Goal: Transaction & Acquisition: Purchase product/service

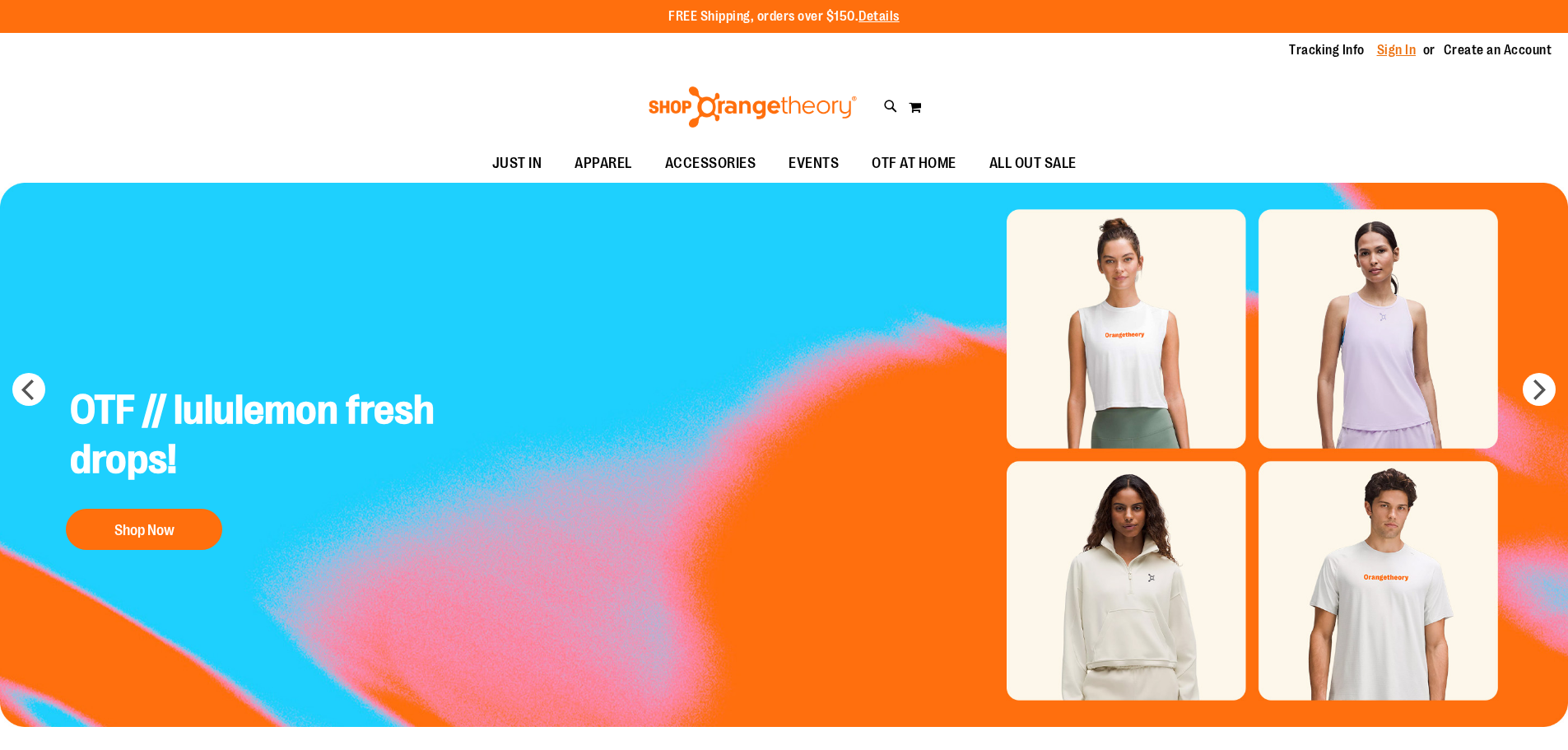
click at [1391, 50] on link "Sign In" at bounding box center [1396, 50] width 40 height 18
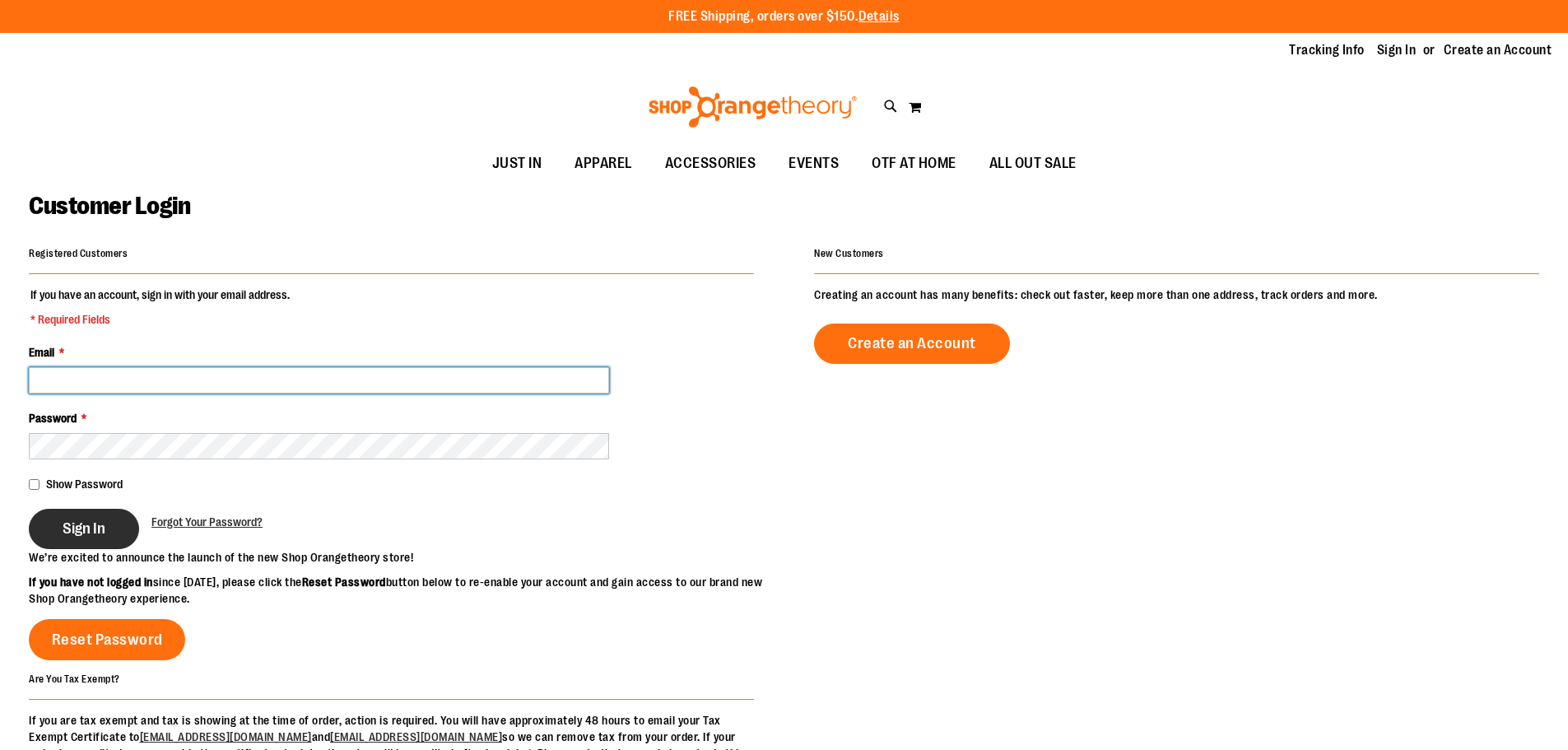
type input "**********"
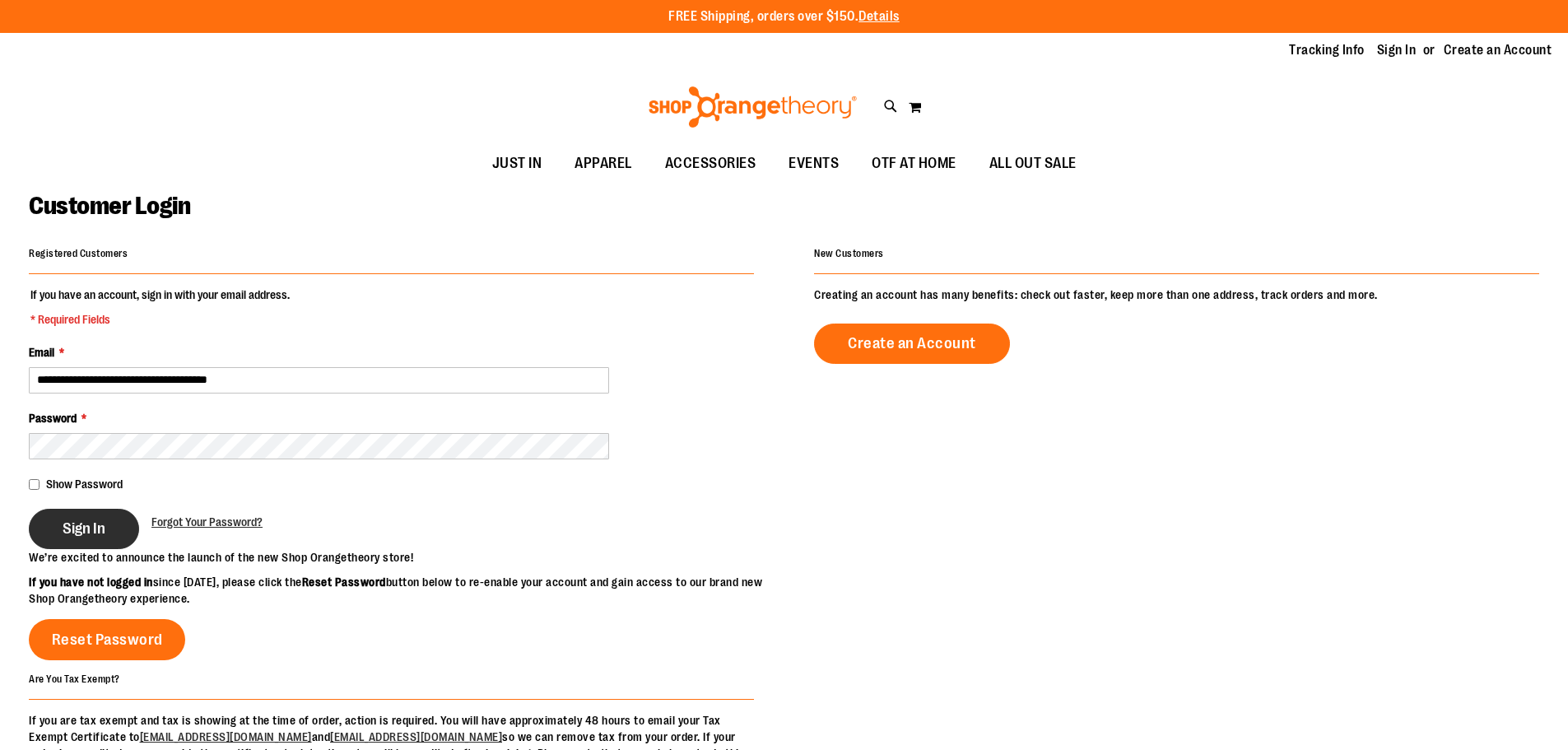
type input "**********"
click at [58, 533] on button "Sign In" at bounding box center [84, 529] width 111 height 40
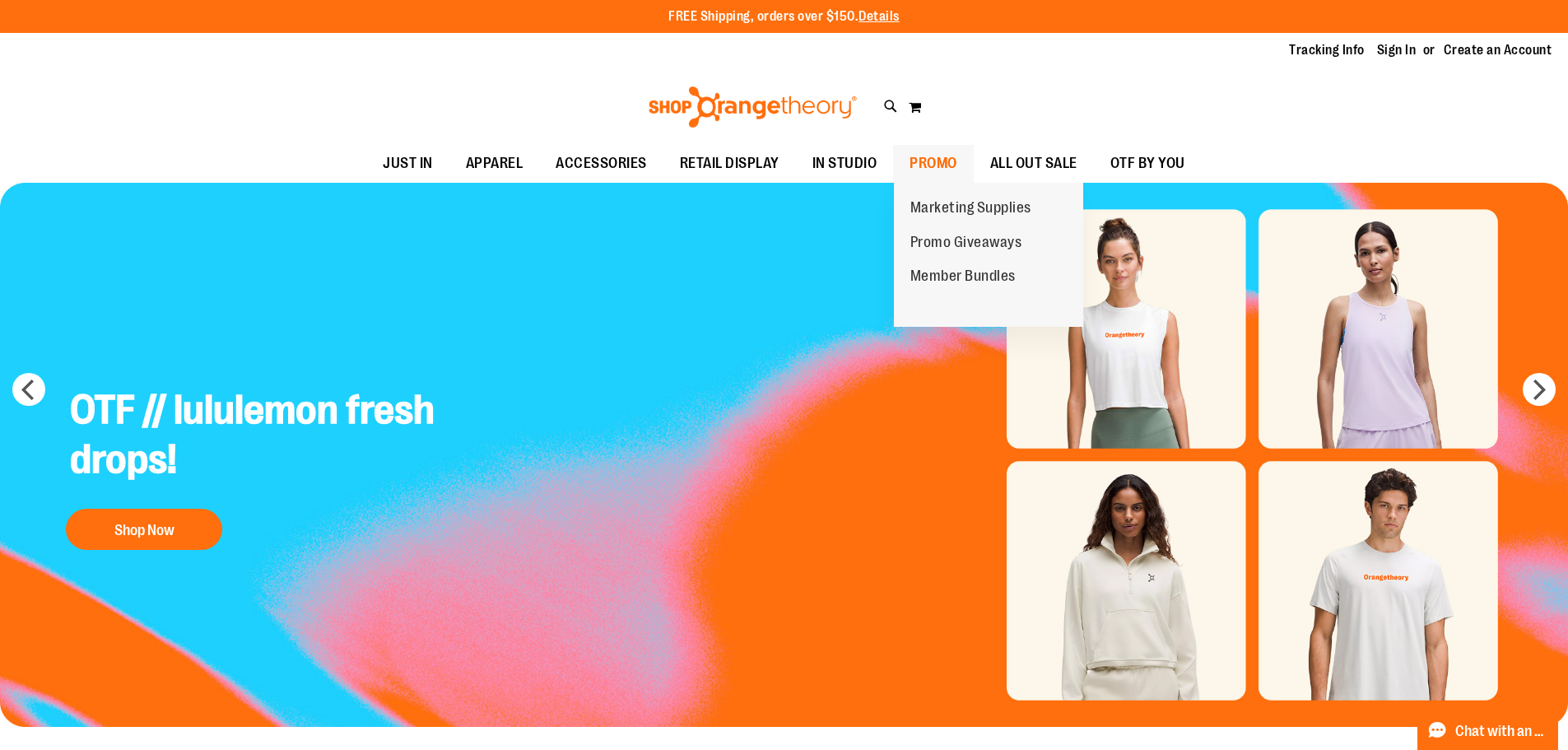
type input "**********"
click at [937, 167] on span "PROMO" at bounding box center [933, 163] width 48 height 37
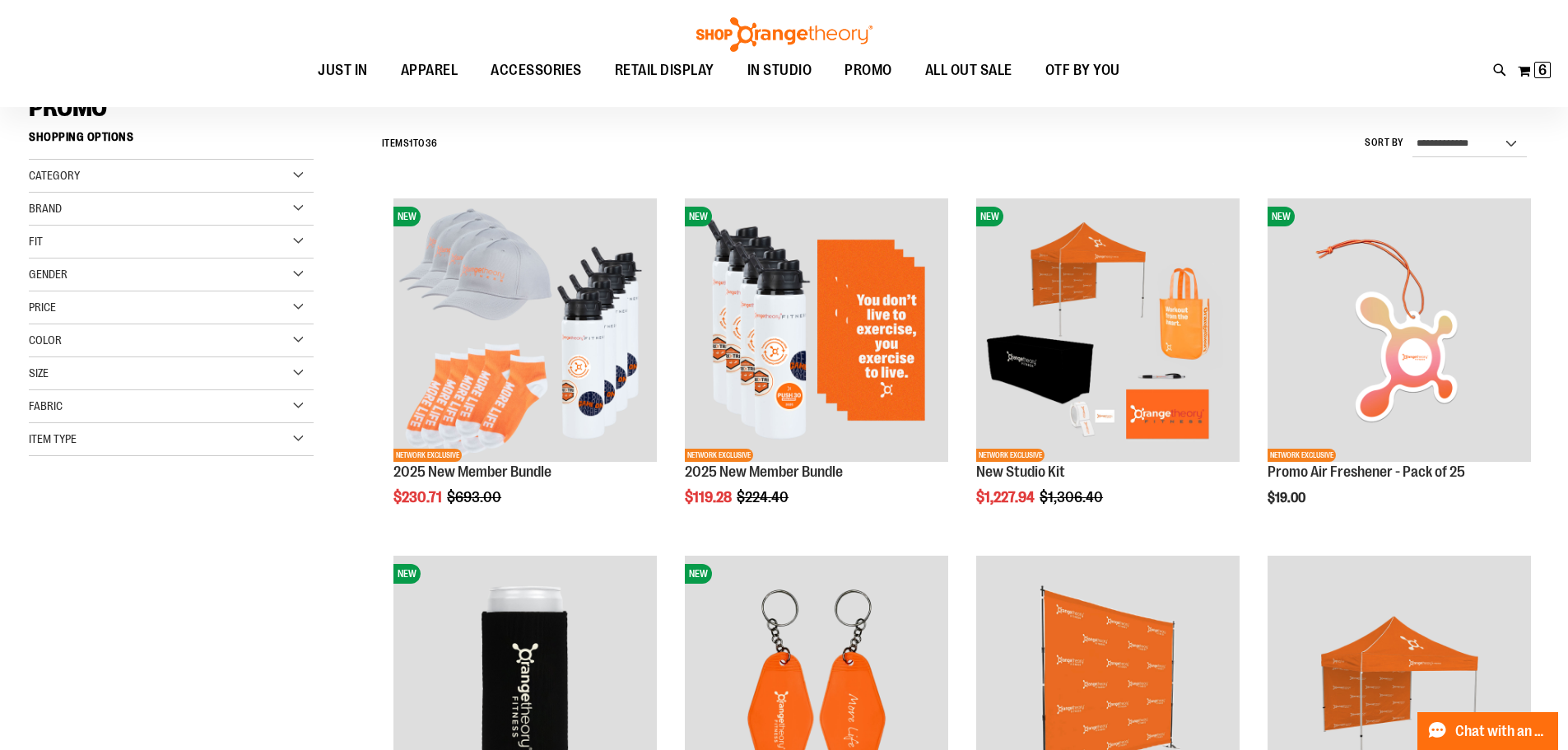
scroll to position [164, 0]
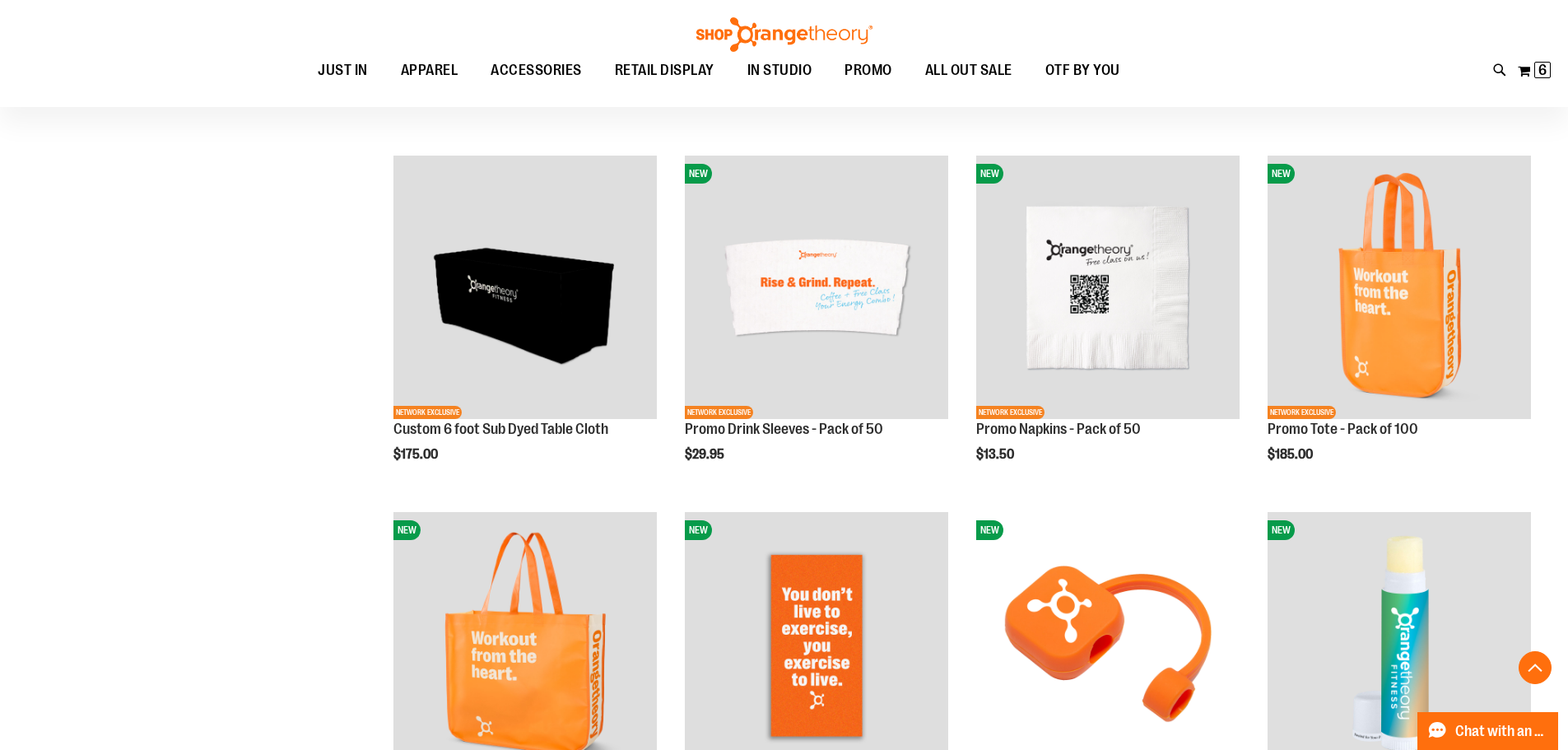
scroll to position [904, 0]
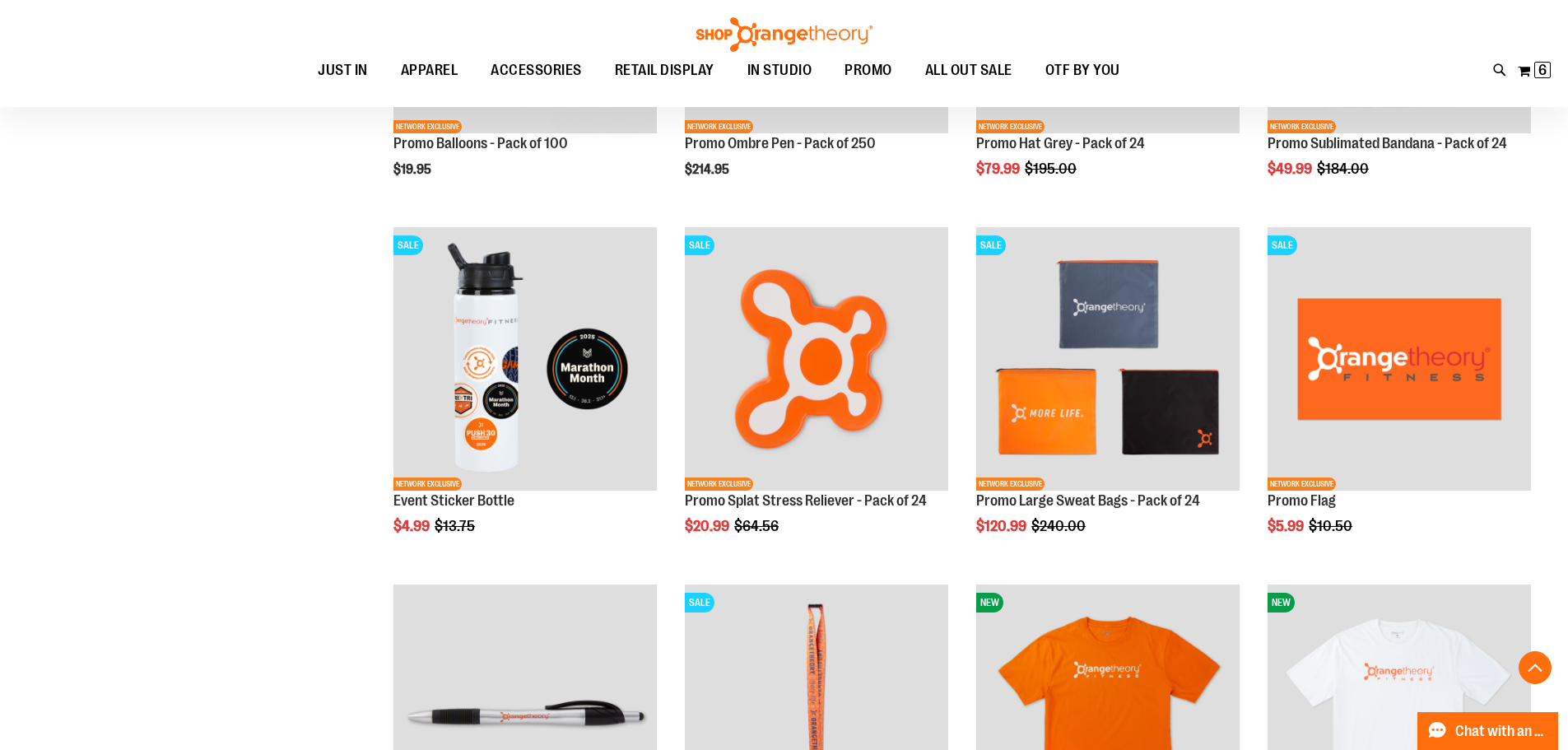
scroll to position [2634, 0]
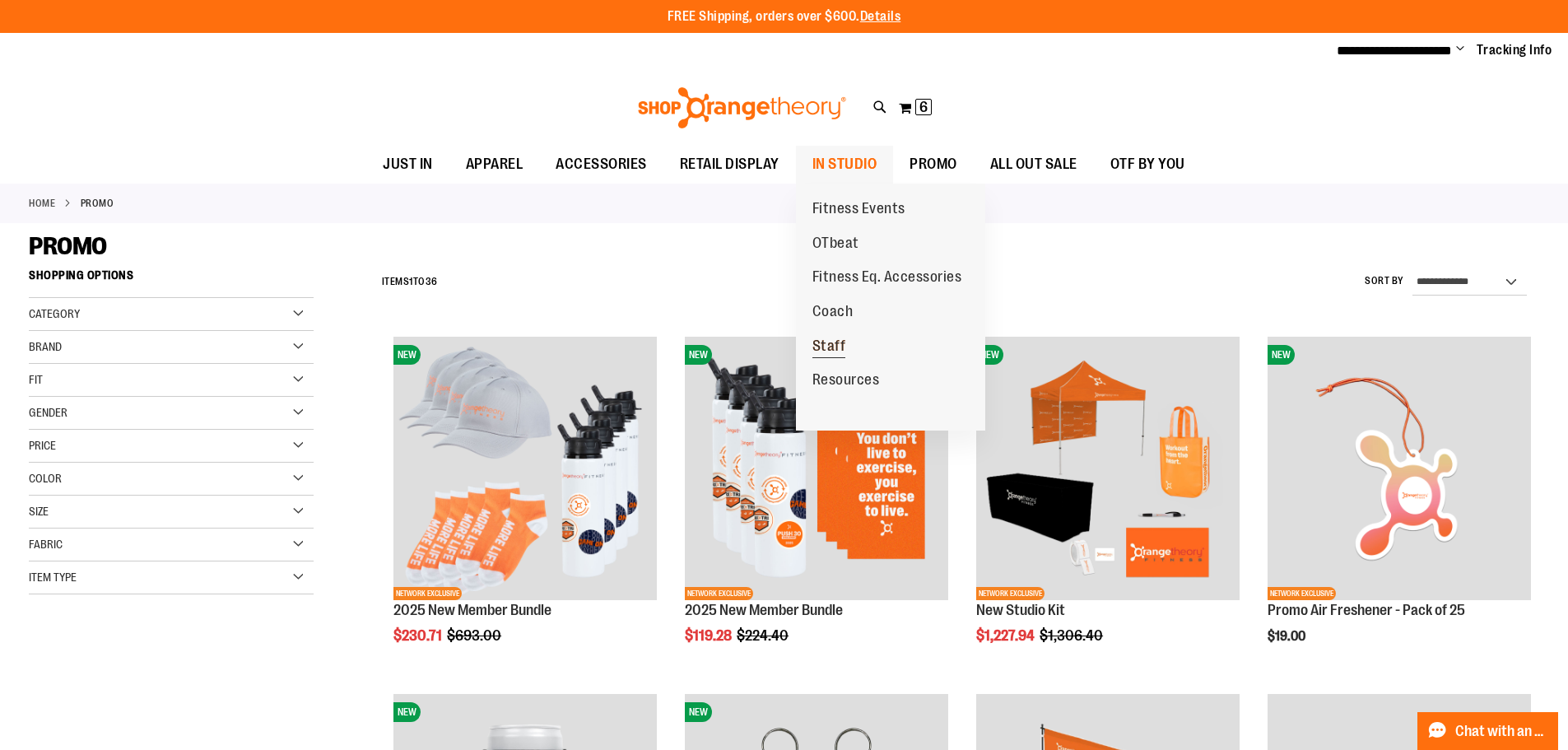
type input "**********"
click at [837, 351] on span "Staff" at bounding box center [829, 347] width 34 height 21
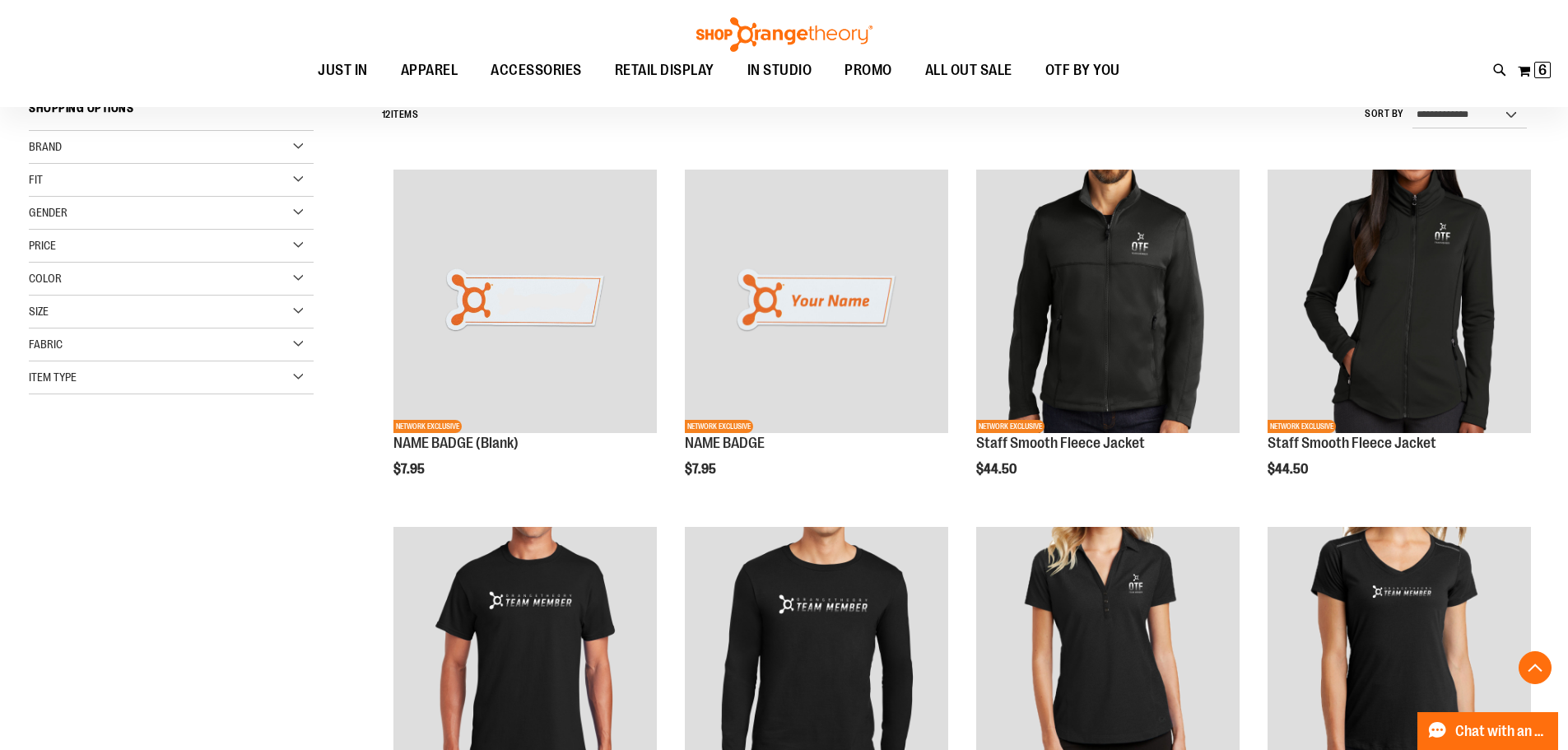
scroll to position [164, 0]
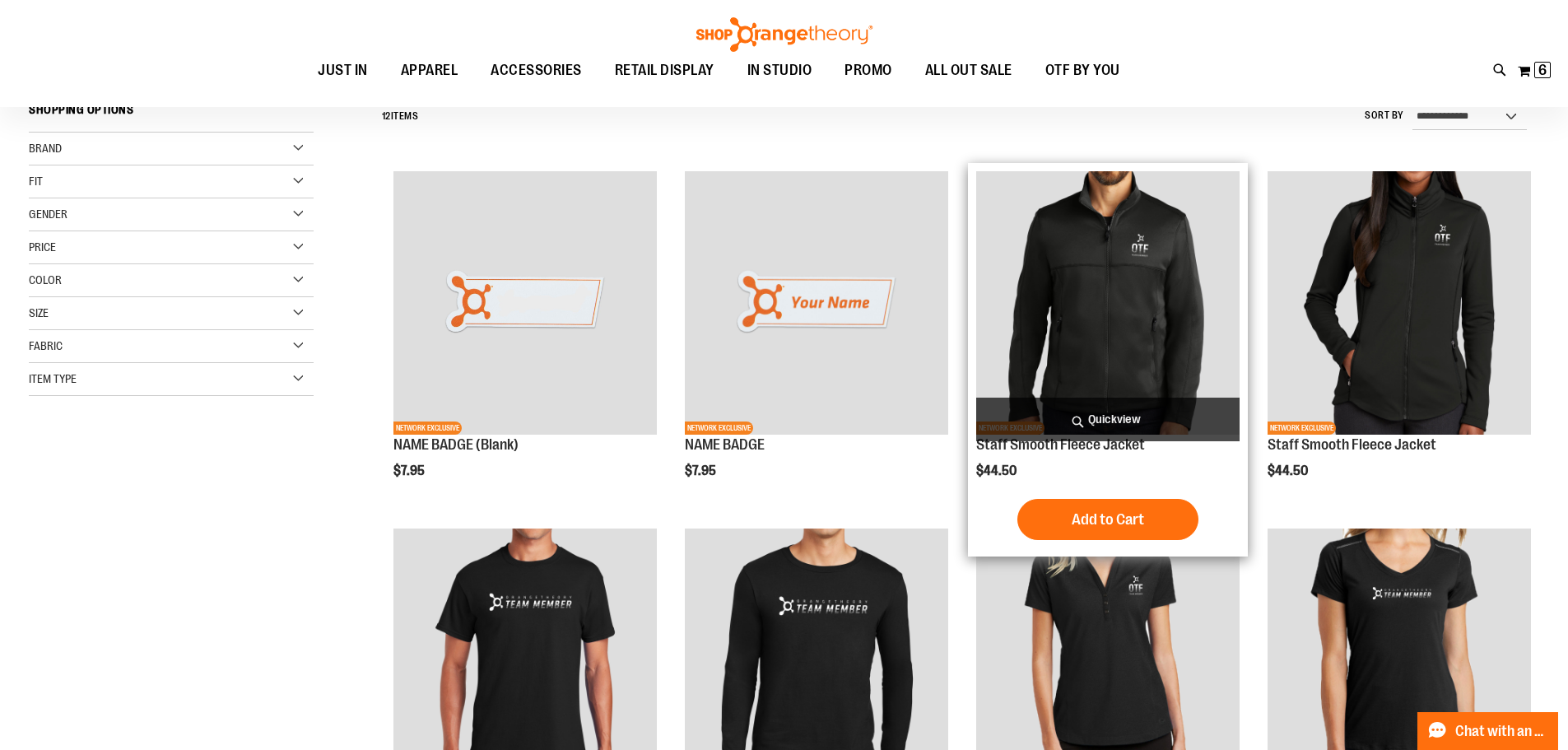
type input "**********"
click at [1058, 265] on img "product" at bounding box center [1107, 303] width 263 height 263
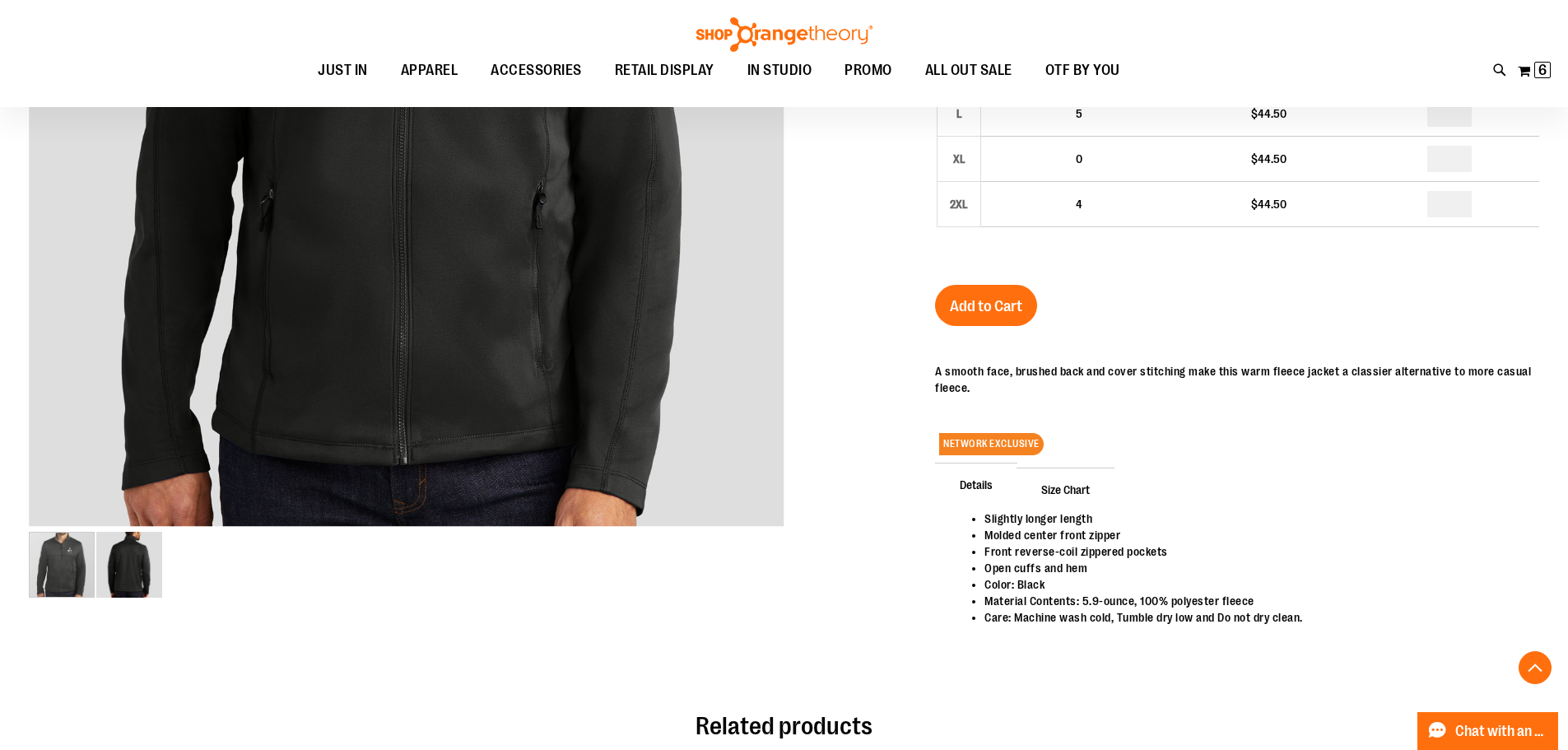
scroll to position [493, 0]
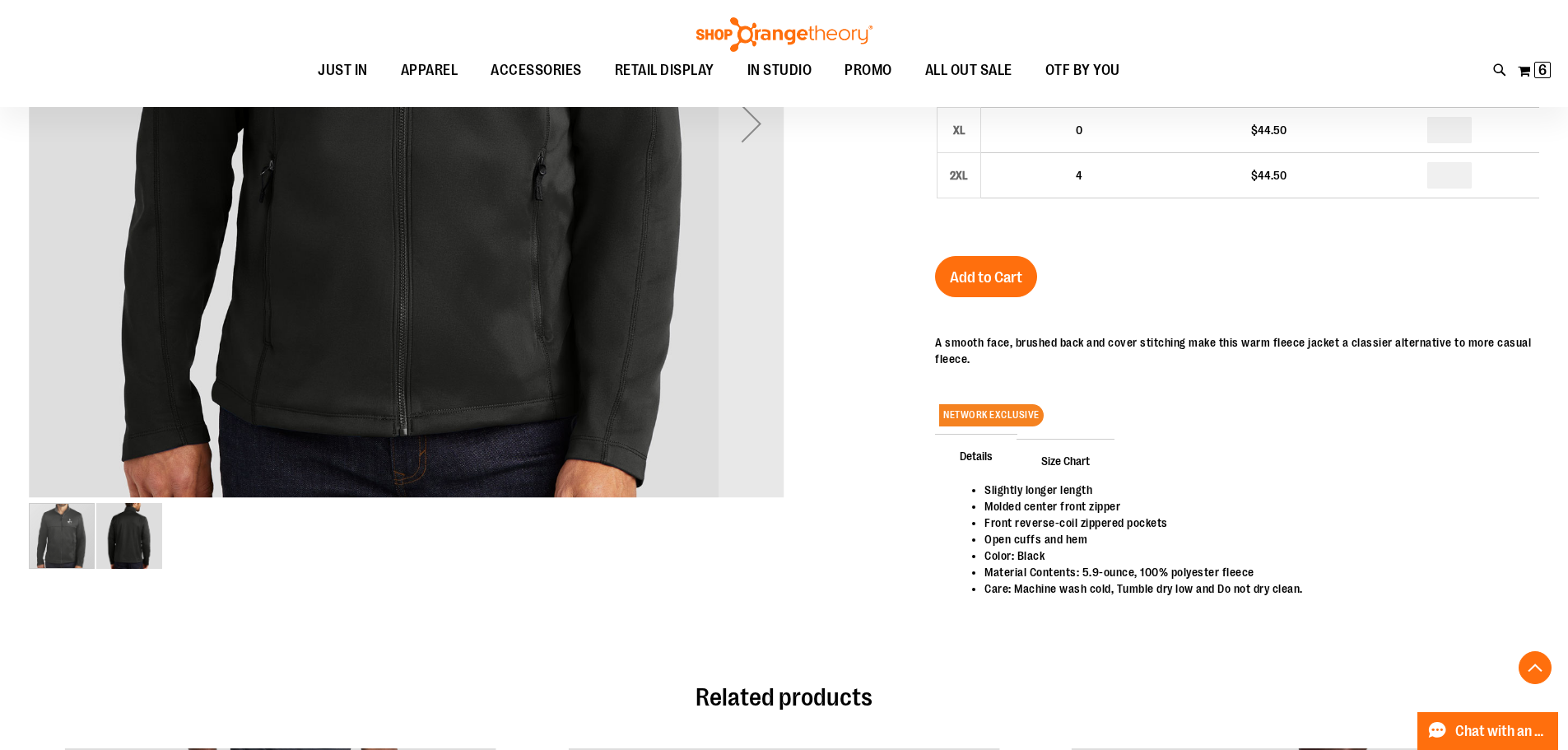
type input "**********"
click at [134, 543] on img "image 2 of 2" at bounding box center [129, 536] width 66 height 66
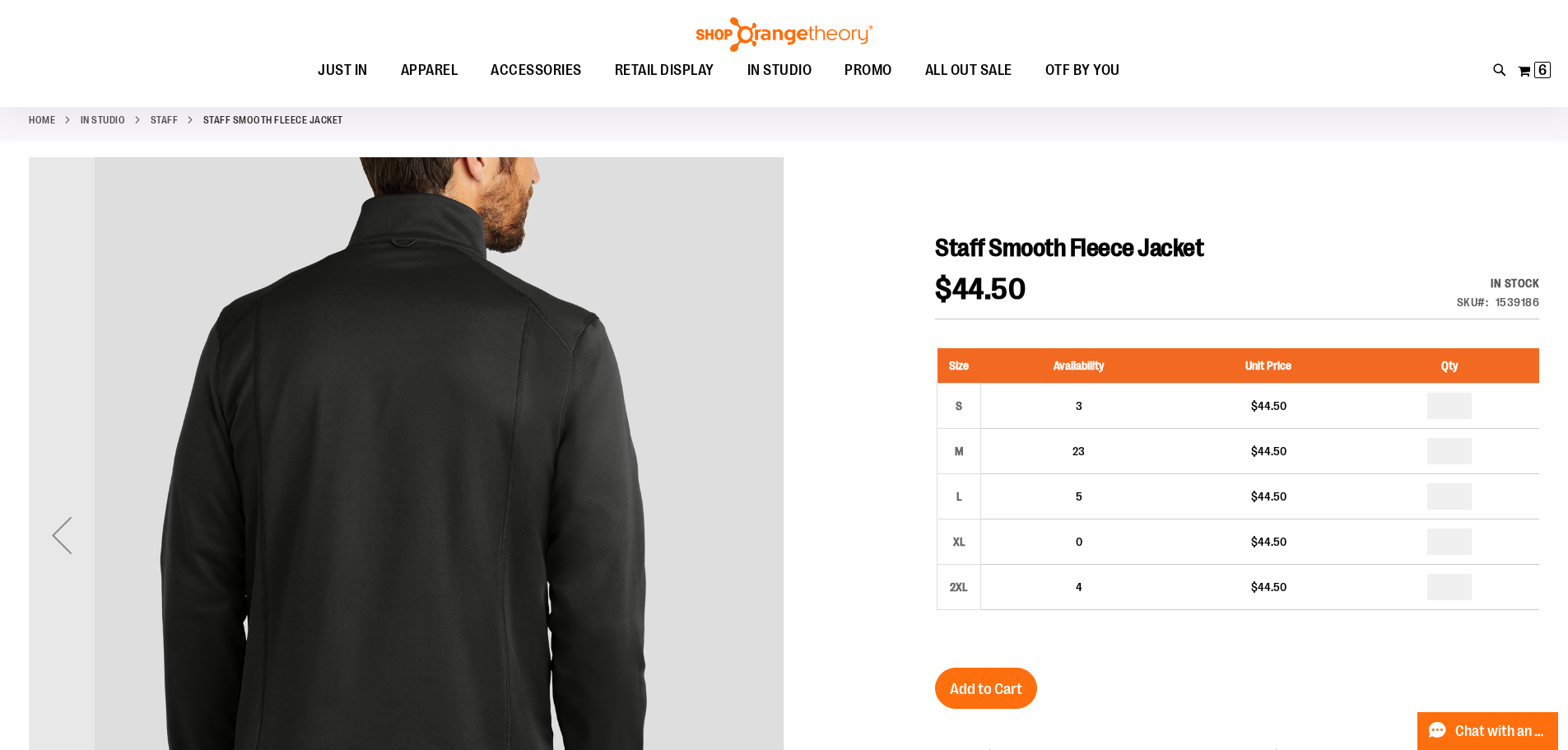
scroll to position [0, 0]
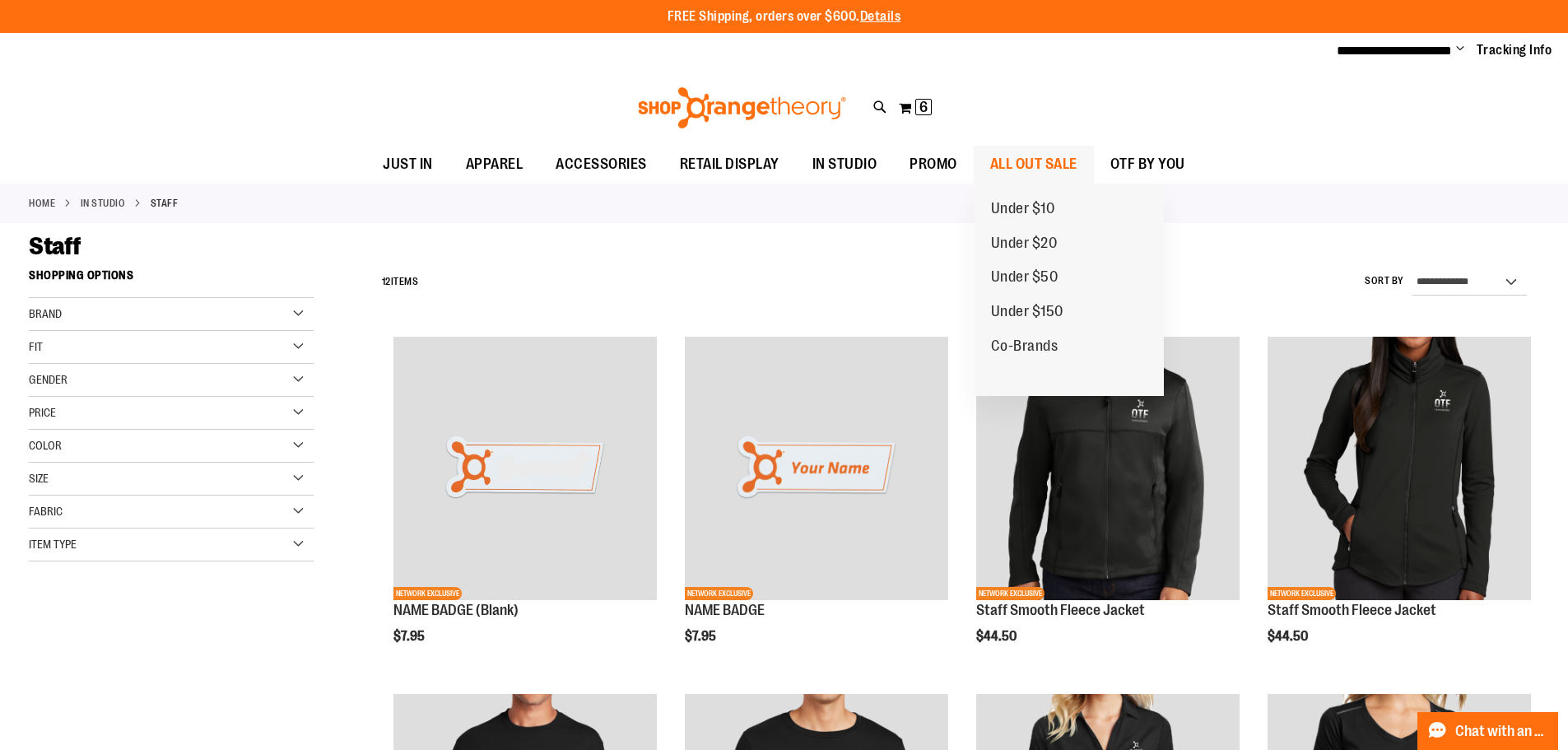
type input "**********"
click at [1024, 165] on span "ALL OUT SALE" at bounding box center [1034, 164] width 87 height 37
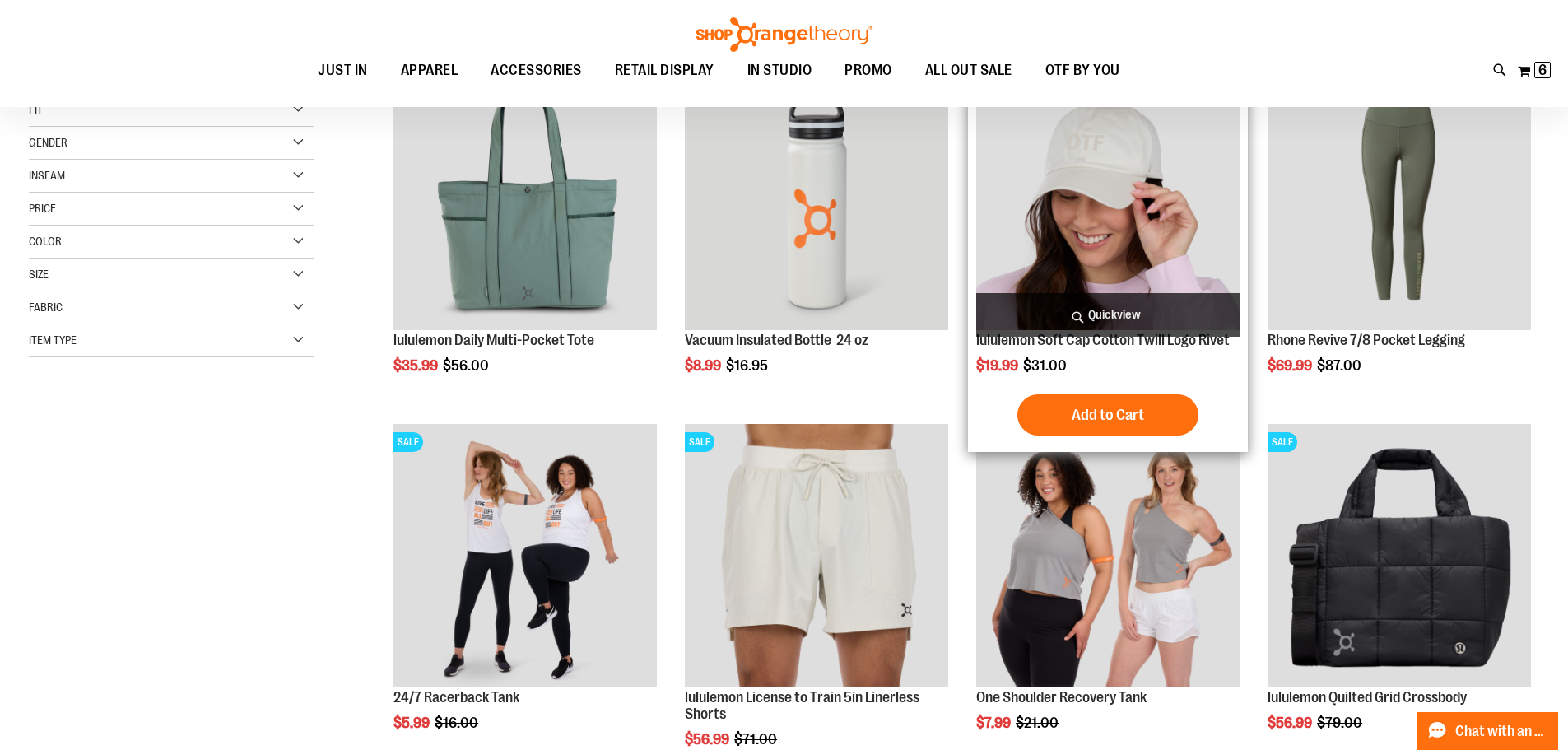
scroll to position [411, 0]
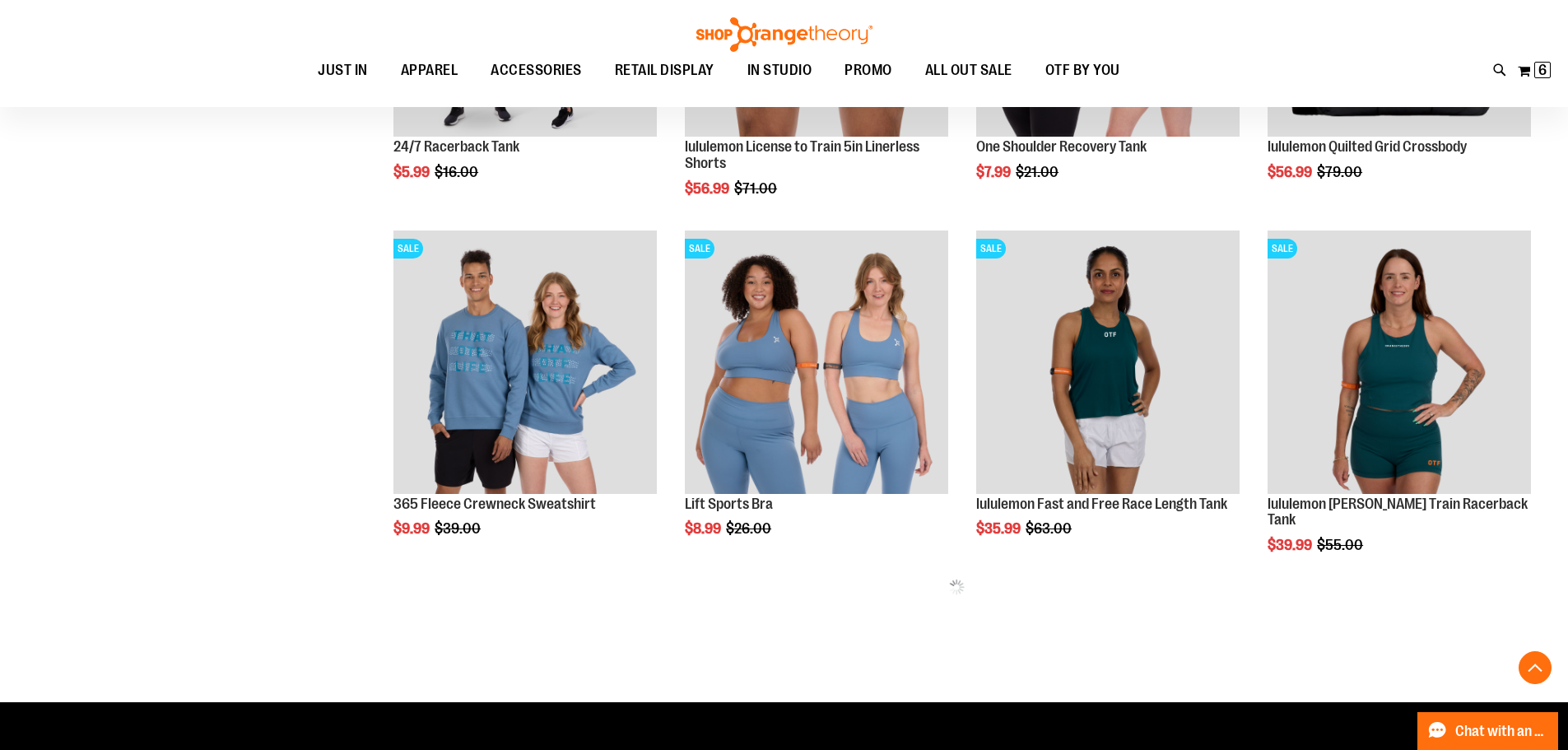
scroll to position [823, 0]
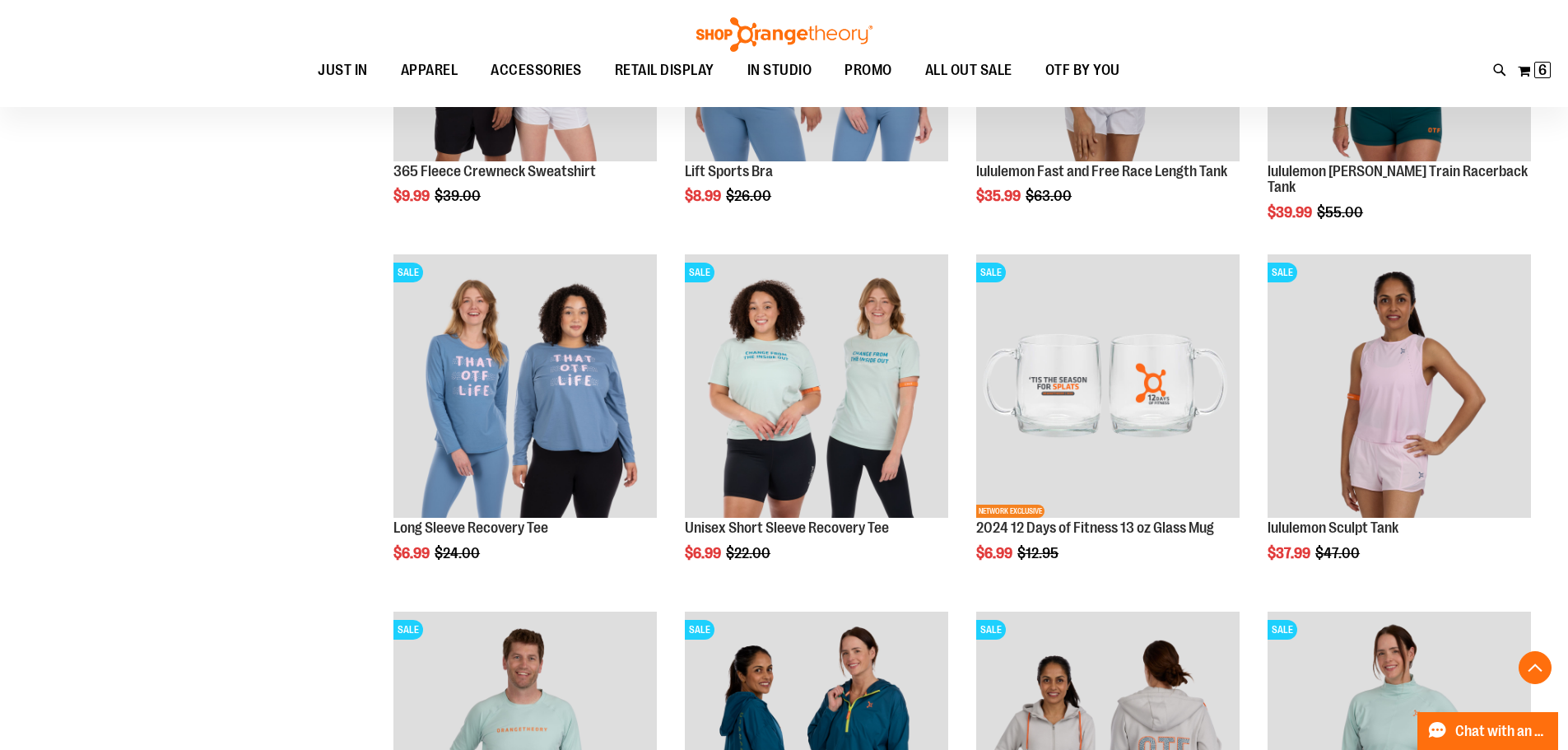
scroll to position [1481, 0]
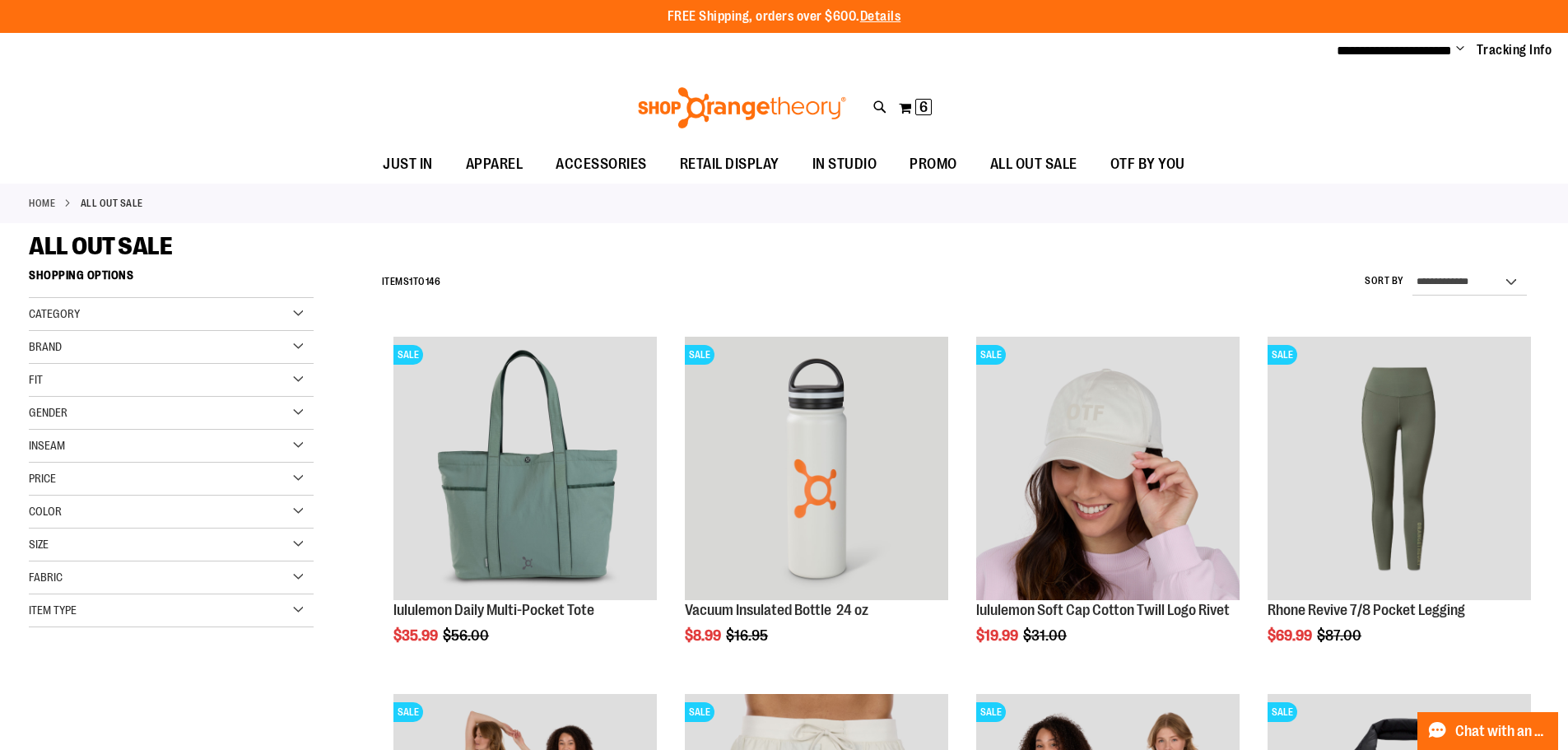
type input "**********"
click at [1482, 287] on select "**********" at bounding box center [1469, 282] width 115 height 26
select select "*********"
click at [1412, 269] on select "**********" at bounding box center [1469, 282] width 115 height 26
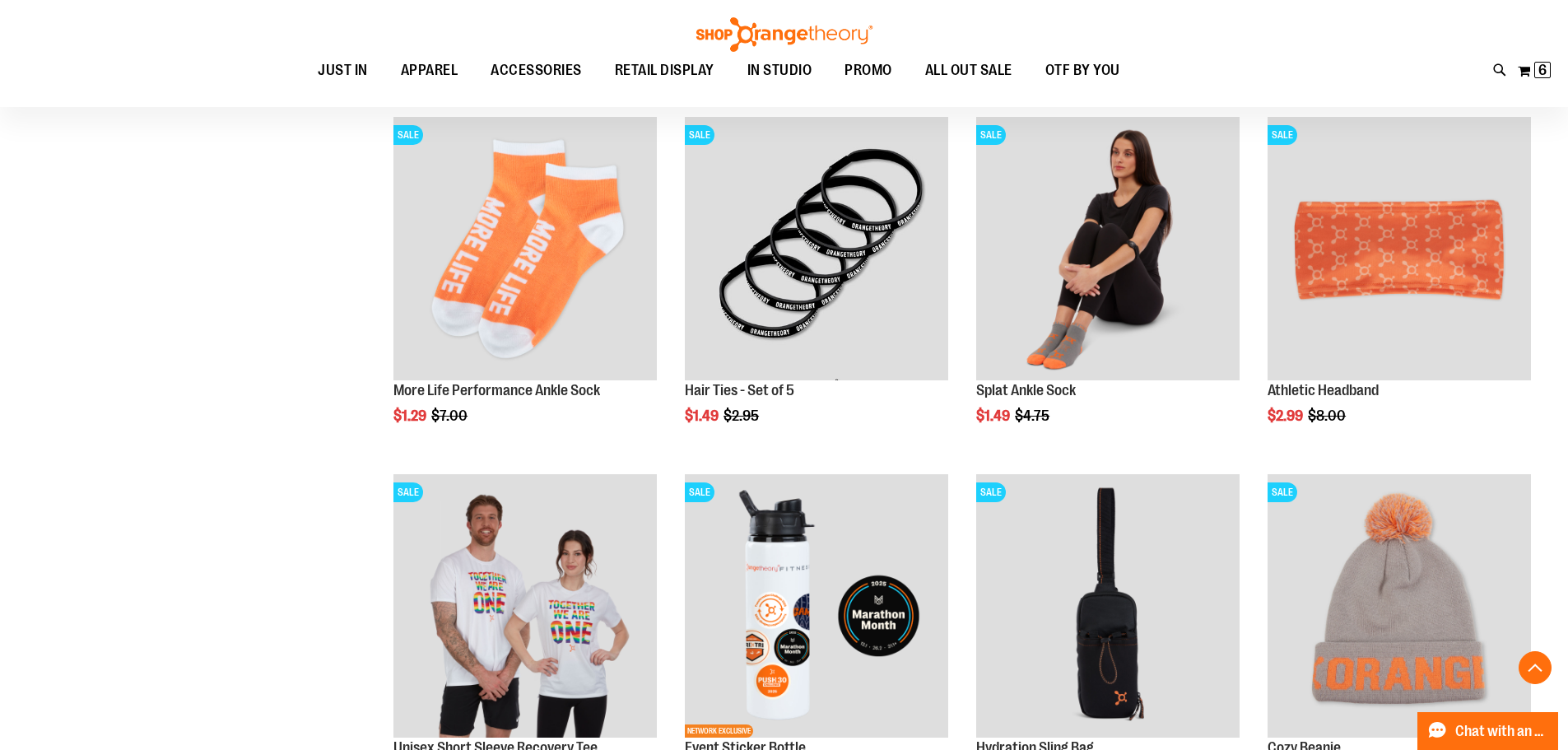
scroll to position [589, 0]
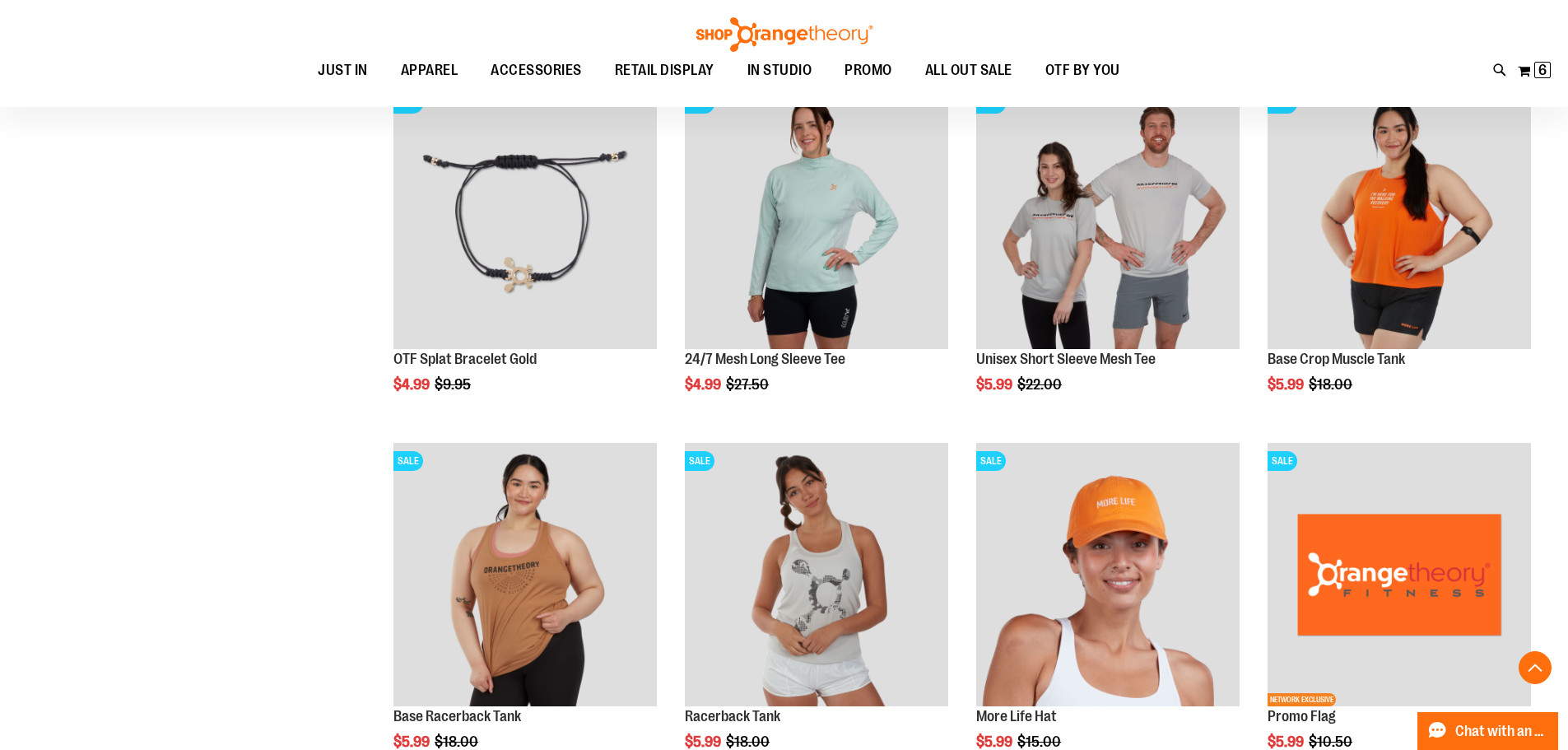
scroll to position [1495, 0]
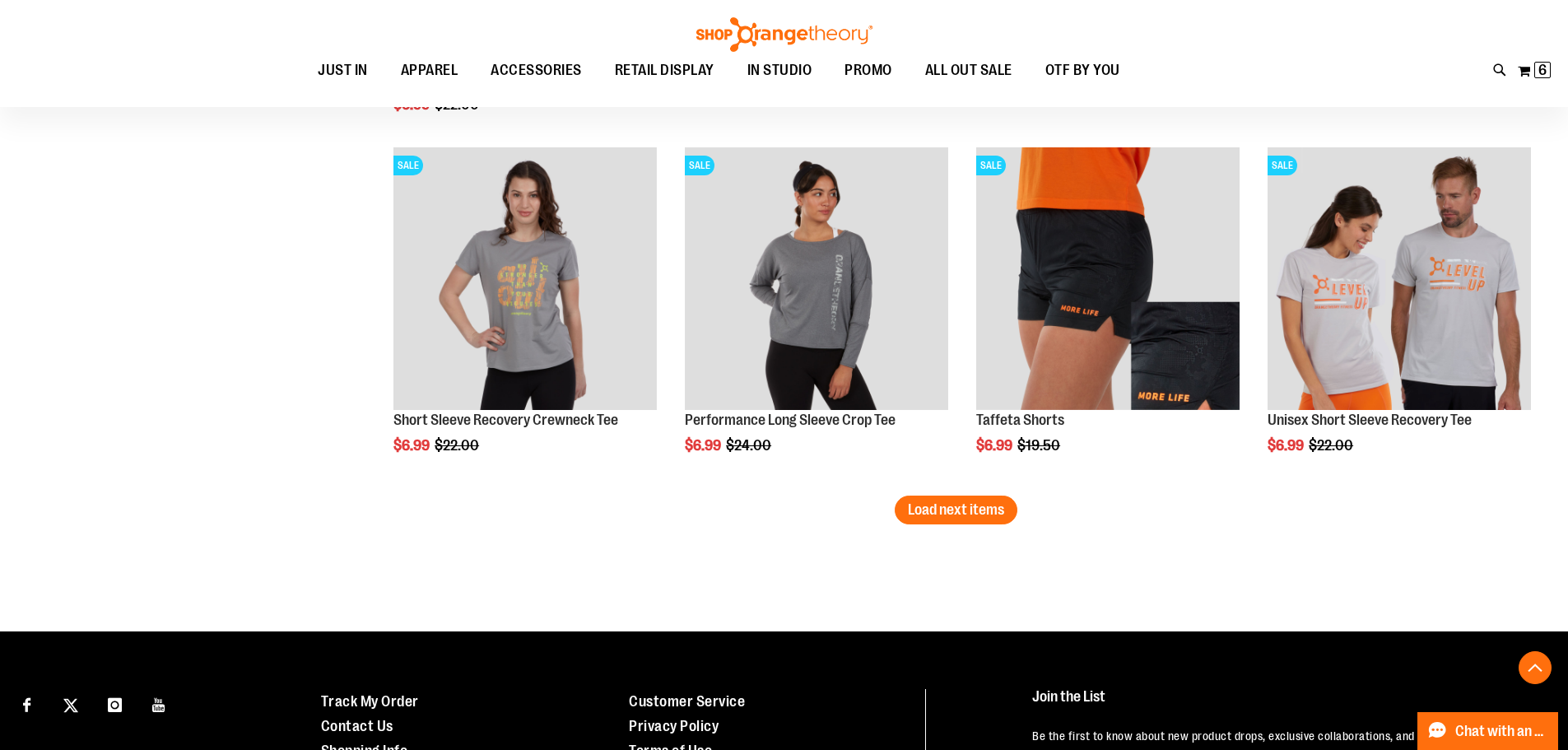
scroll to position [3141, 0]
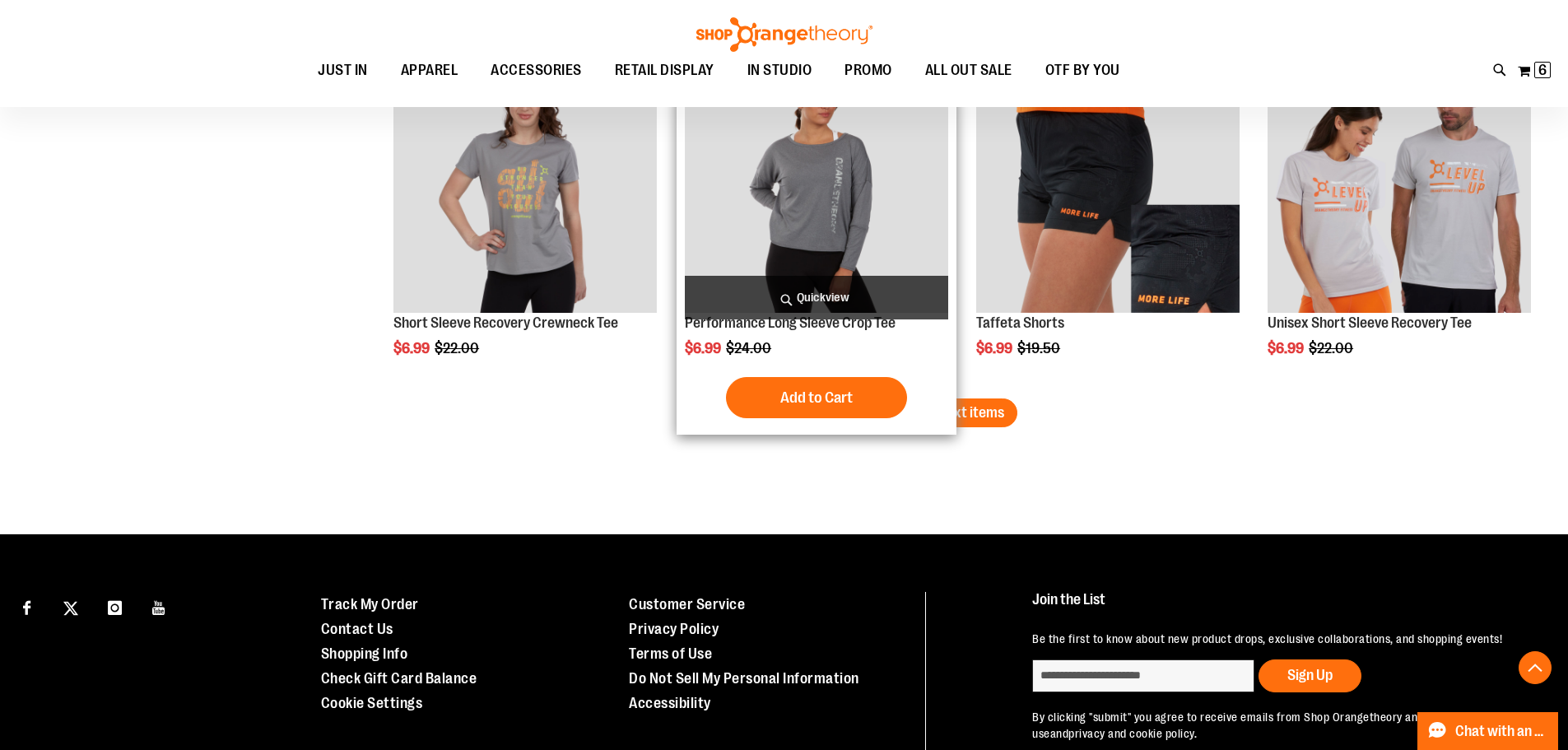
click at [925, 408] on div "Add to Cart In stock" at bounding box center [816, 398] width 263 height 41
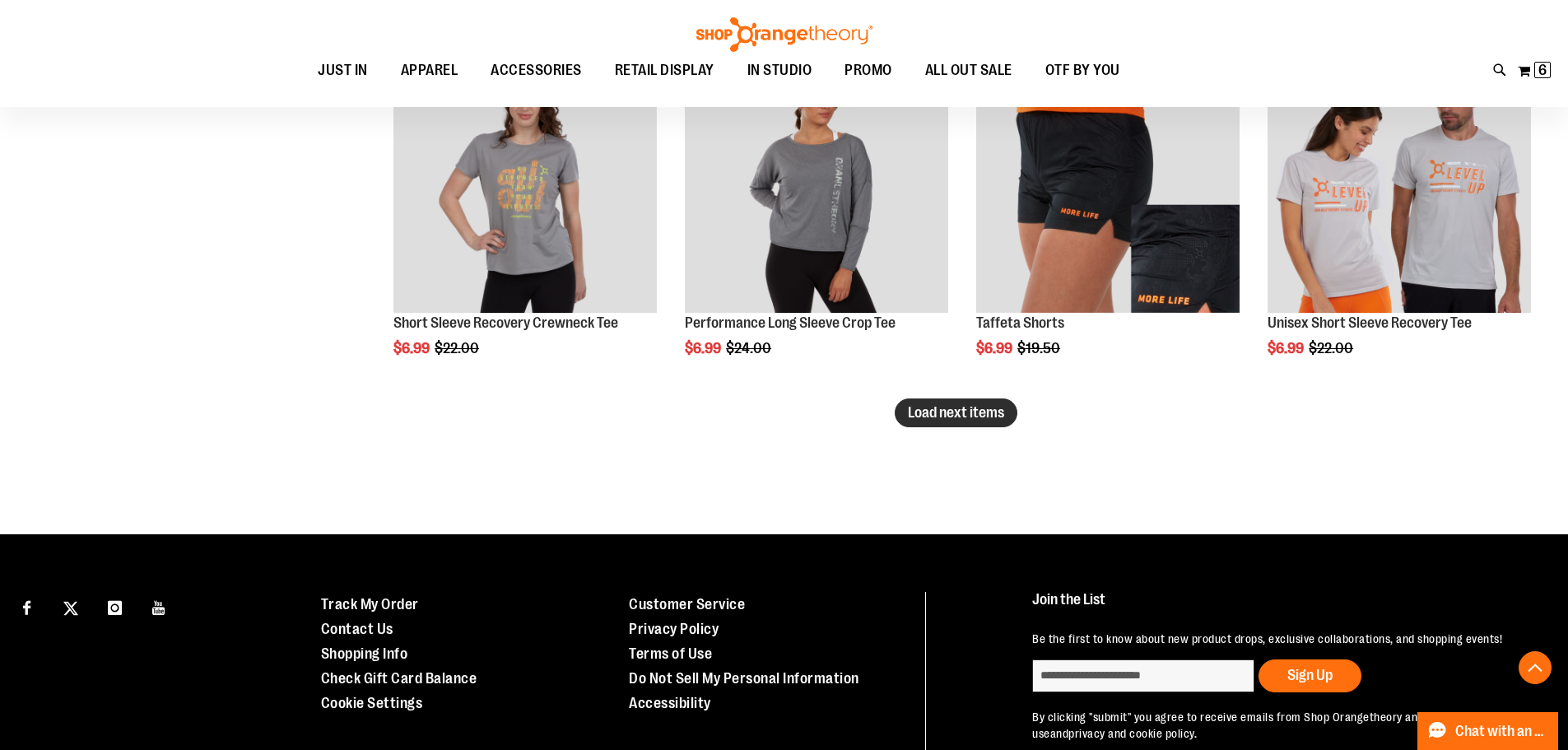
click at [967, 409] on span "Load next items" at bounding box center [955, 413] width 97 height 17
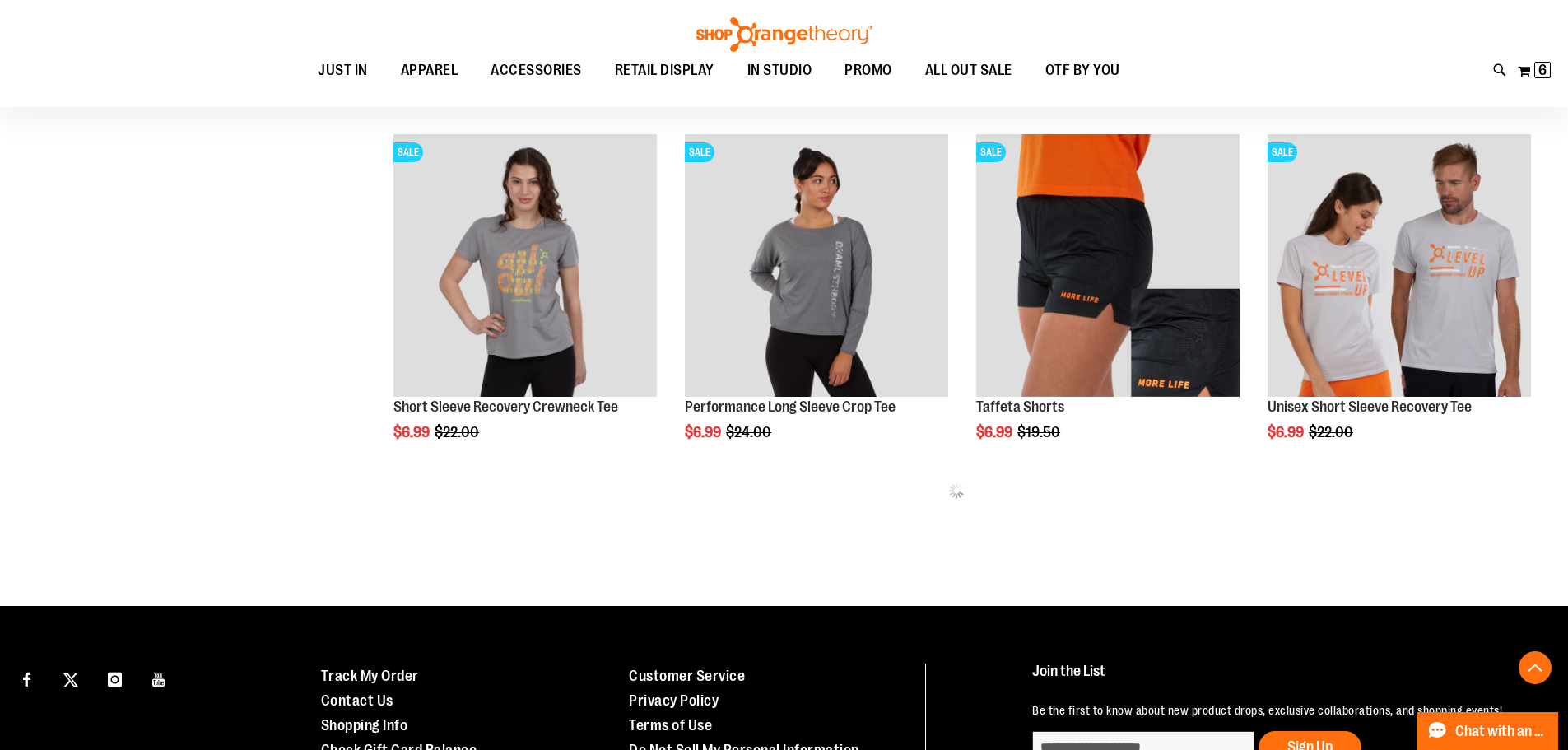
scroll to position [2977, 0]
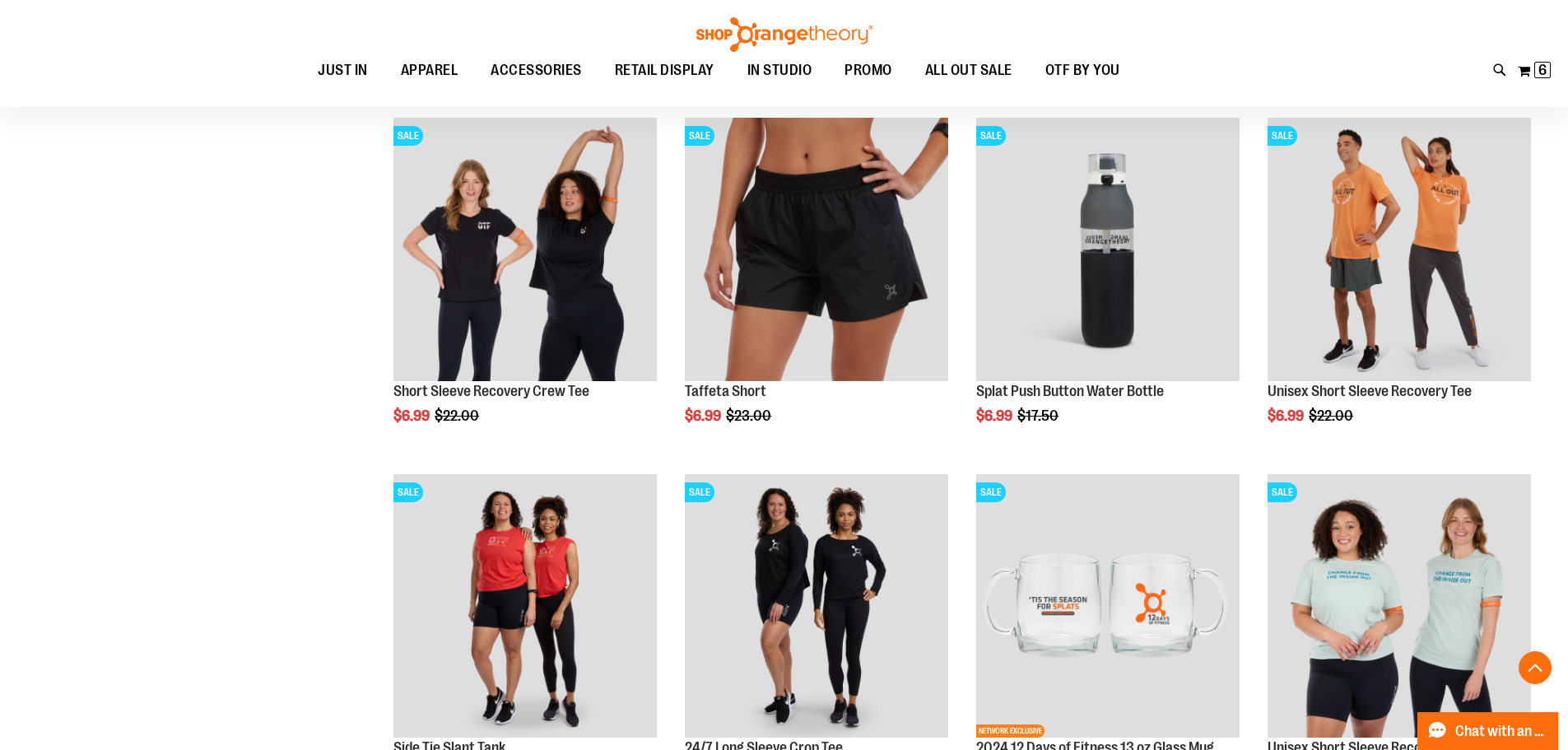
scroll to position [4046, 0]
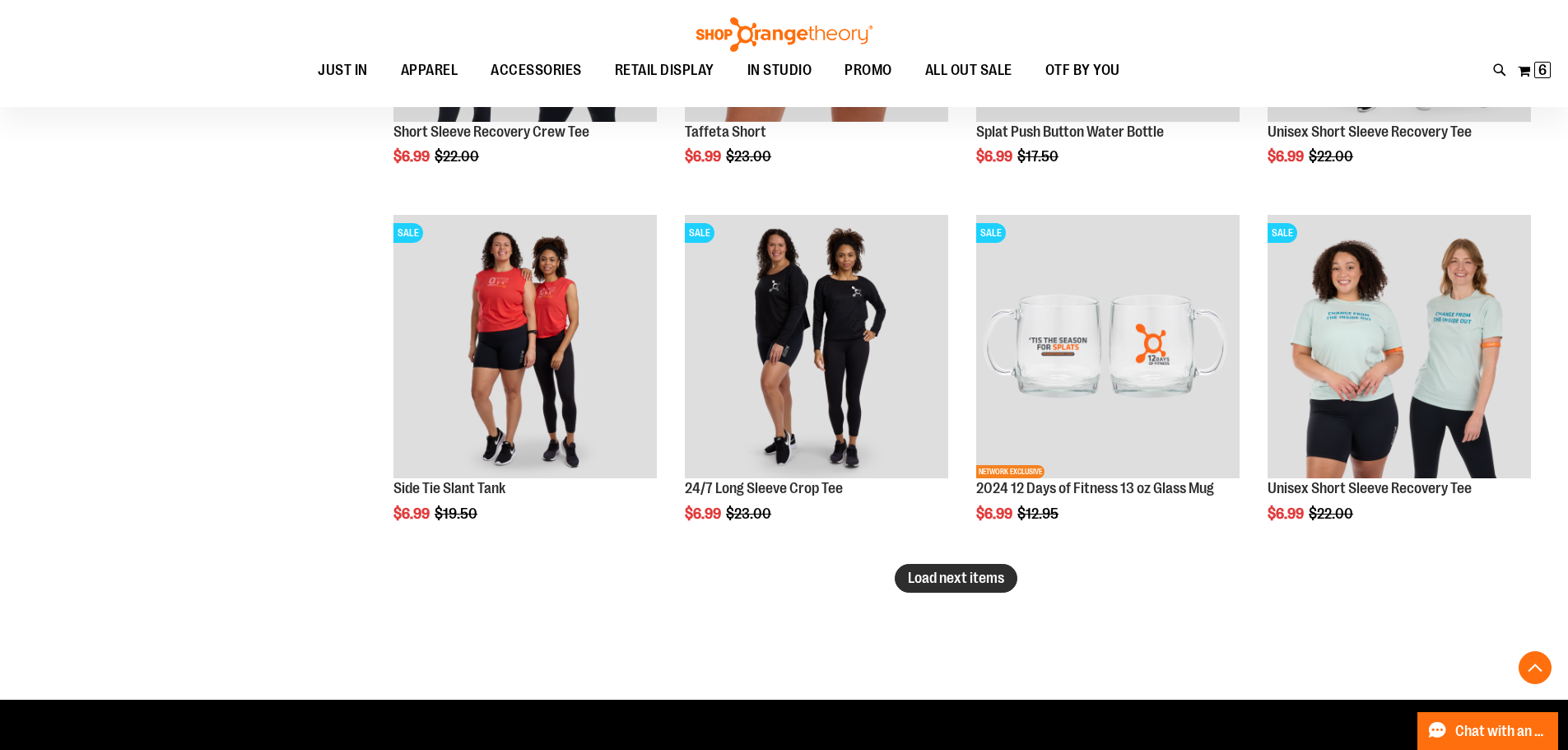
click at [928, 578] on span "Load next items" at bounding box center [955, 578] width 97 height 17
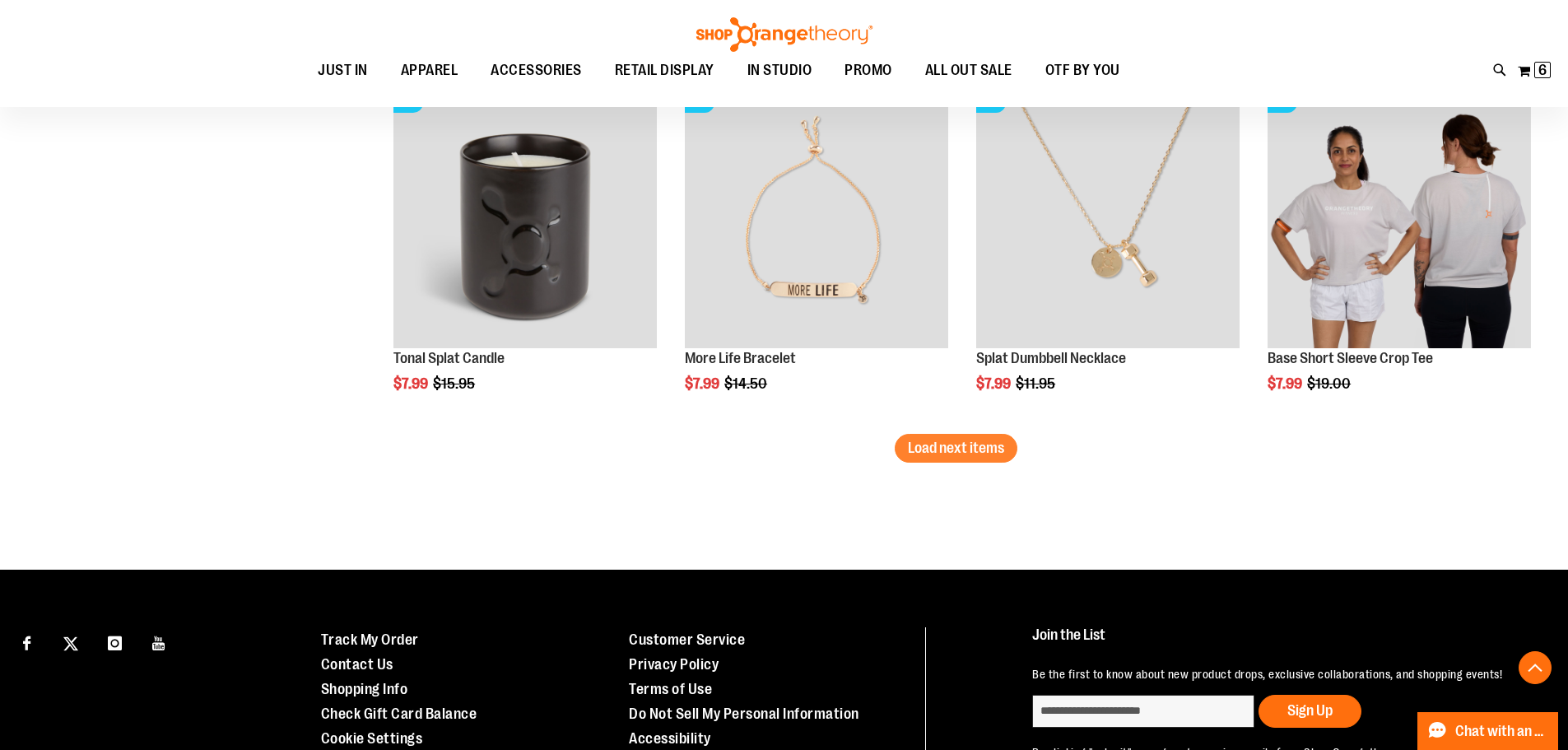
scroll to position [5281, 0]
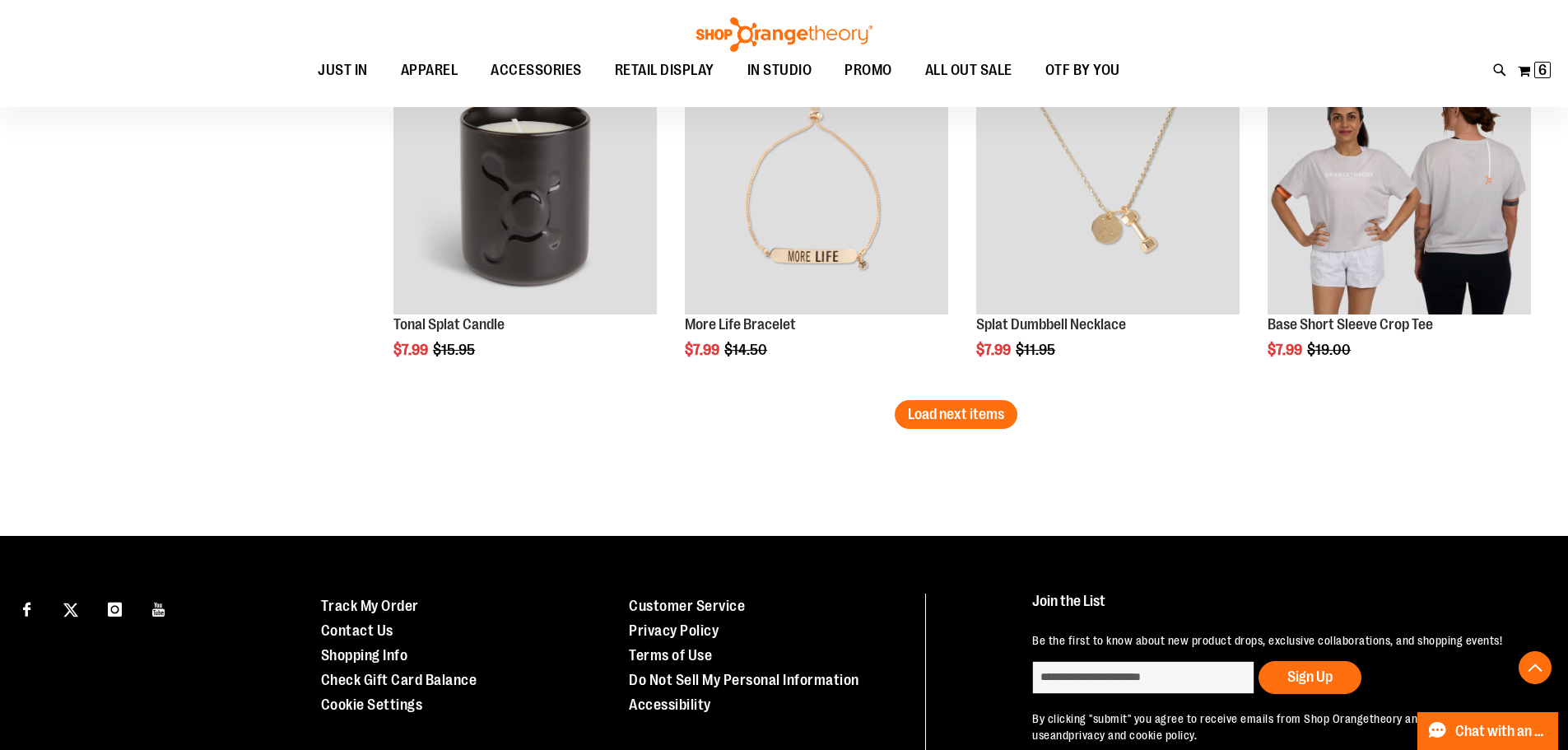
click at [964, 422] on span "Load next items" at bounding box center [955, 414] width 97 height 17
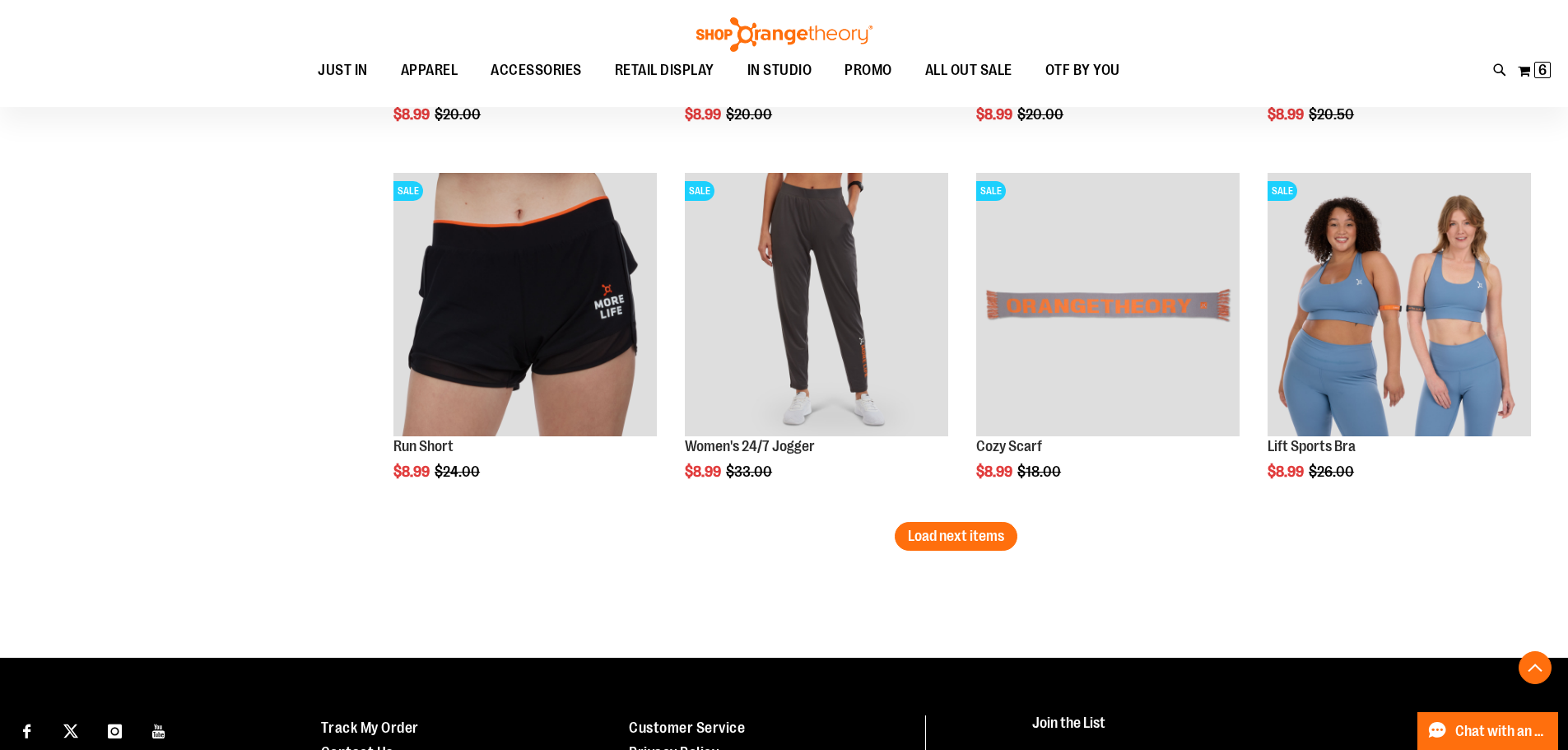
scroll to position [6351, 0]
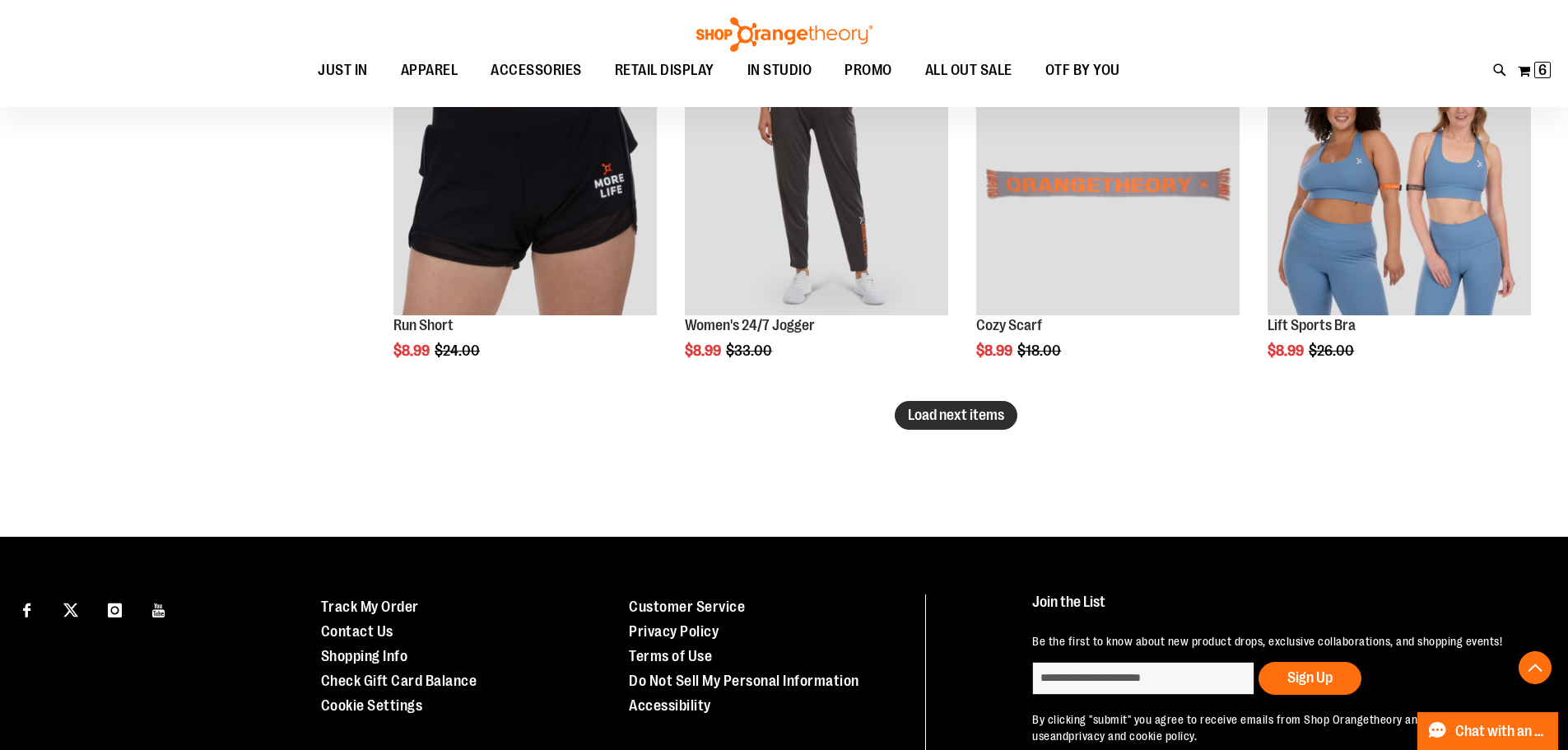
click at [927, 420] on span "Load next items" at bounding box center [955, 415] width 97 height 17
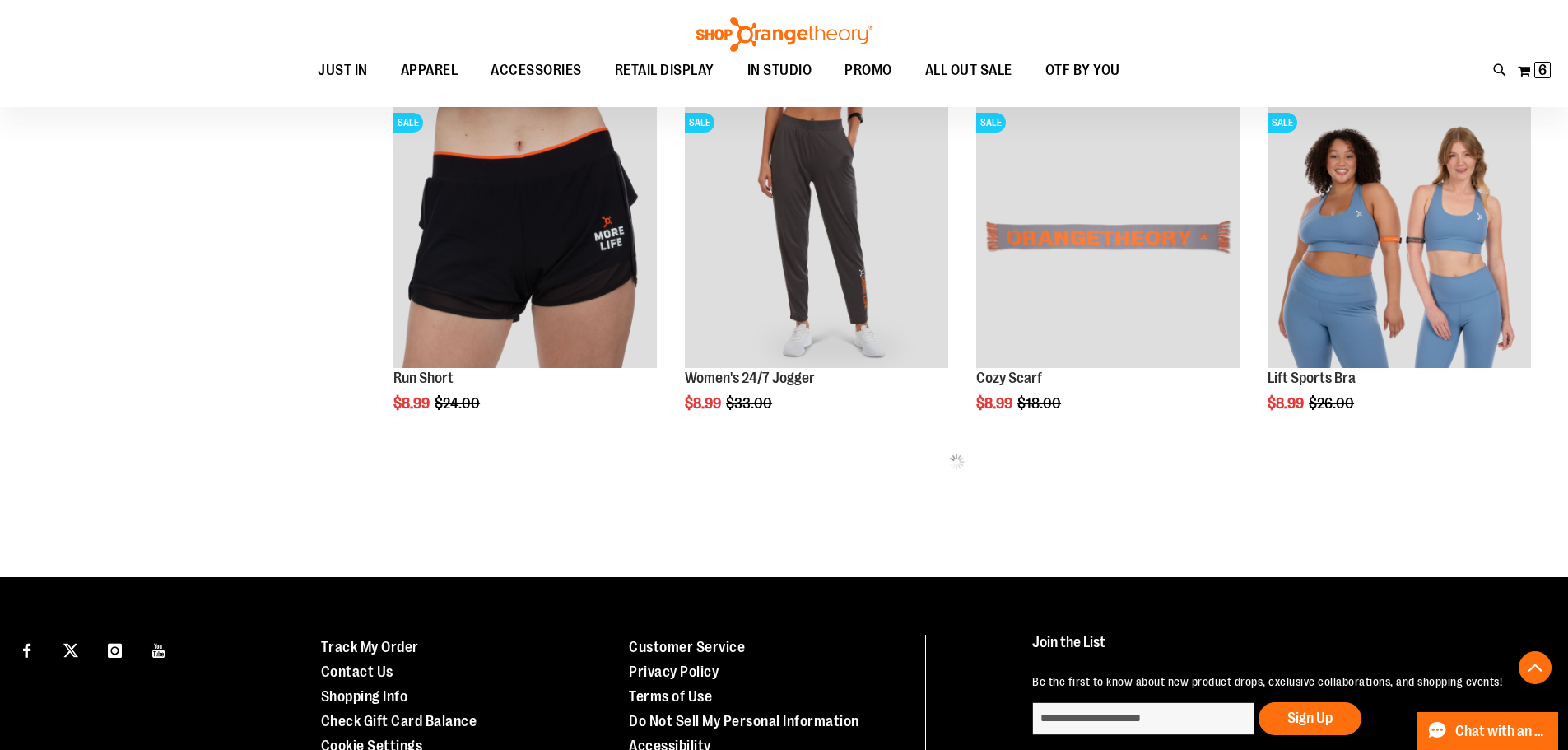
scroll to position [6269, 0]
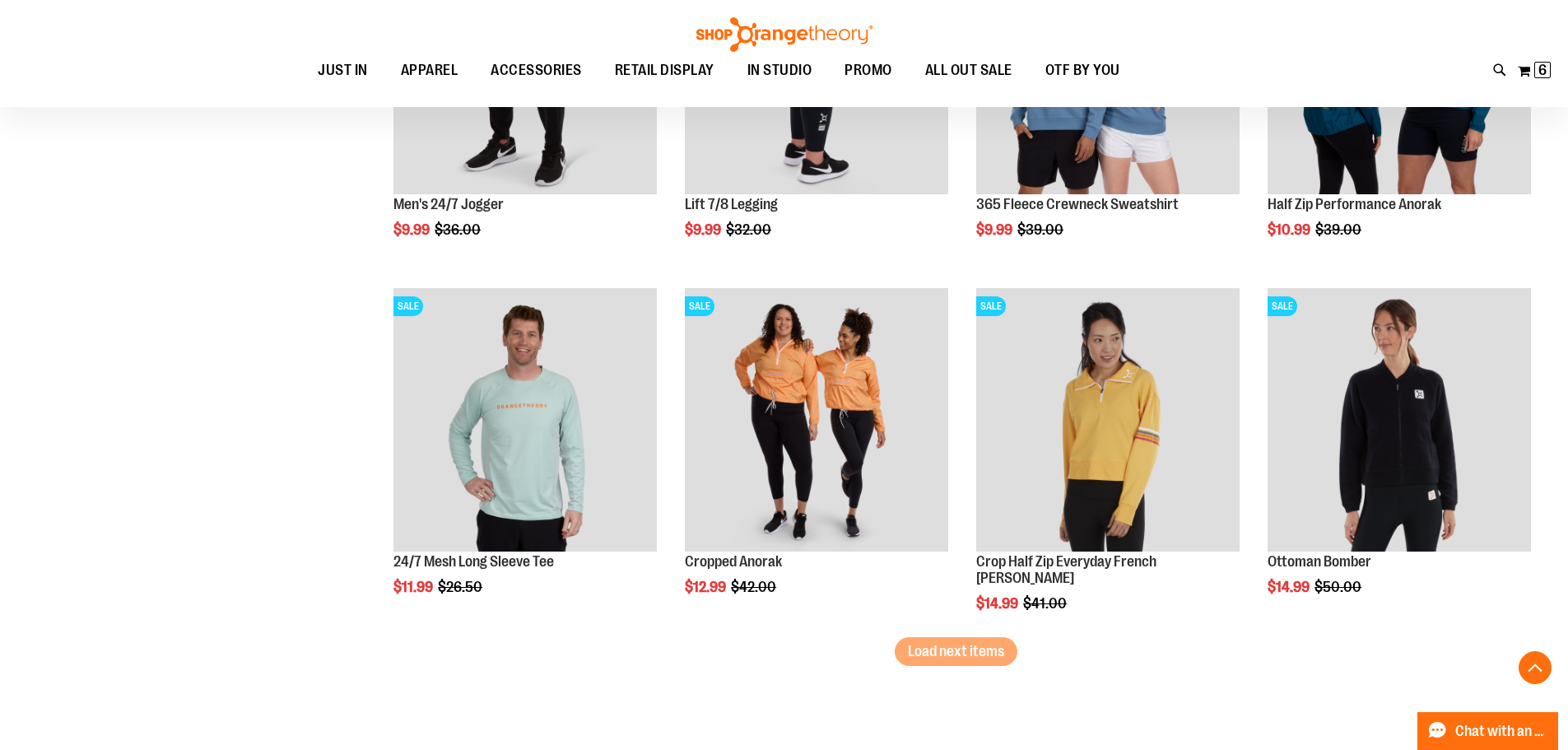
scroll to position [7257, 0]
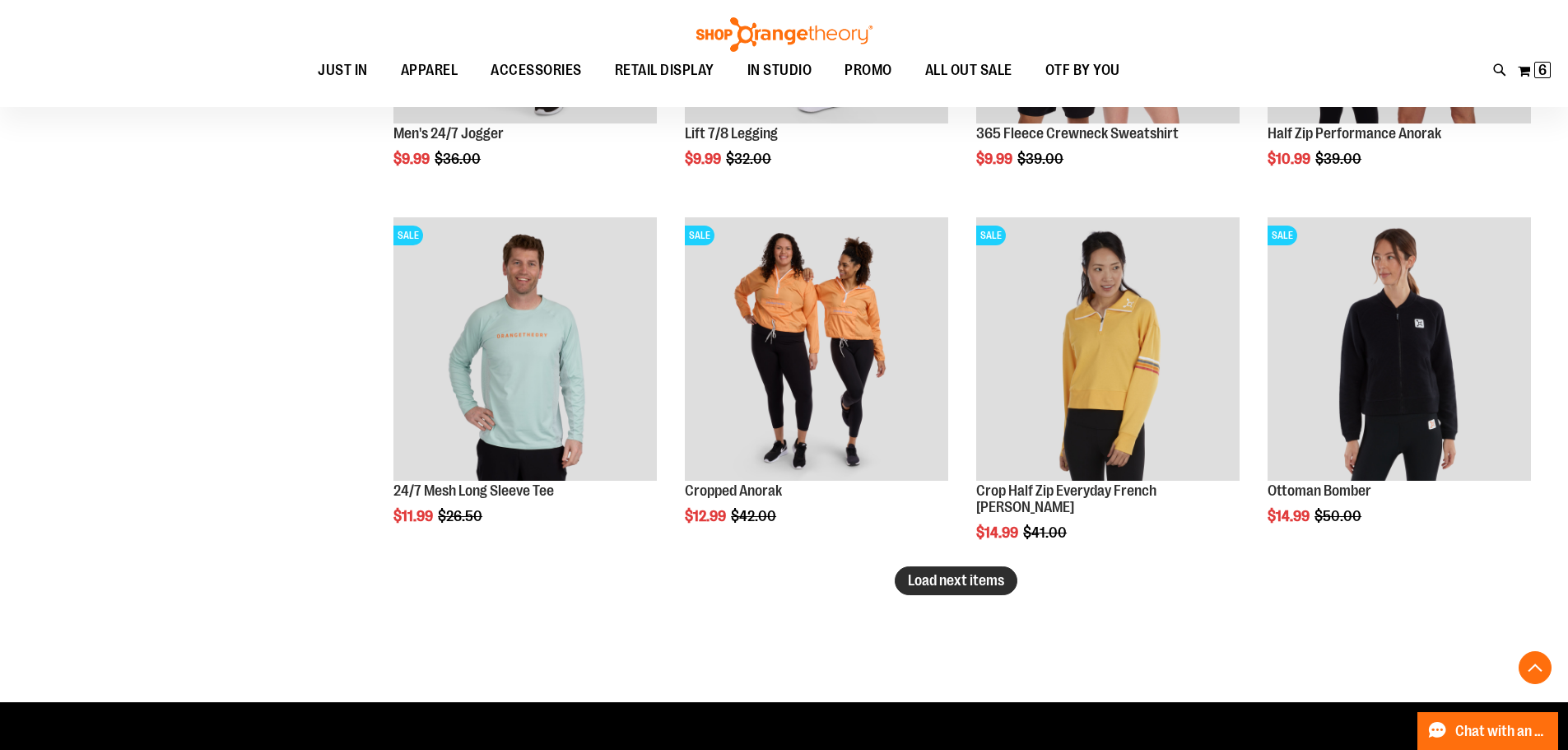
click at [1007, 573] on button "Load next items" at bounding box center [955, 580] width 123 height 29
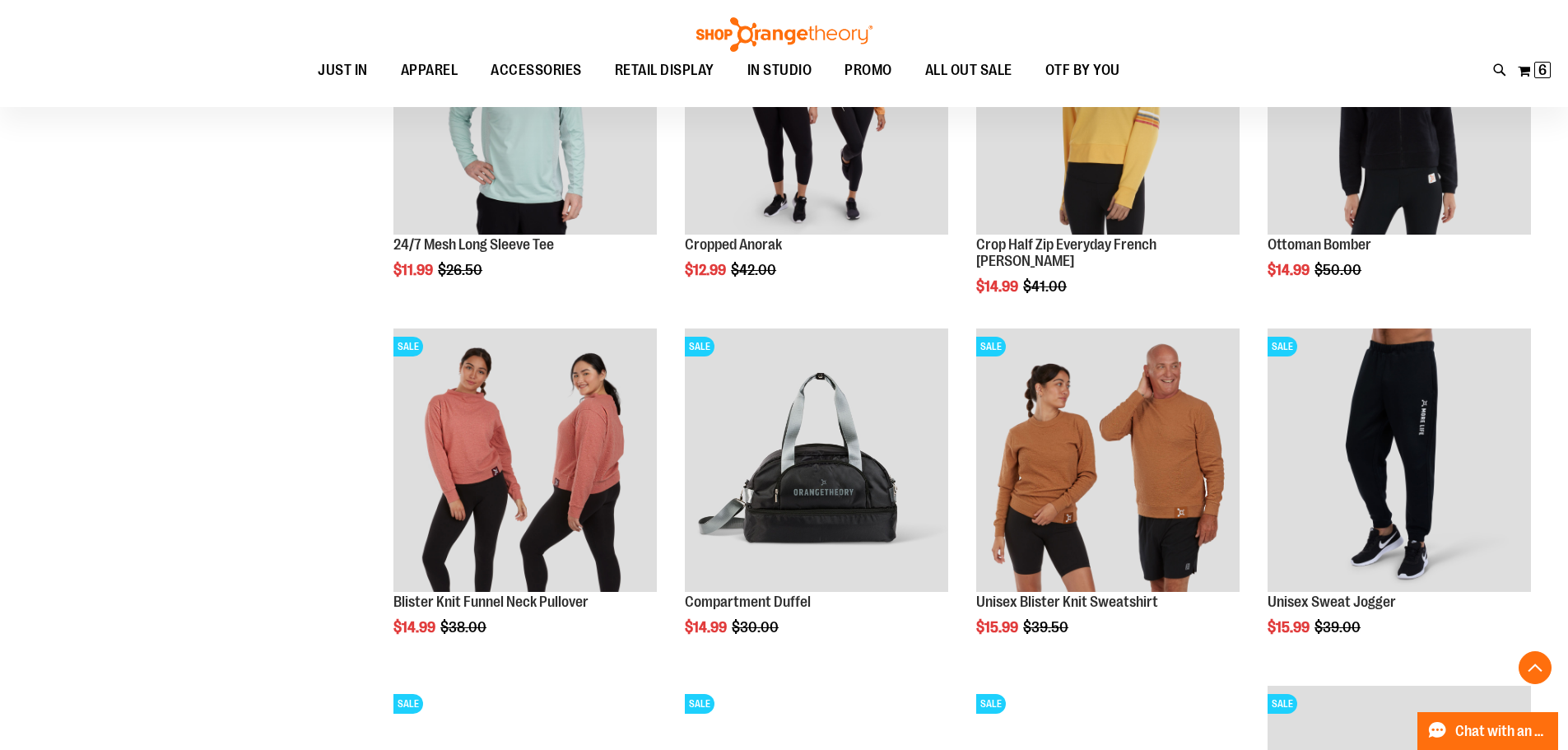
scroll to position [7422, 0]
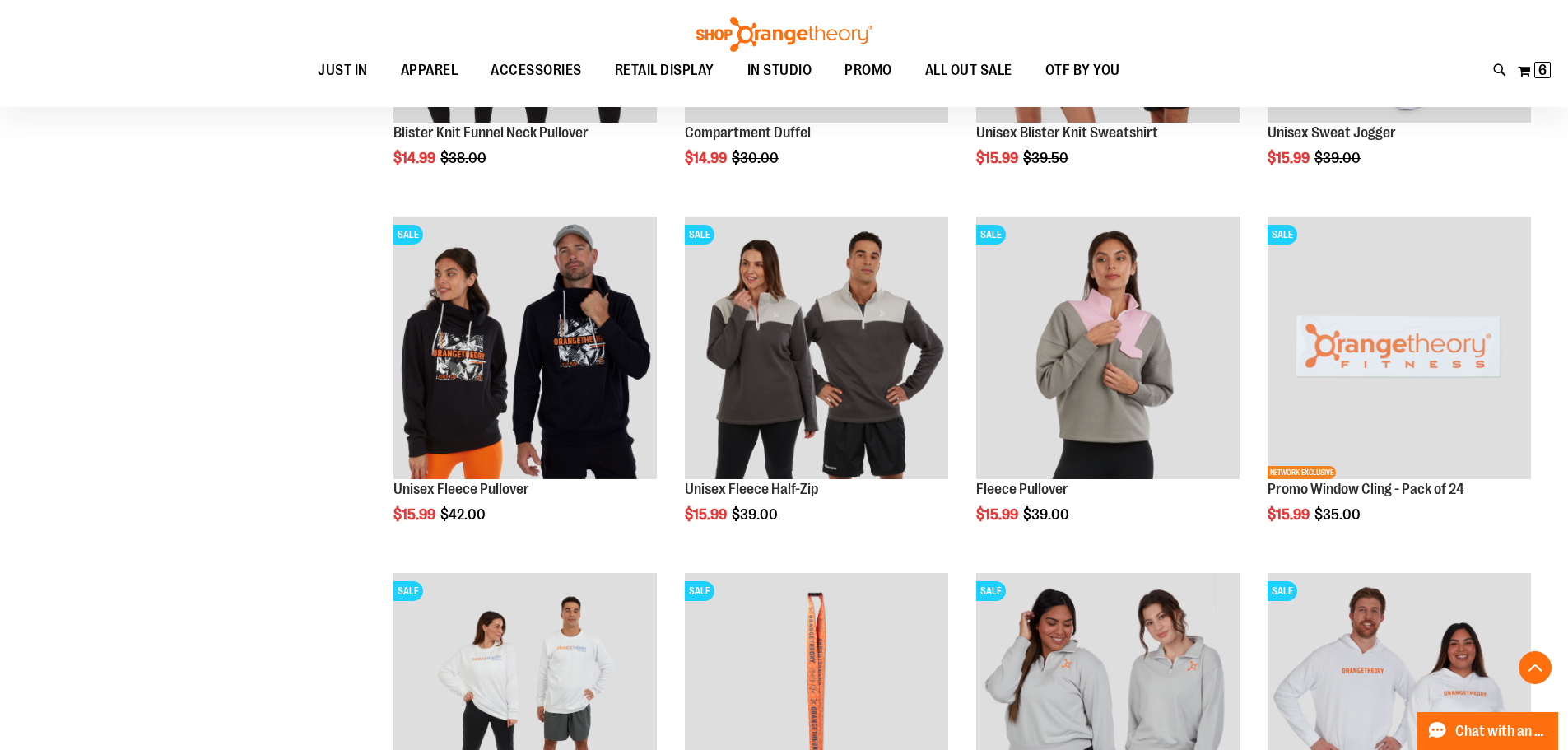
scroll to position [7998, 0]
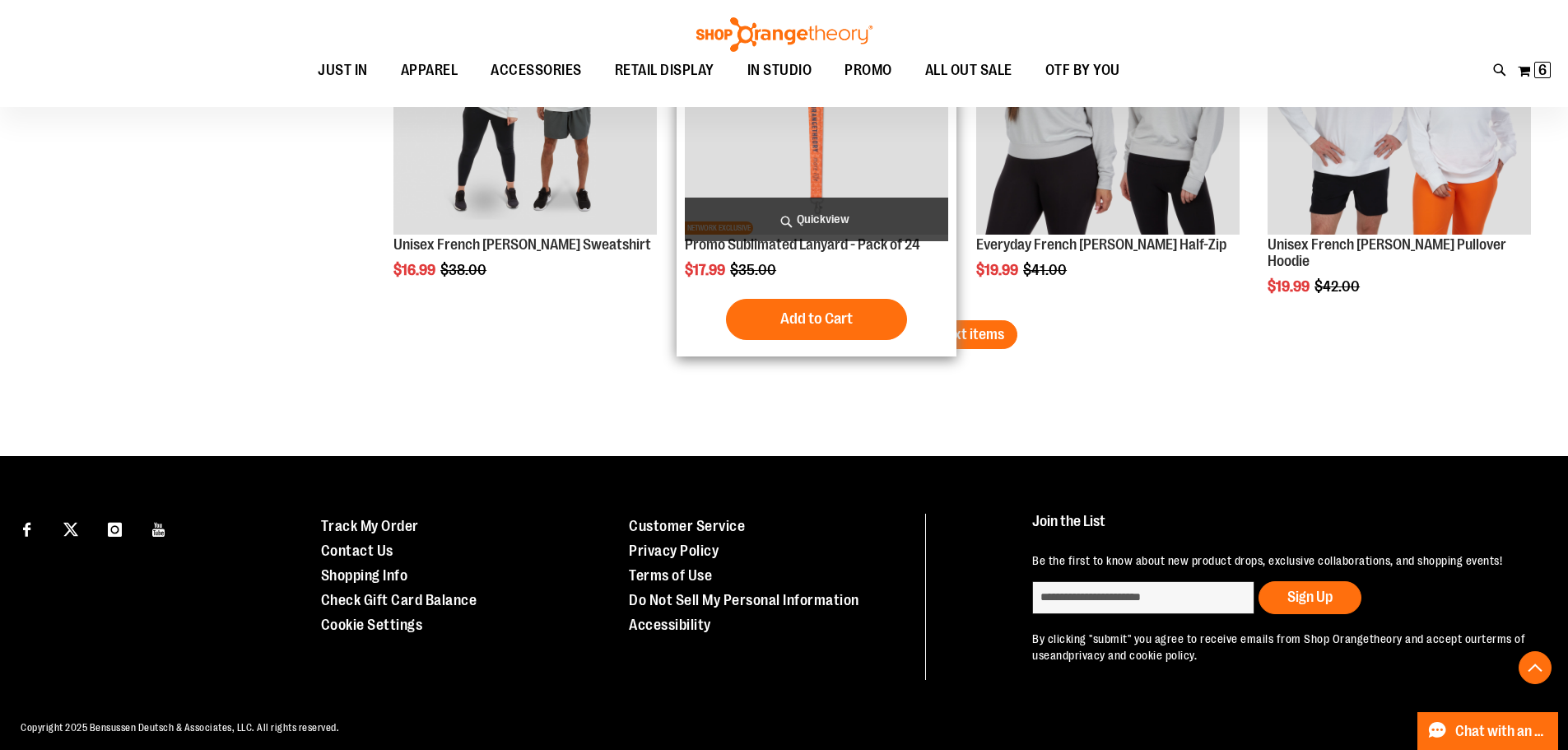
click at [948, 328] on span "Load next items" at bounding box center [955, 334] width 97 height 17
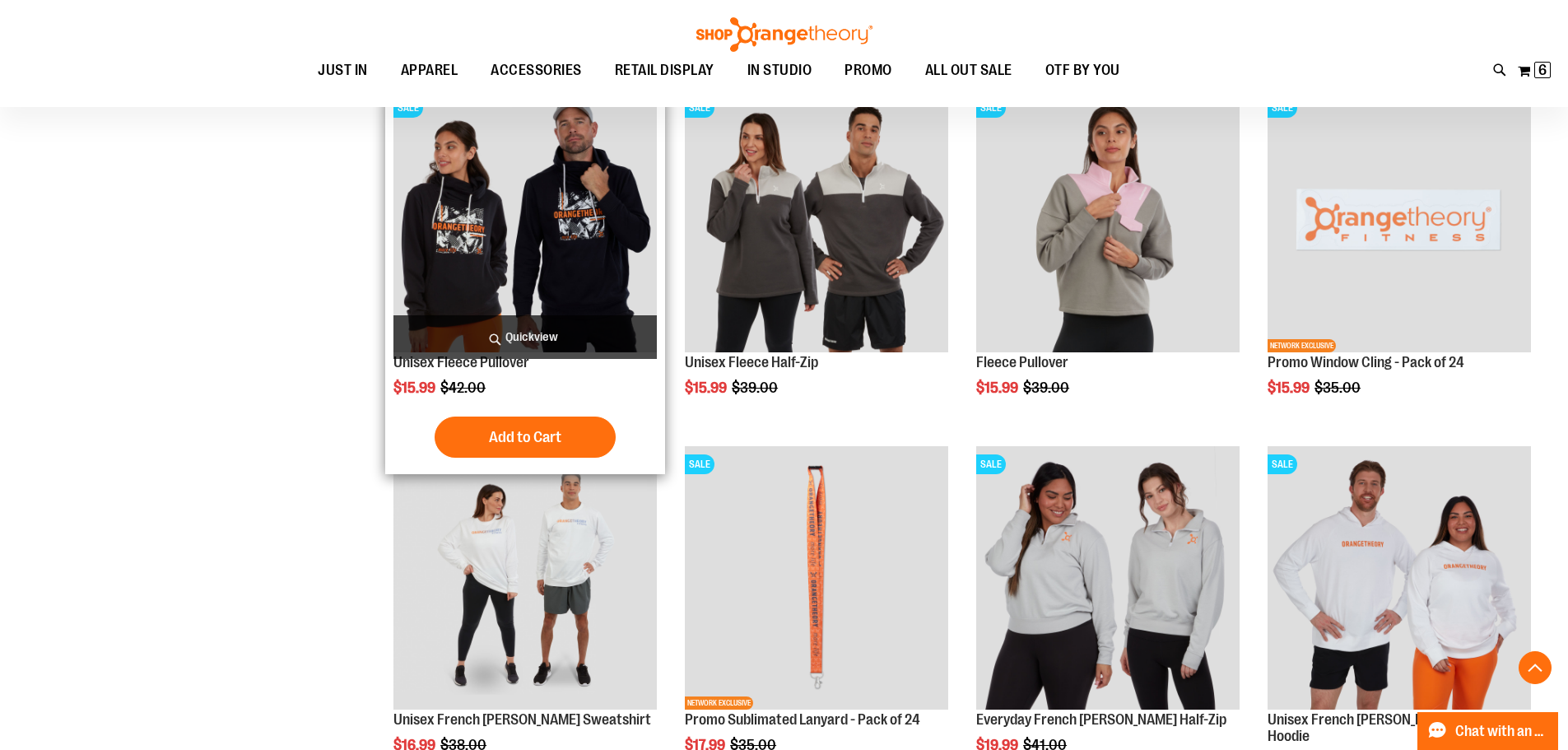
scroll to position [7915, 0]
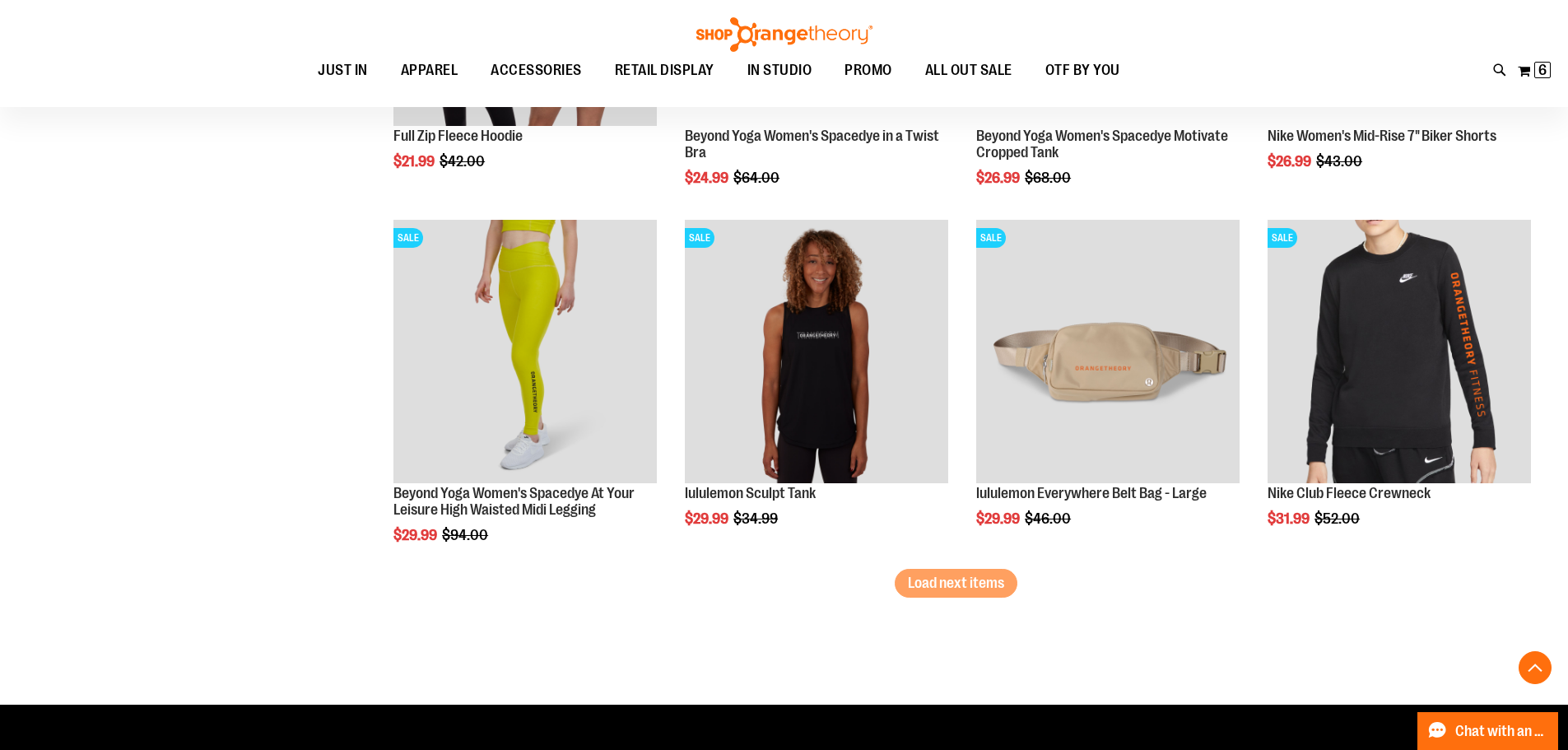
scroll to position [9397, 0]
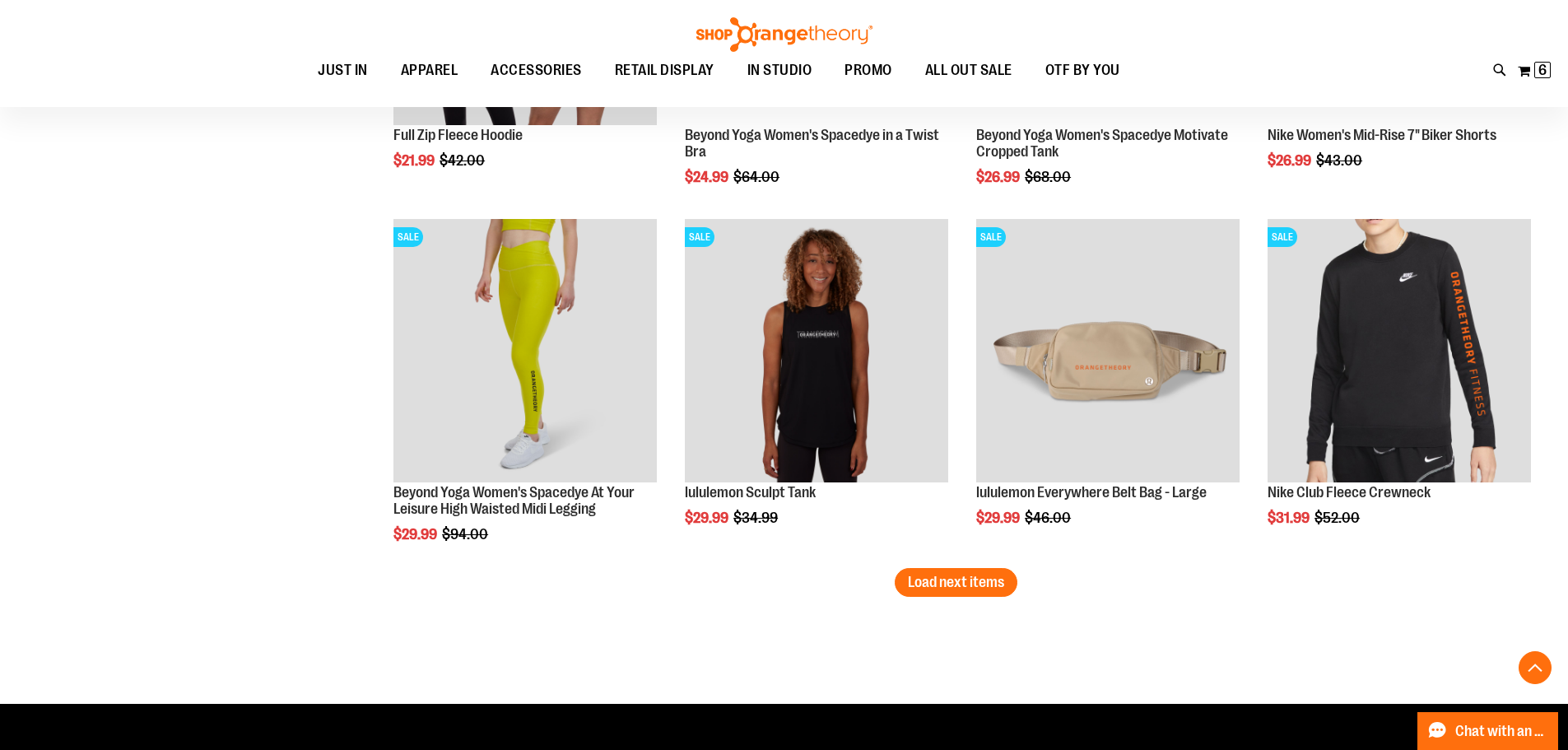
drag, startPoint x: 951, startPoint y: 573, endPoint x: 943, endPoint y: 579, distance: 10.0
click at [949, 575] on span "Load next items" at bounding box center [955, 582] width 97 height 17
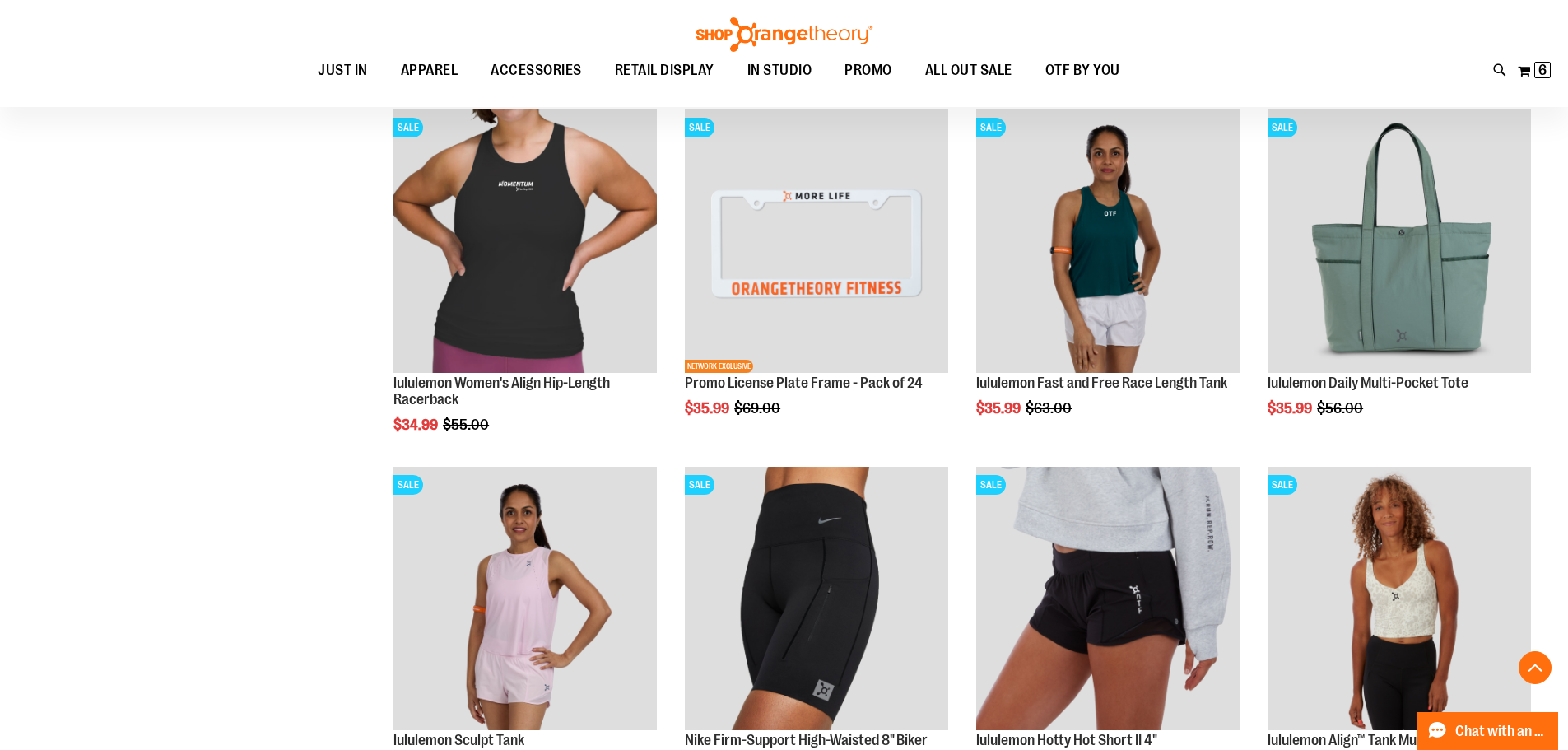
scroll to position [10550, 0]
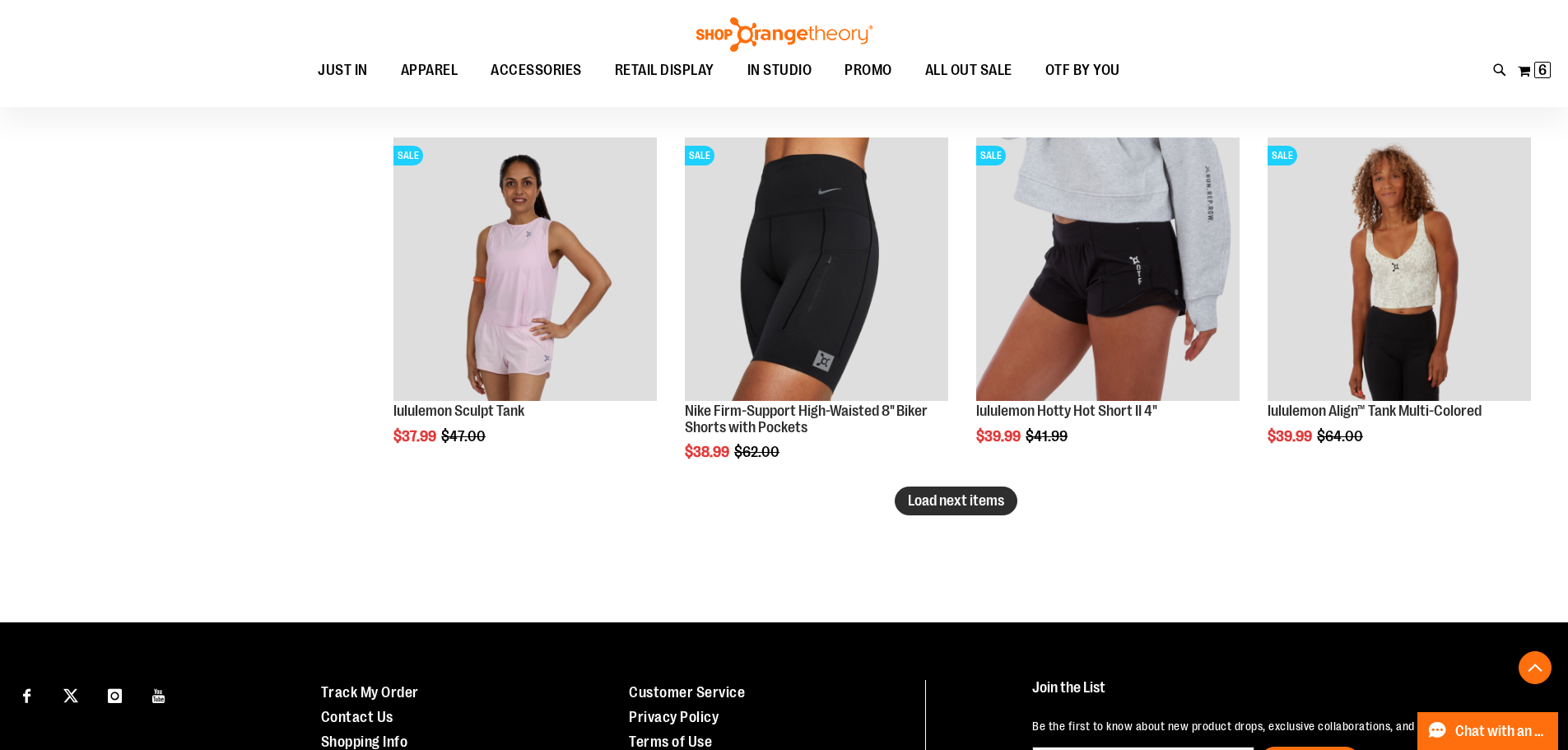
click at [954, 503] on span "Load next items" at bounding box center [955, 501] width 97 height 17
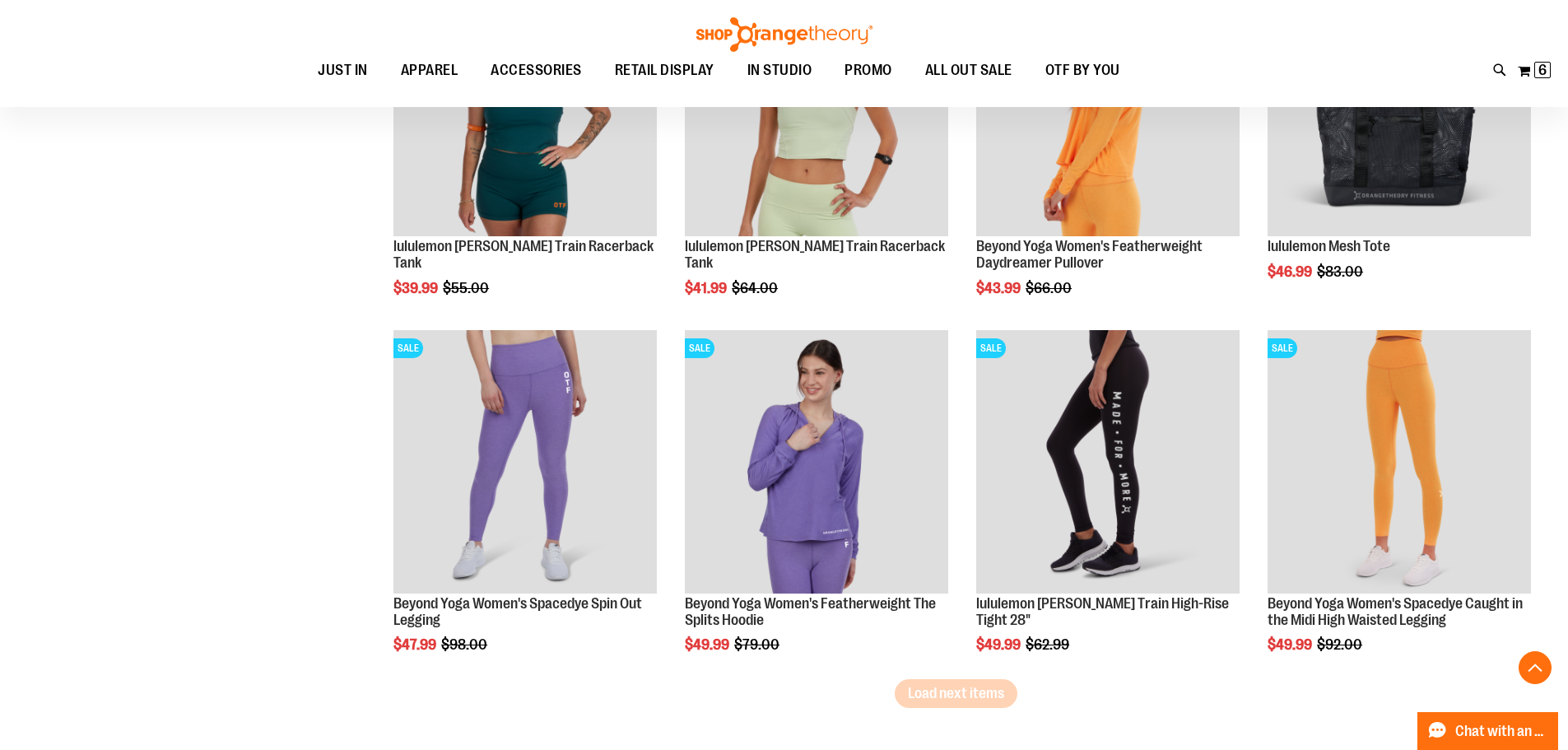
scroll to position [11455, 0]
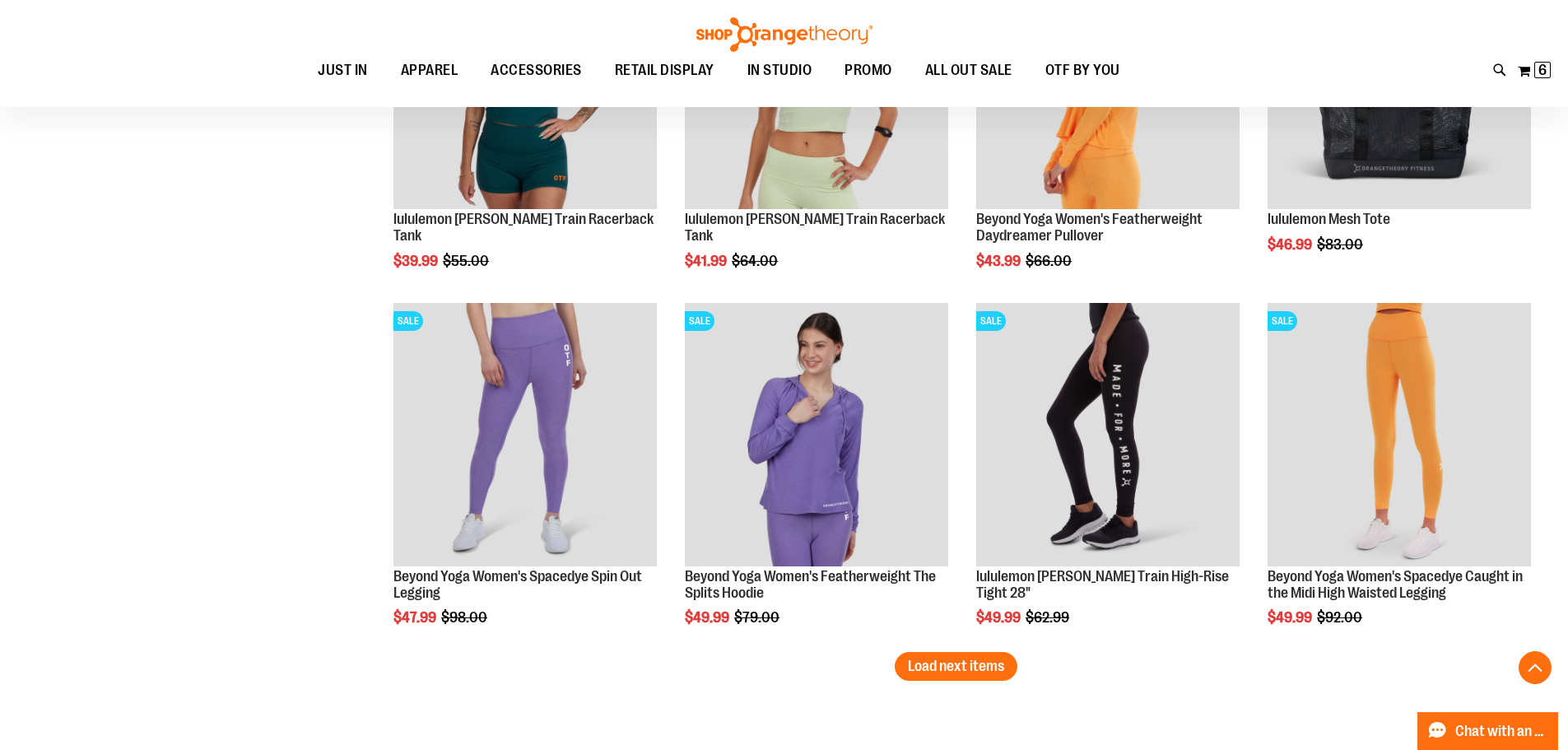
click at [956, 671] on span "Load next items" at bounding box center [955, 666] width 97 height 17
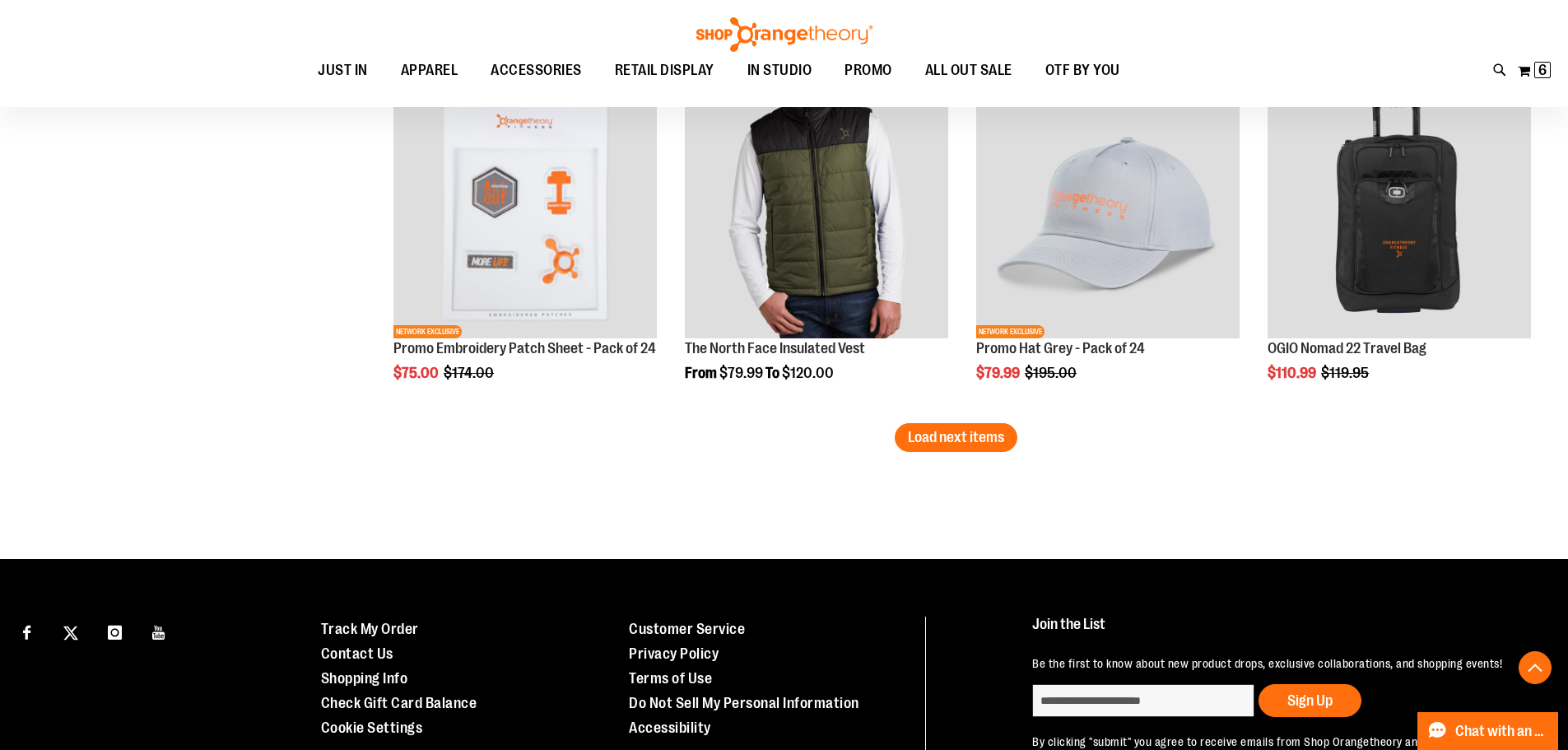
scroll to position [12776, 0]
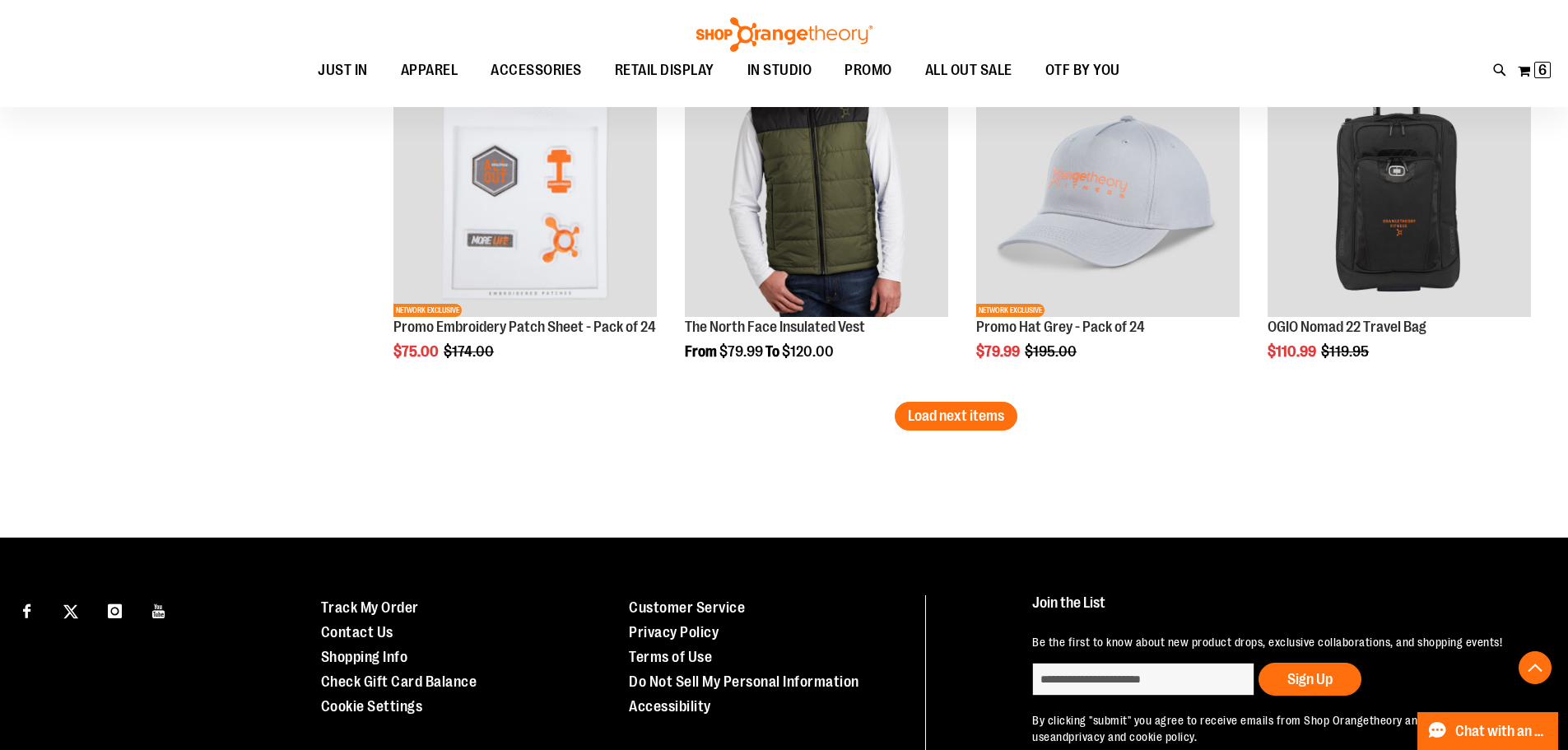
drag, startPoint x: 937, startPoint y: 422, endPoint x: 924, endPoint y: 421, distance: 13.0
click at [936, 422] on span "Load next items" at bounding box center [955, 416] width 97 height 17
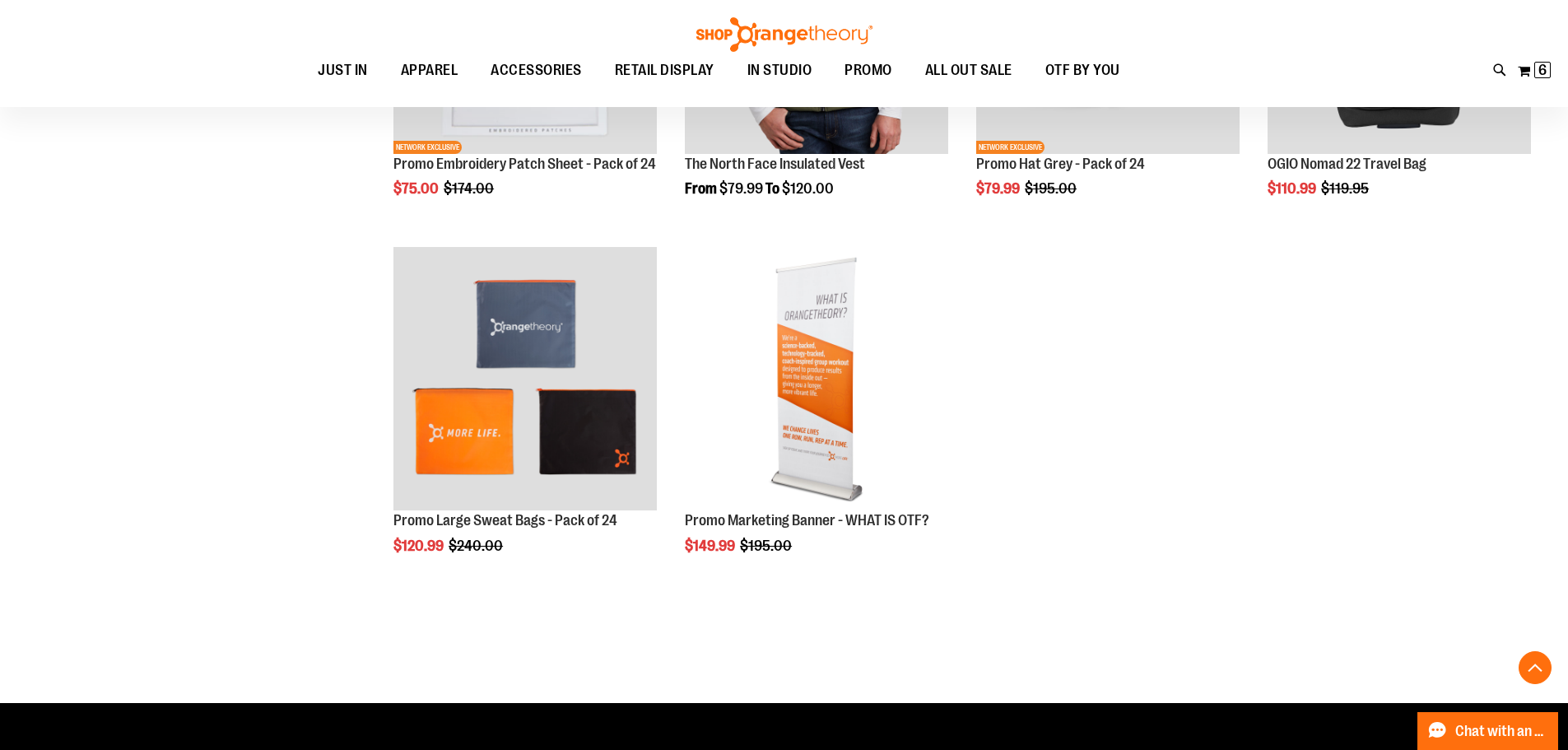
scroll to position [12940, 0]
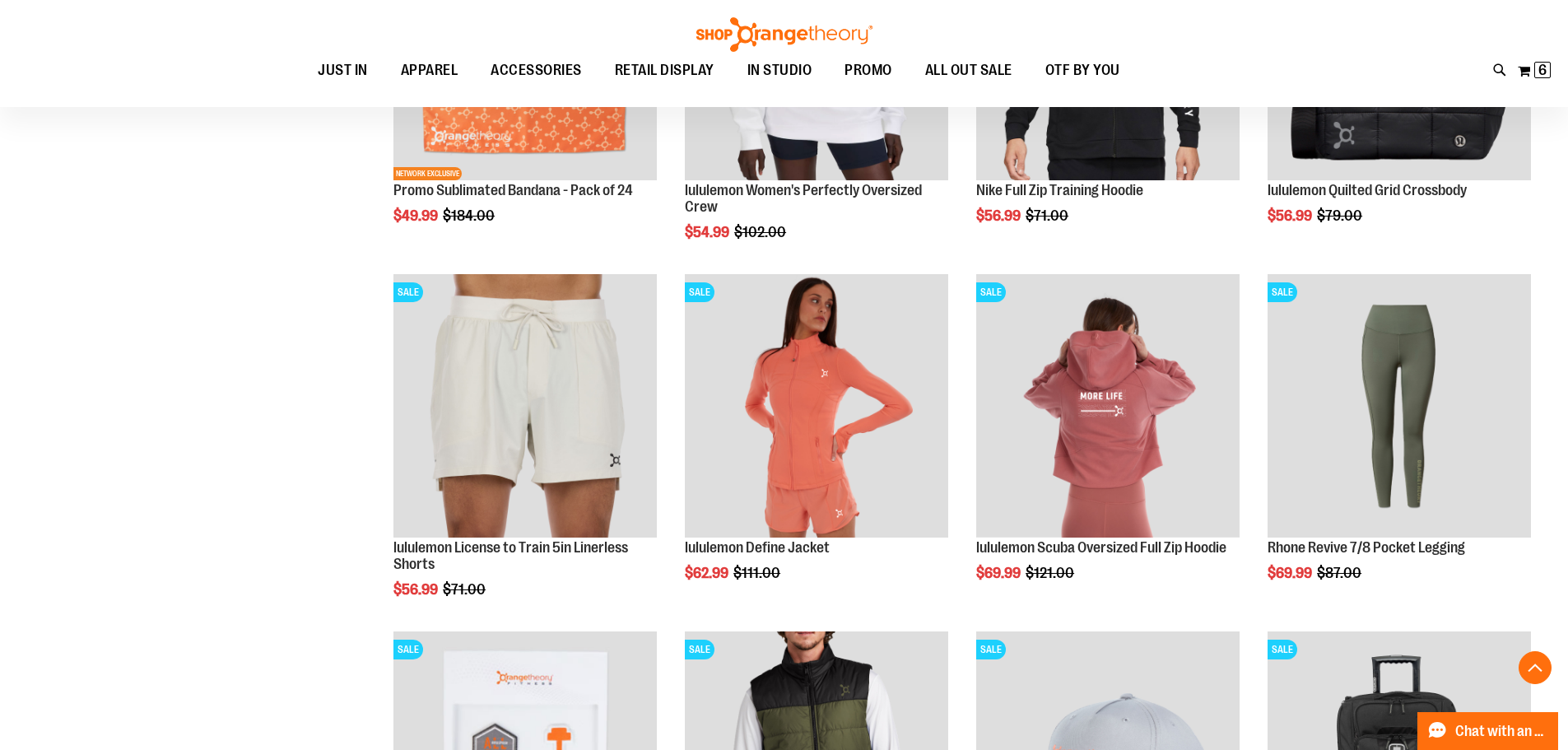
scroll to position [12117, 0]
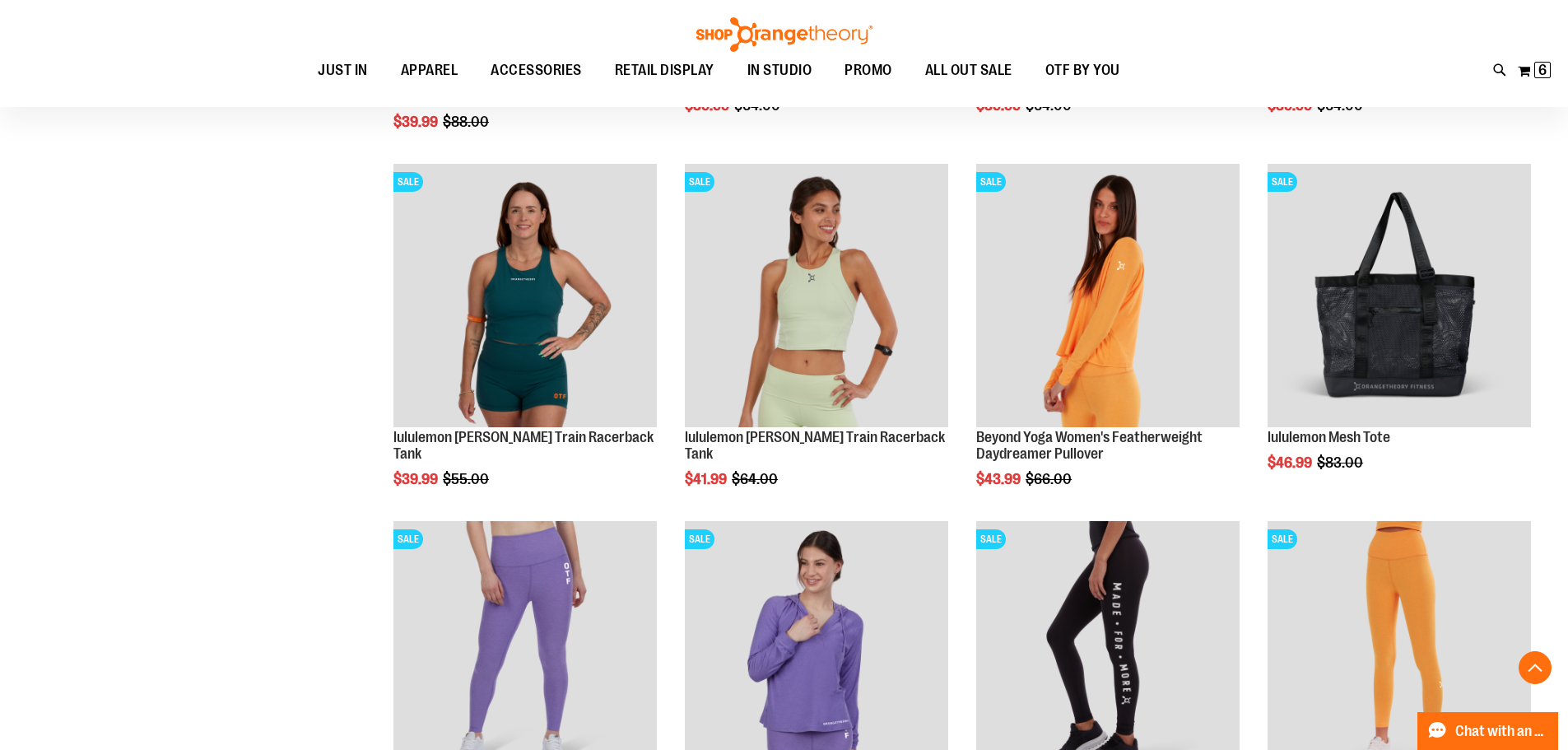
scroll to position [11047, 0]
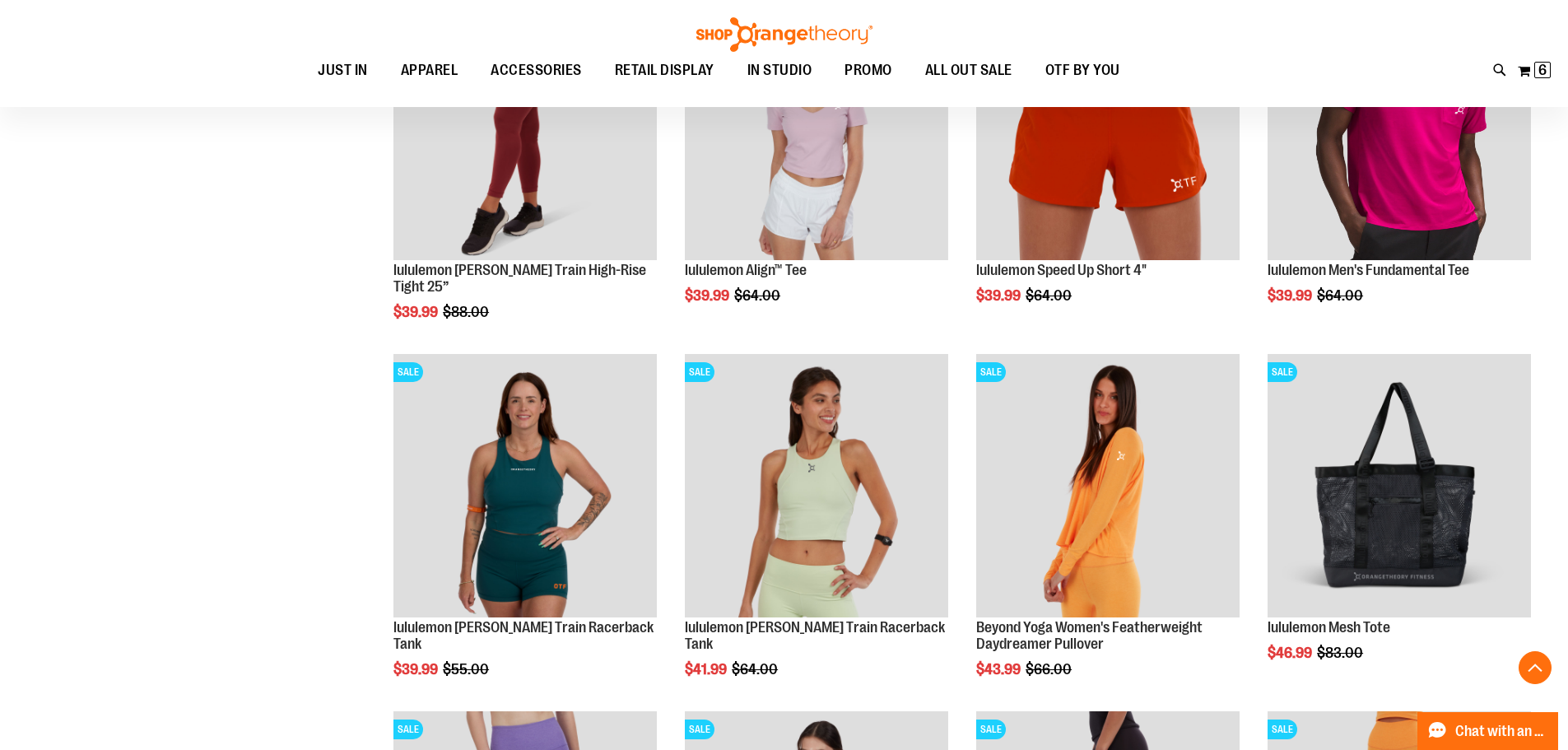
scroll to position [378, 0]
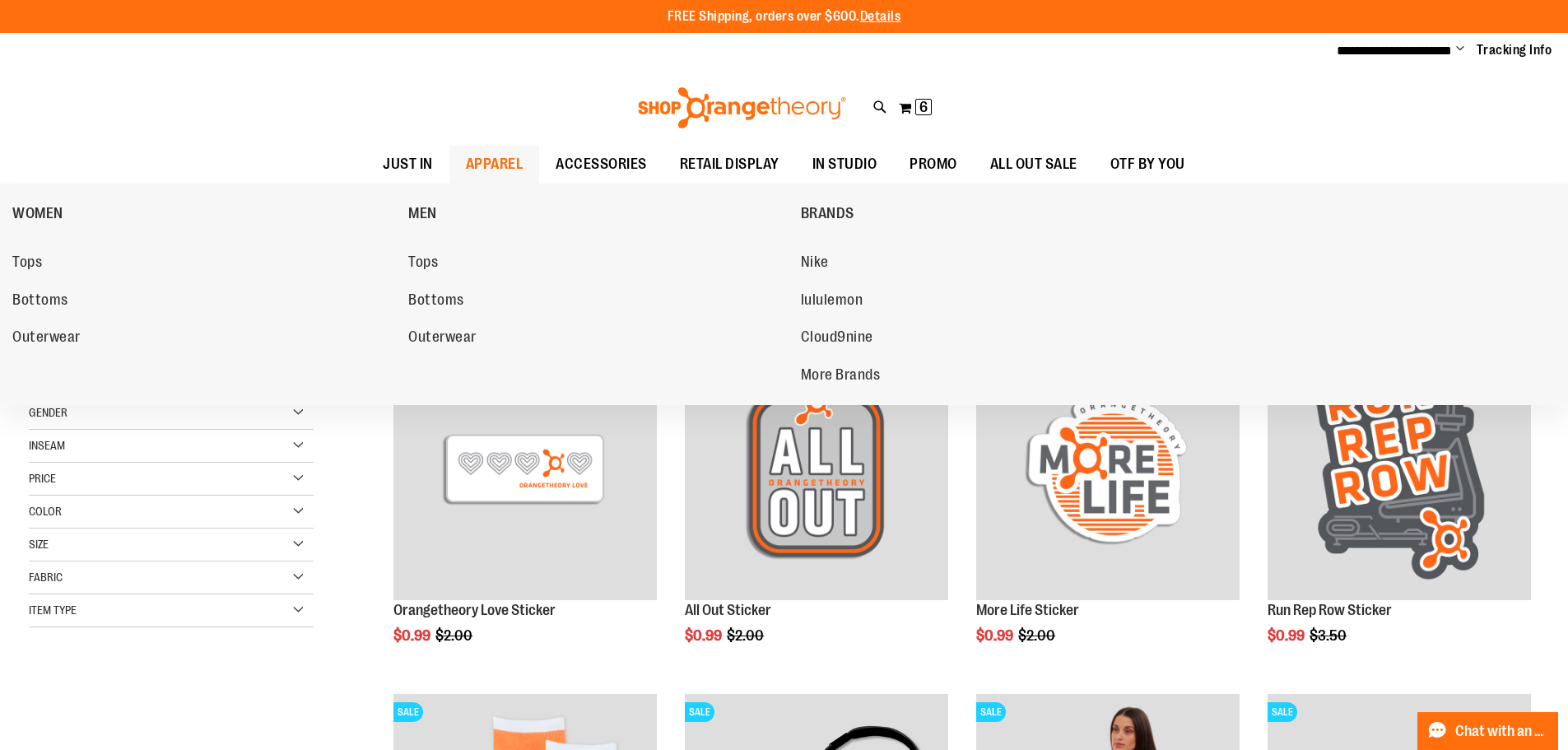
click at [484, 163] on span "APPAREL" at bounding box center [495, 164] width 58 height 37
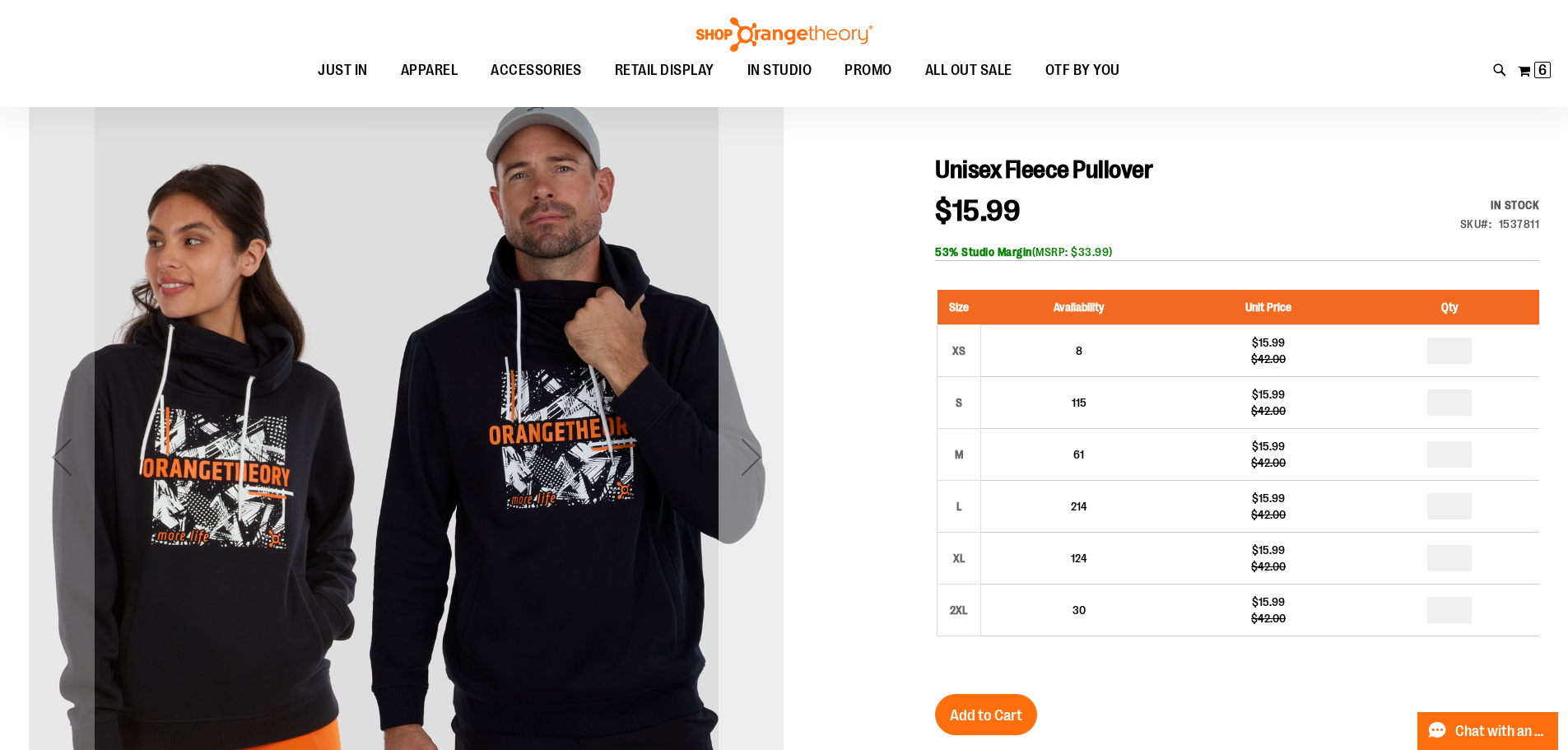
scroll to position [164, 0]
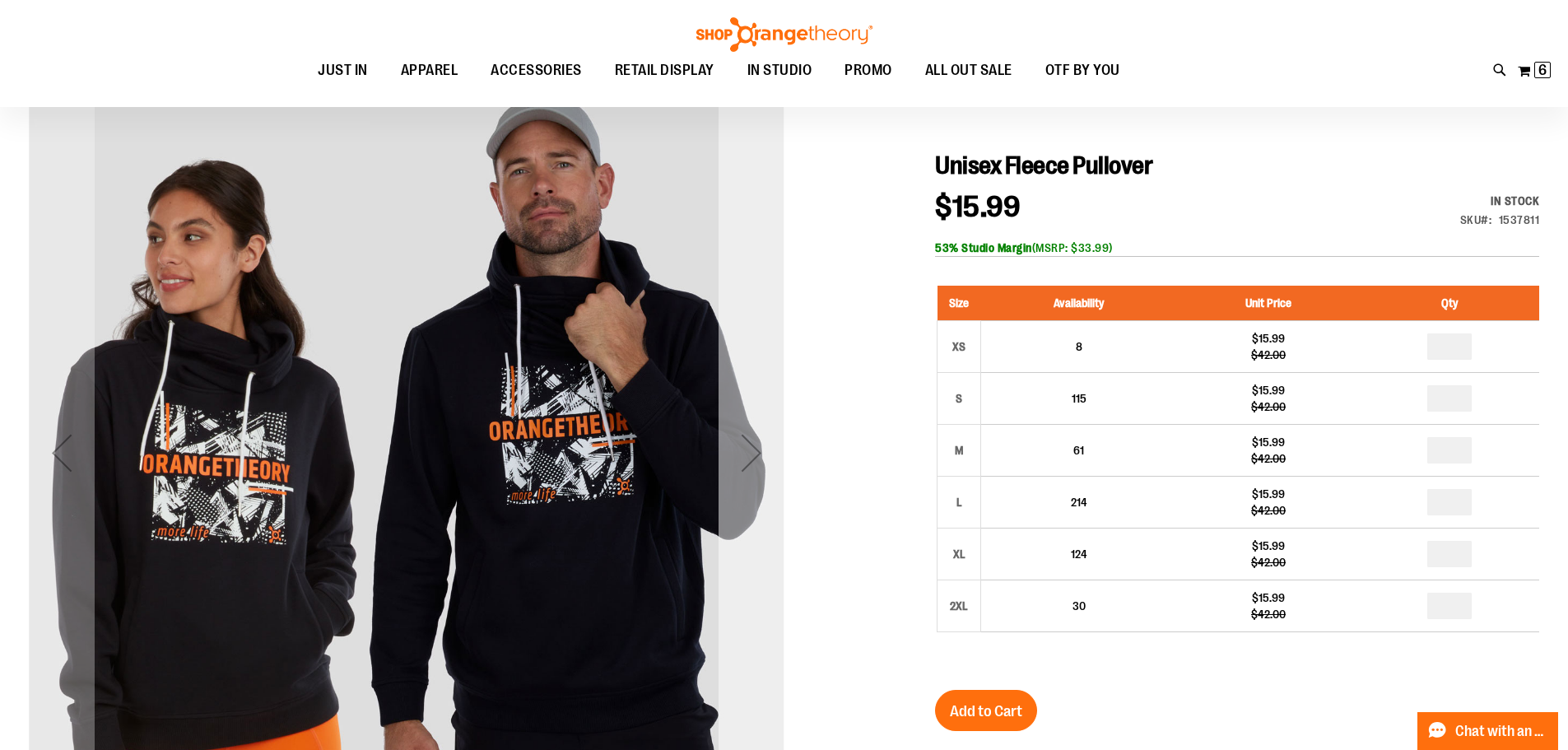
type input "**********"
click at [758, 368] on div "Next" at bounding box center [751, 453] width 66 height 756
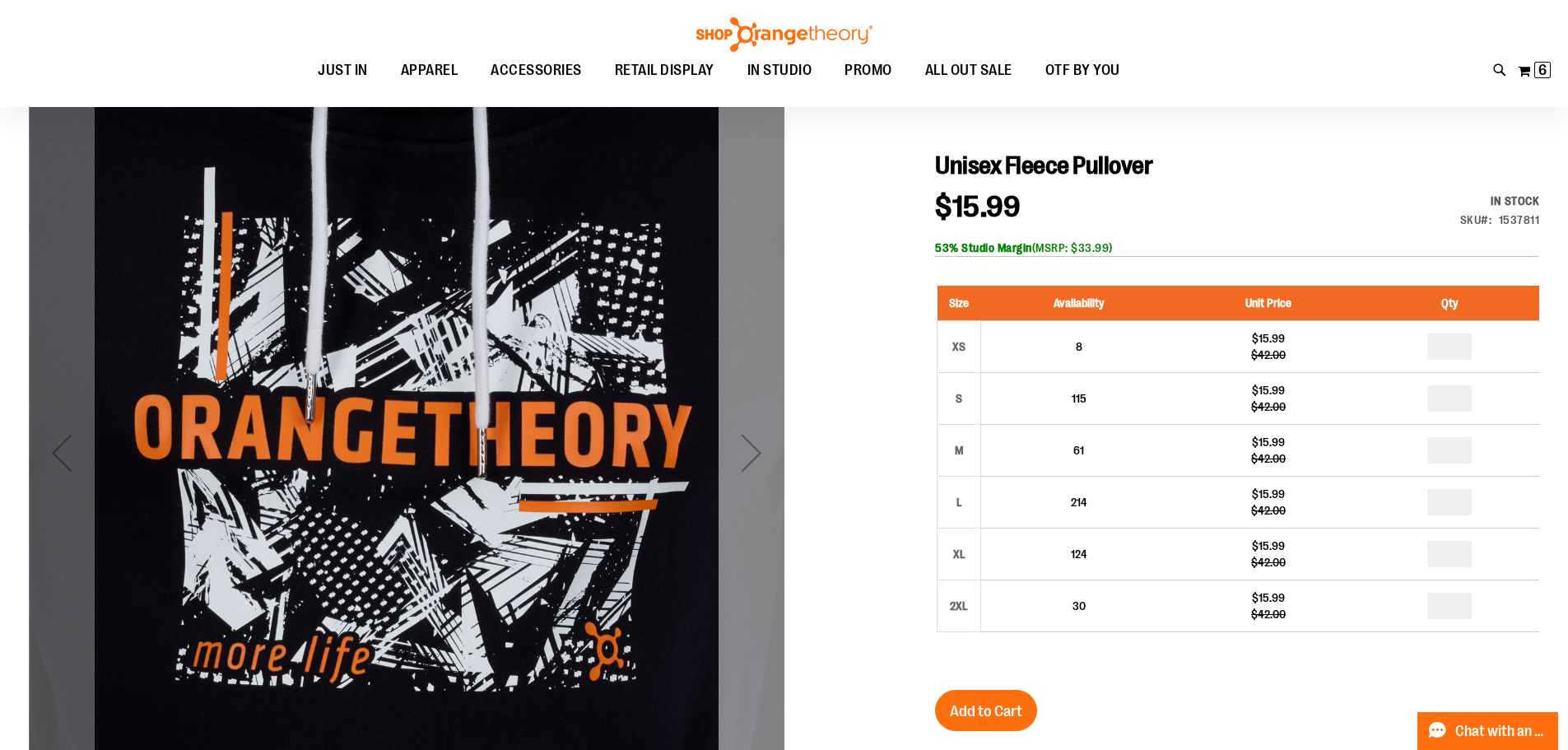
click at [754, 366] on div "Next" at bounding box center [751, 453] width 66 height 756
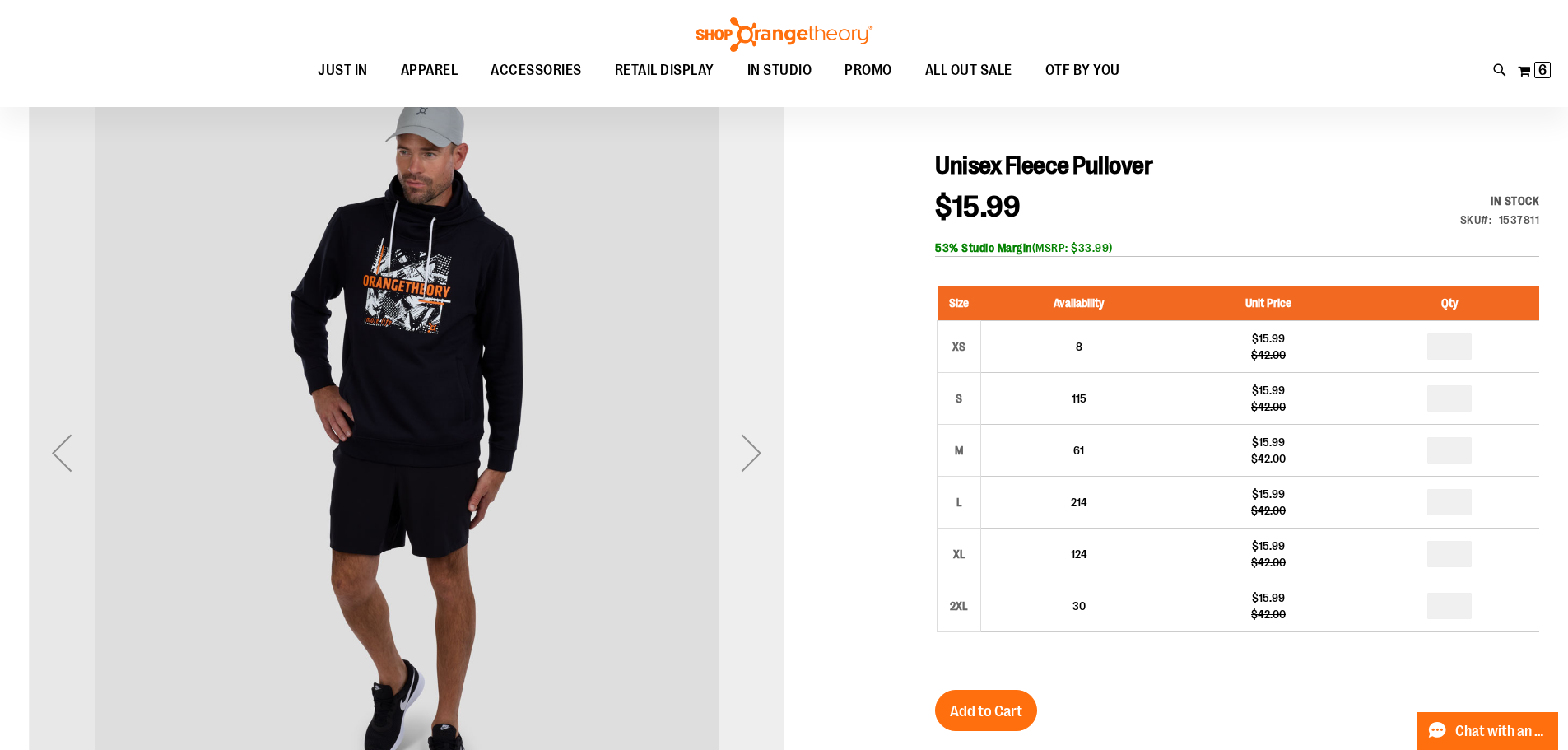
click at [754, 366] on div "Next" at bounding box center [751, 453] width 66 height 756
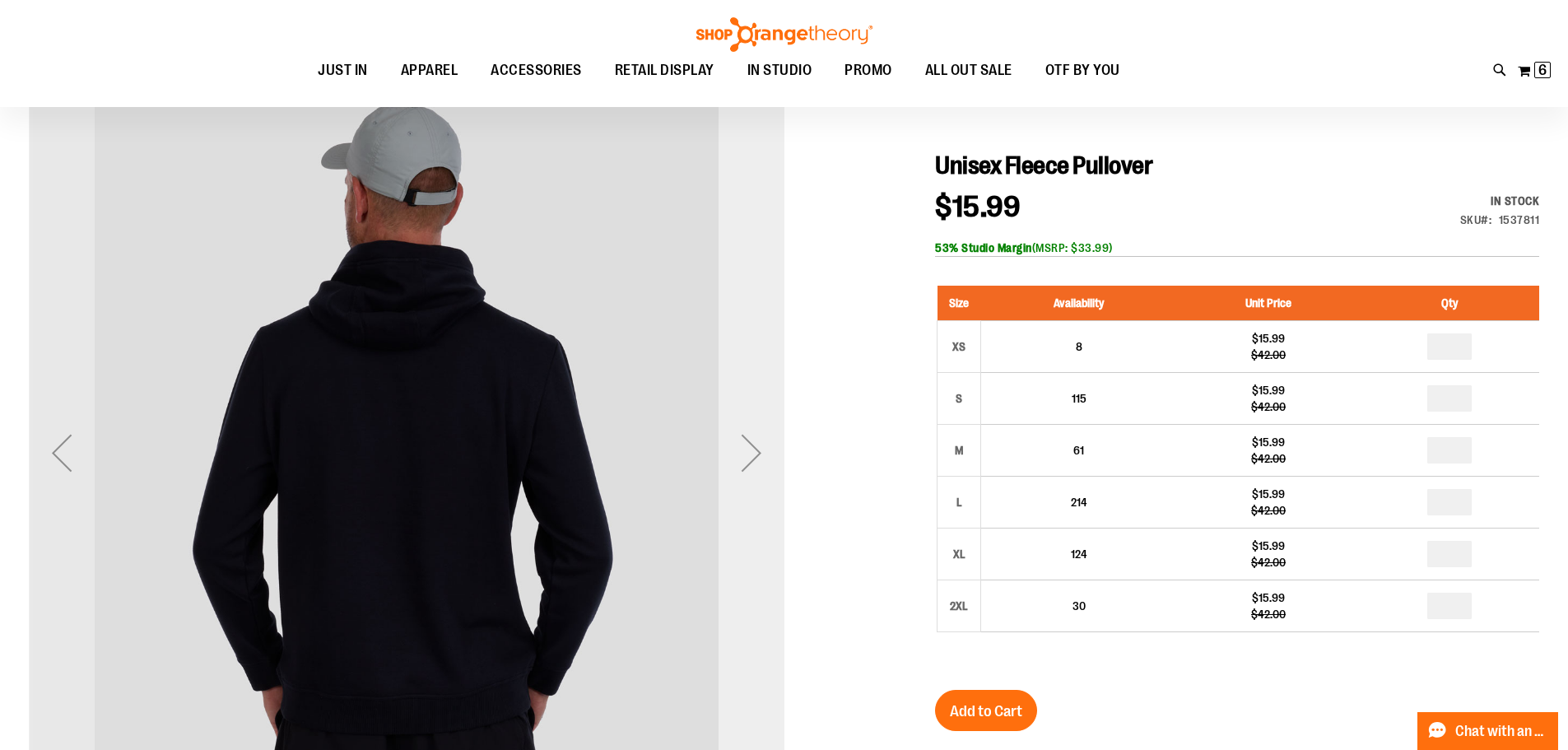
click at [753, 366] on div "Next" at bounding box center [751, 453] width 66 height 756
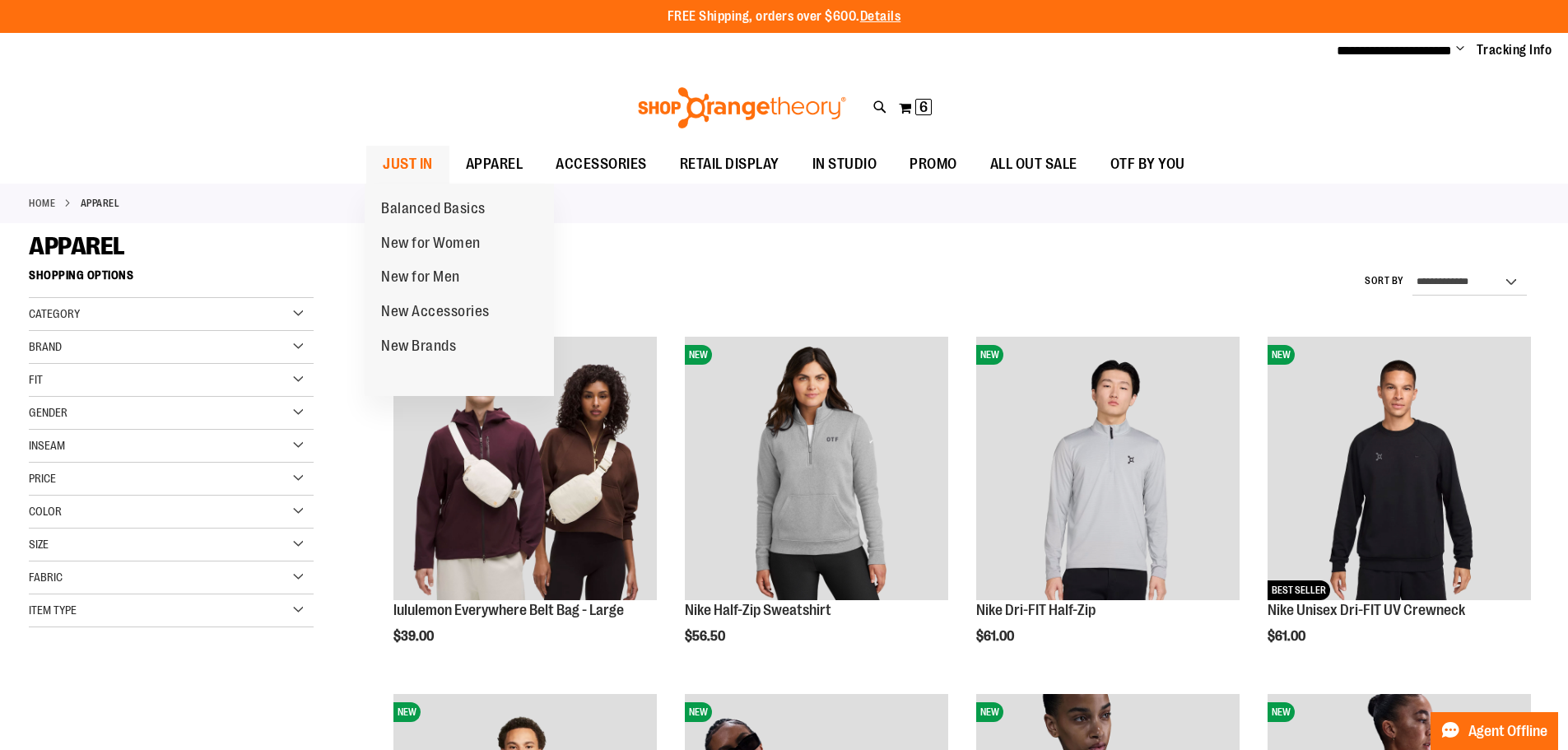
type input "**********"
click at [405, 163] on span "JUST IN" at bounding box center [407, 164] width 50 height 37
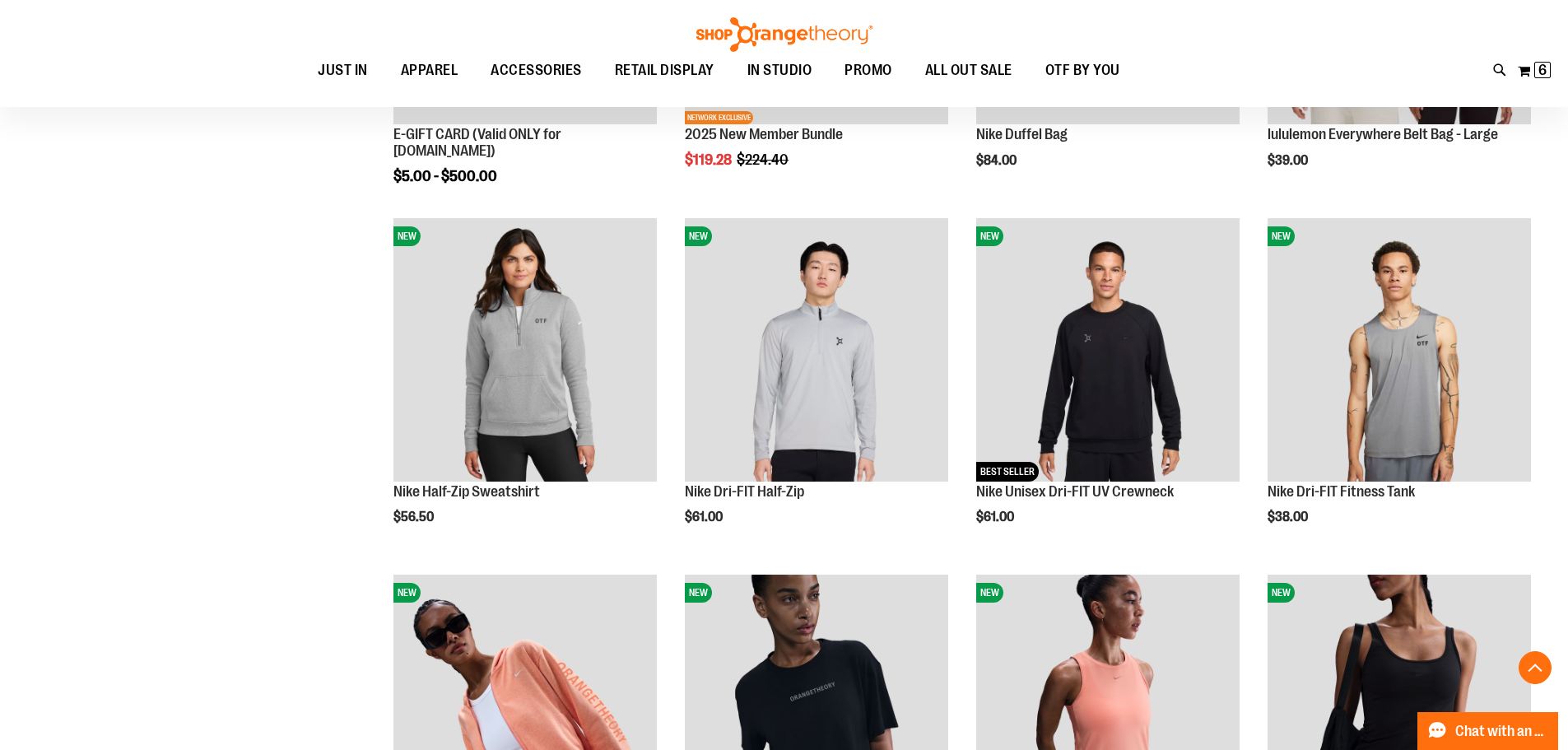
scroll to position [823, 0]
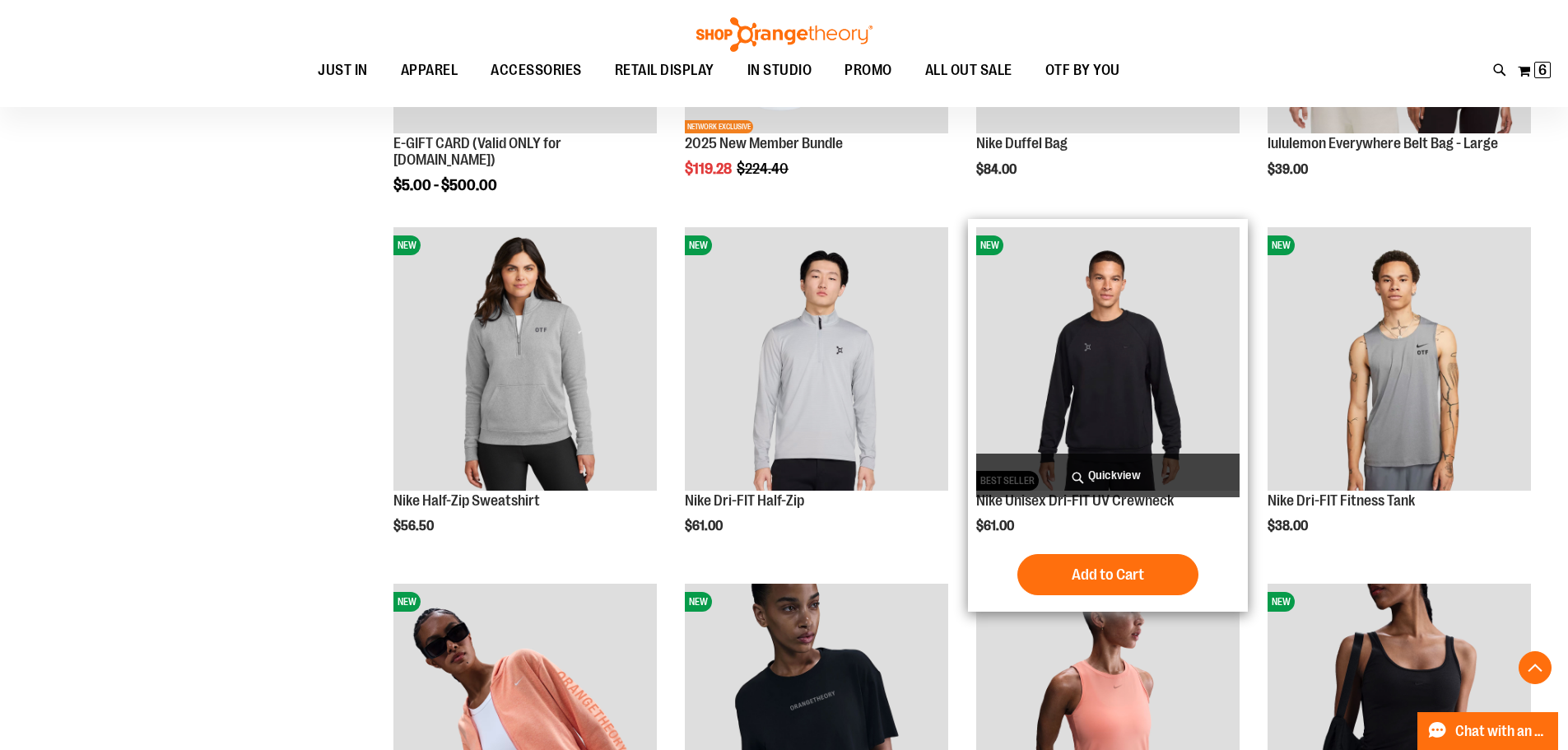
type input "**********"
click at [1128, 380] on img "product" at bounding box center [1107, 358] width 263 height 263
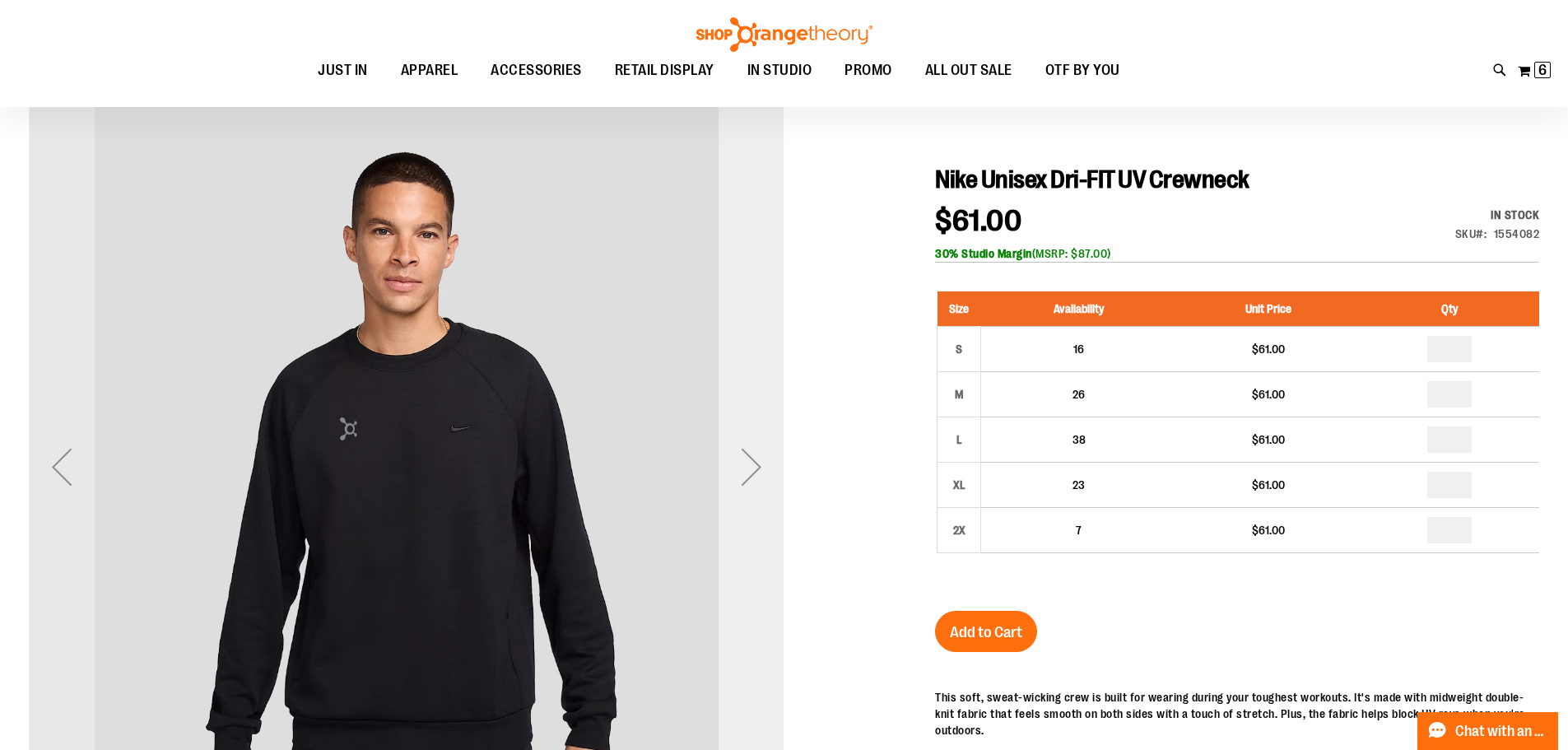
scroll to position [164, 0]
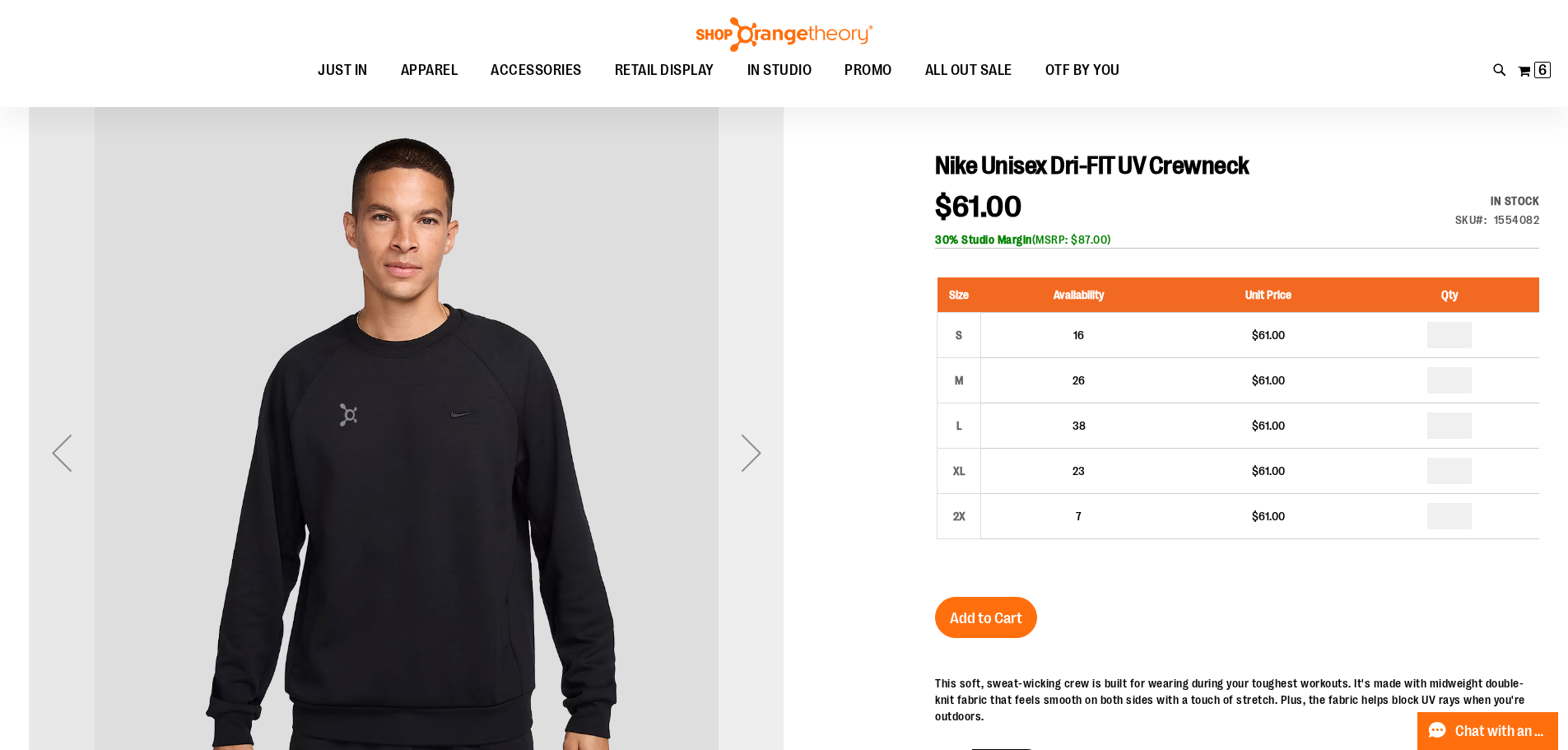
type input "**********"
click at [744, 458] on div "Next" at bounding box center [751, 453] width 66 height 66
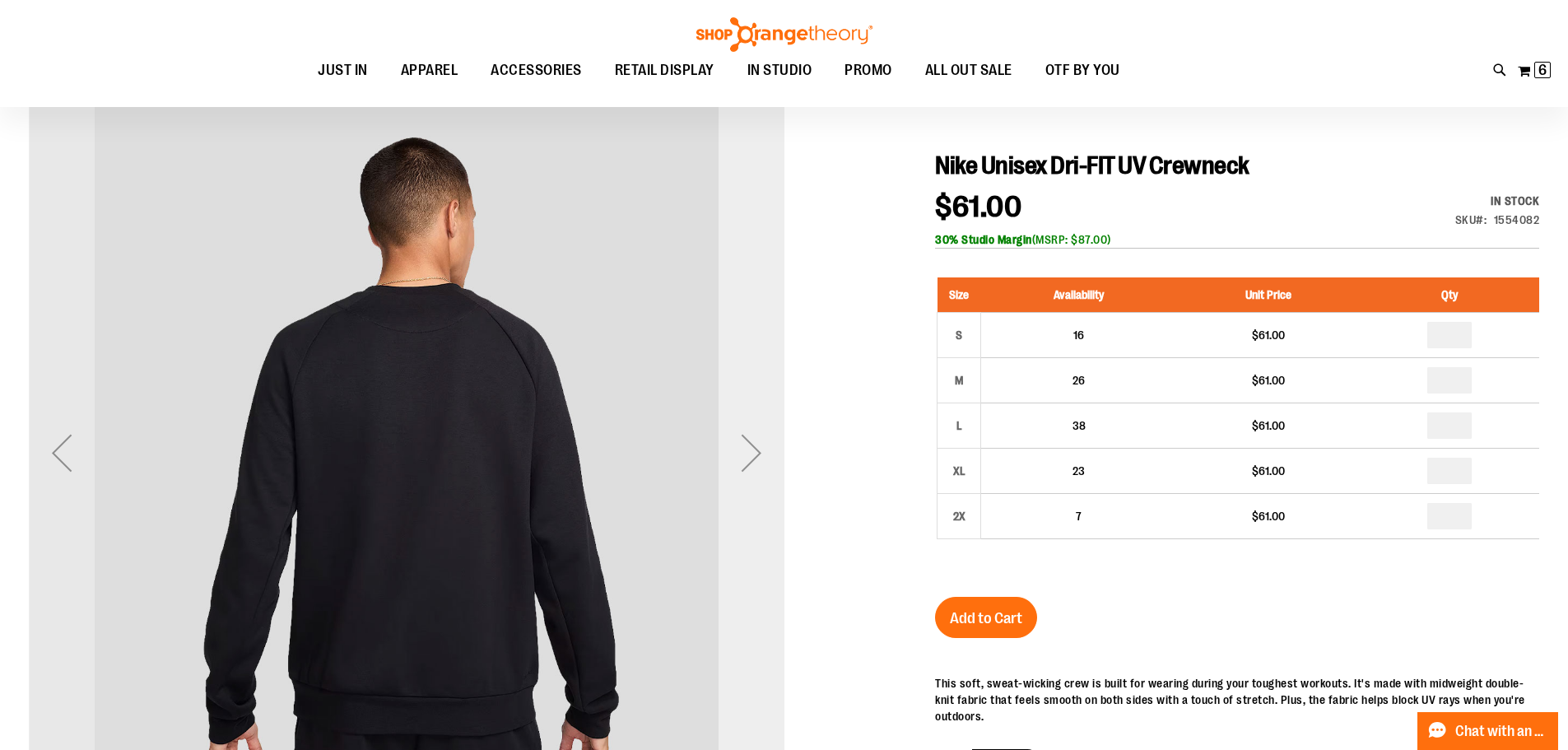
click at [744, 458] on div "Next" at bounding box center [751, 453] width 66 height 66
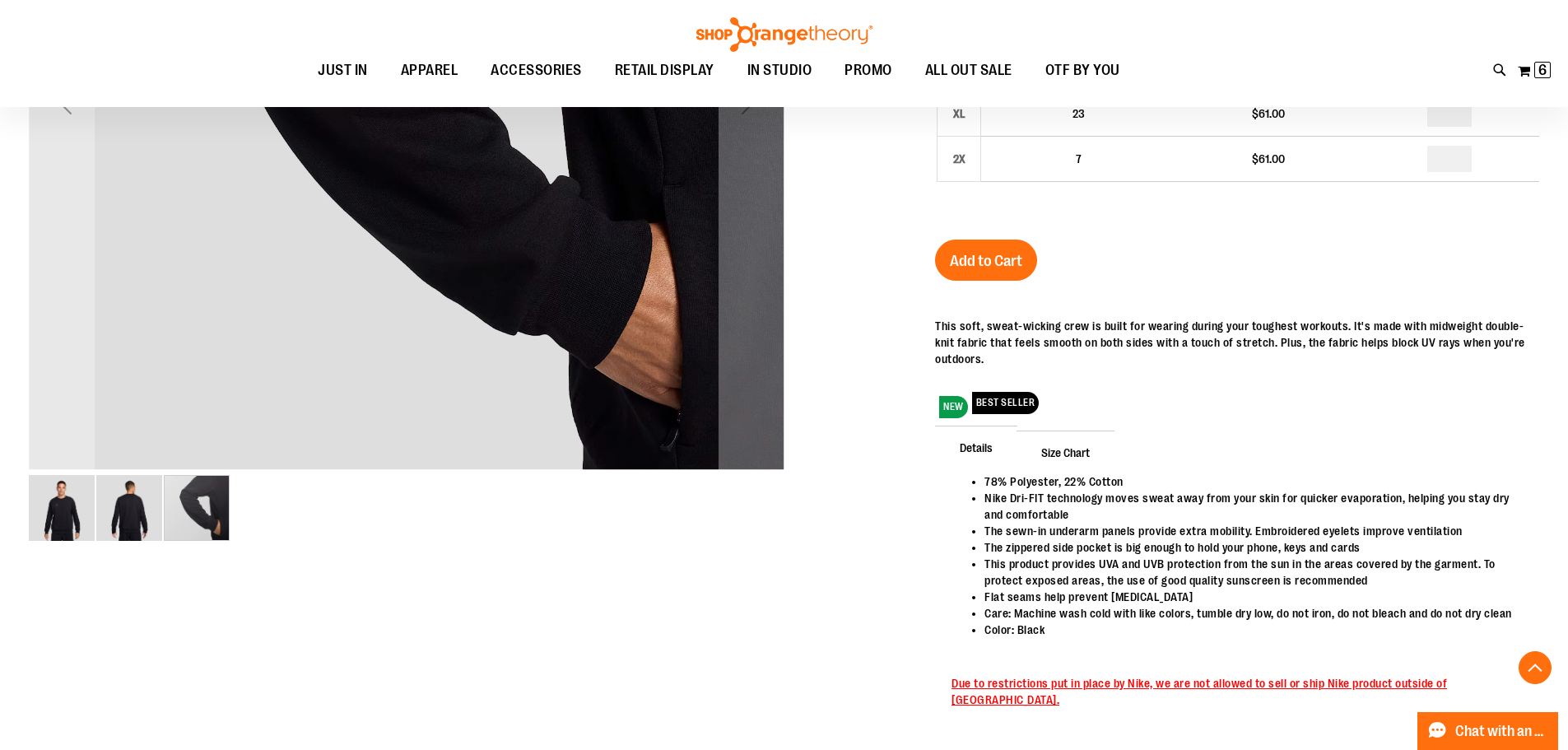
scroll to position [575, 0]
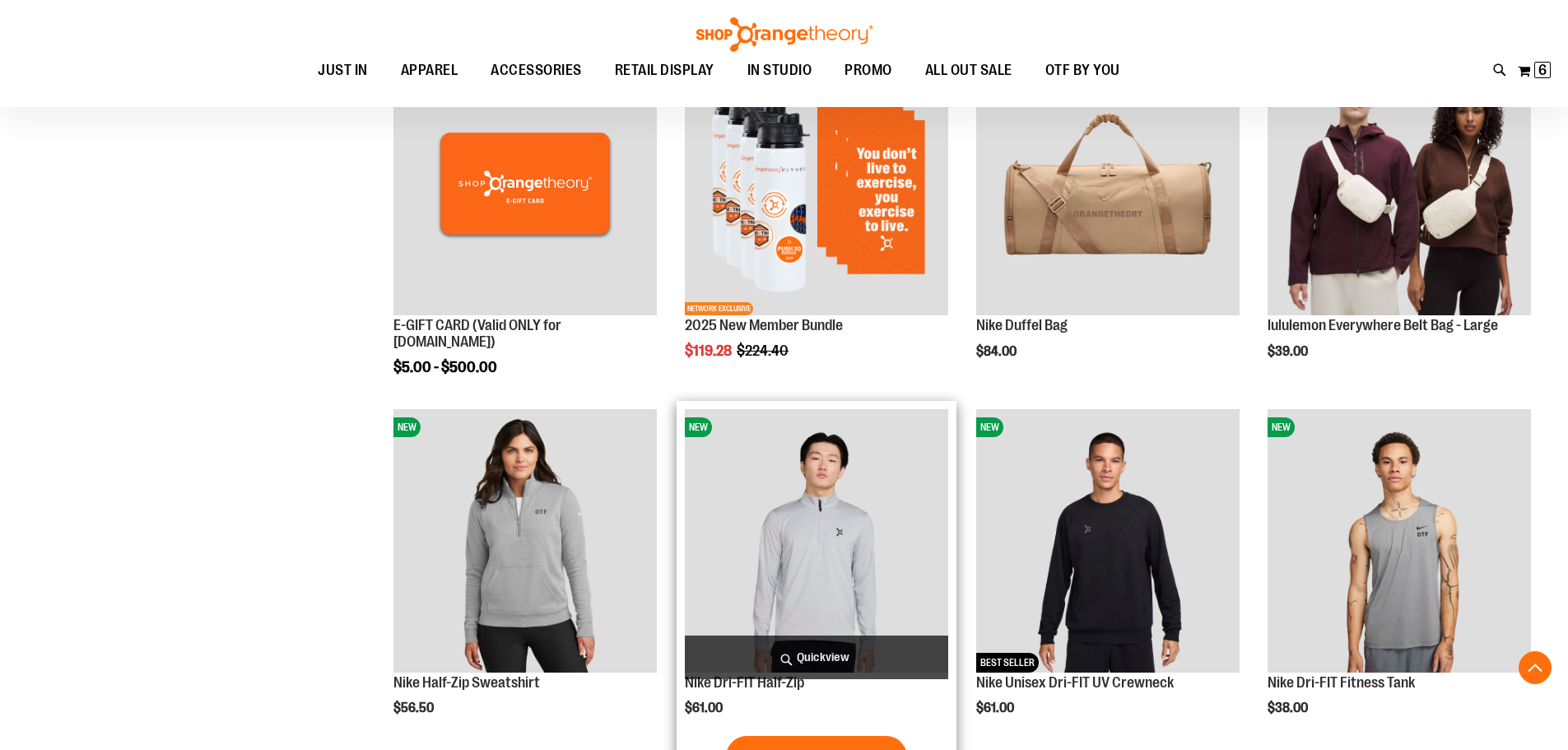
scroll to position [640, 0]
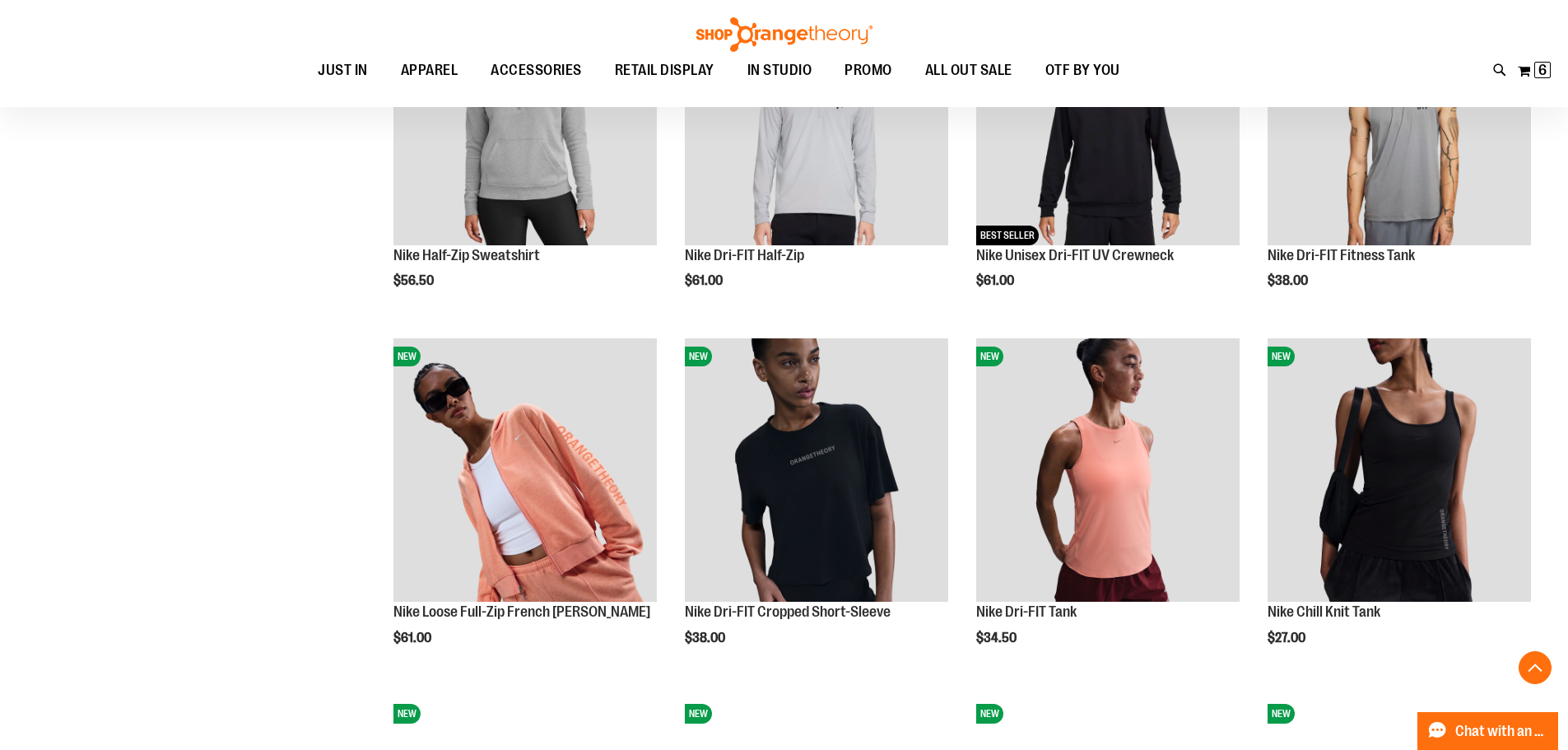
scroll to position [887, 0]
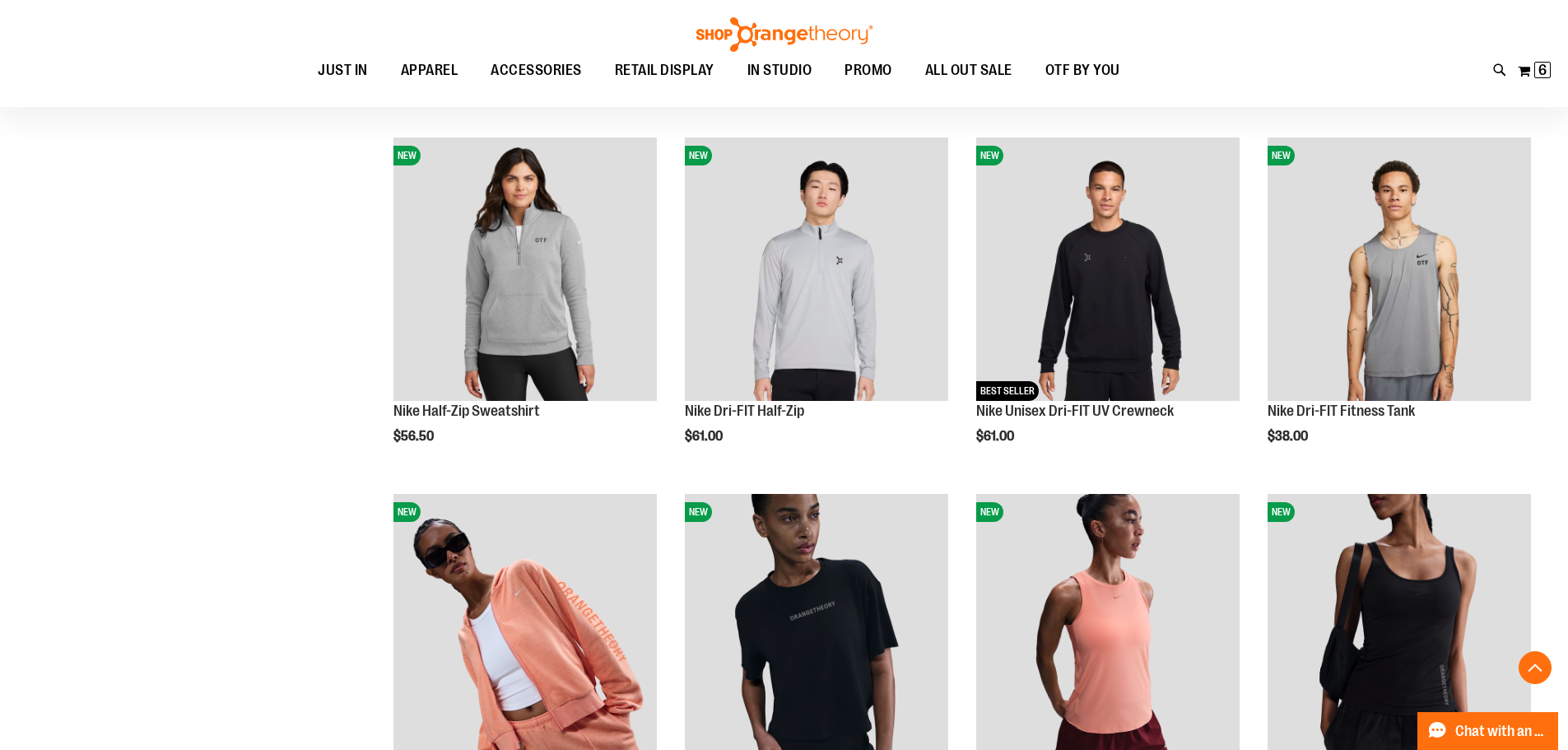
scroll to position [887, 0]
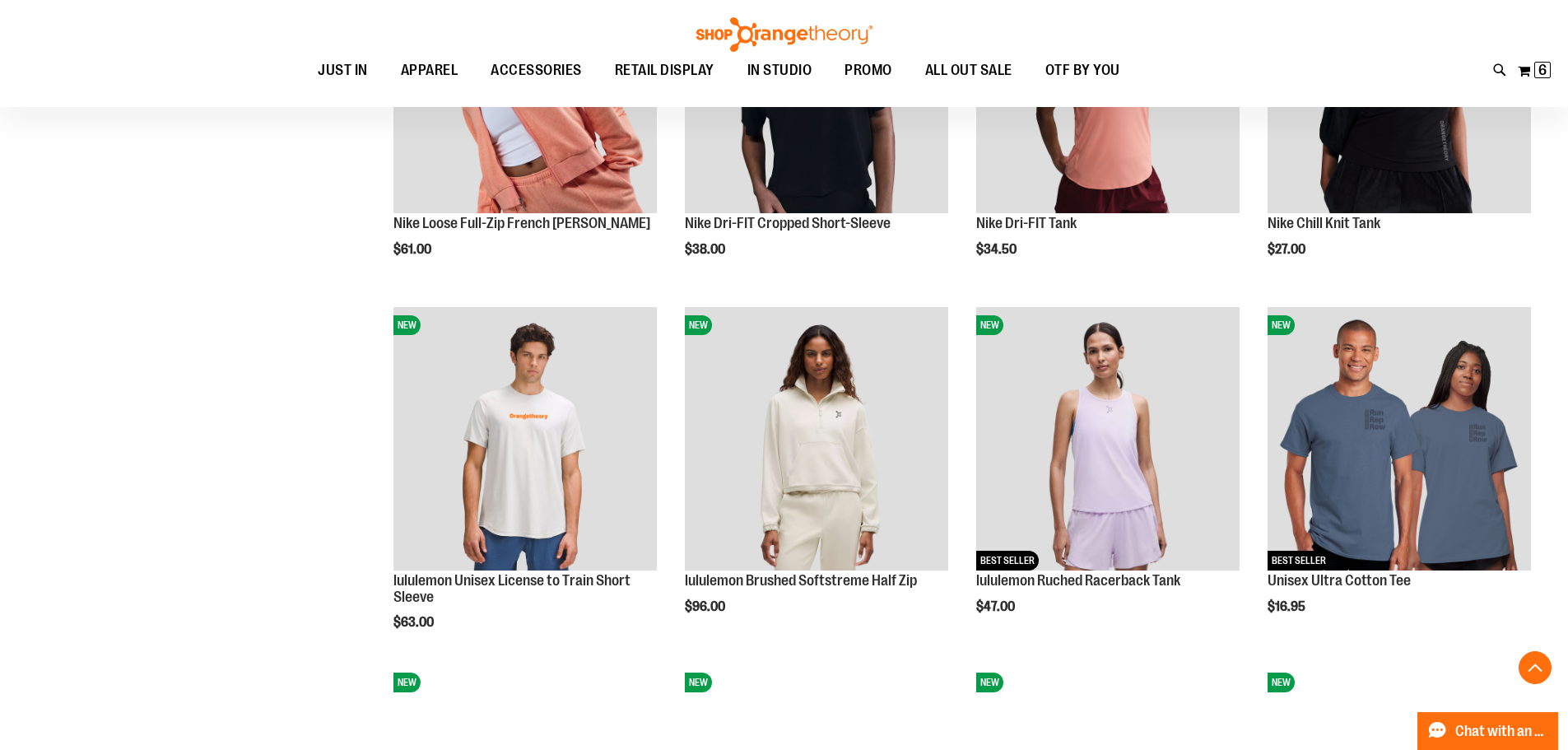
scroll to position [1299, 0]
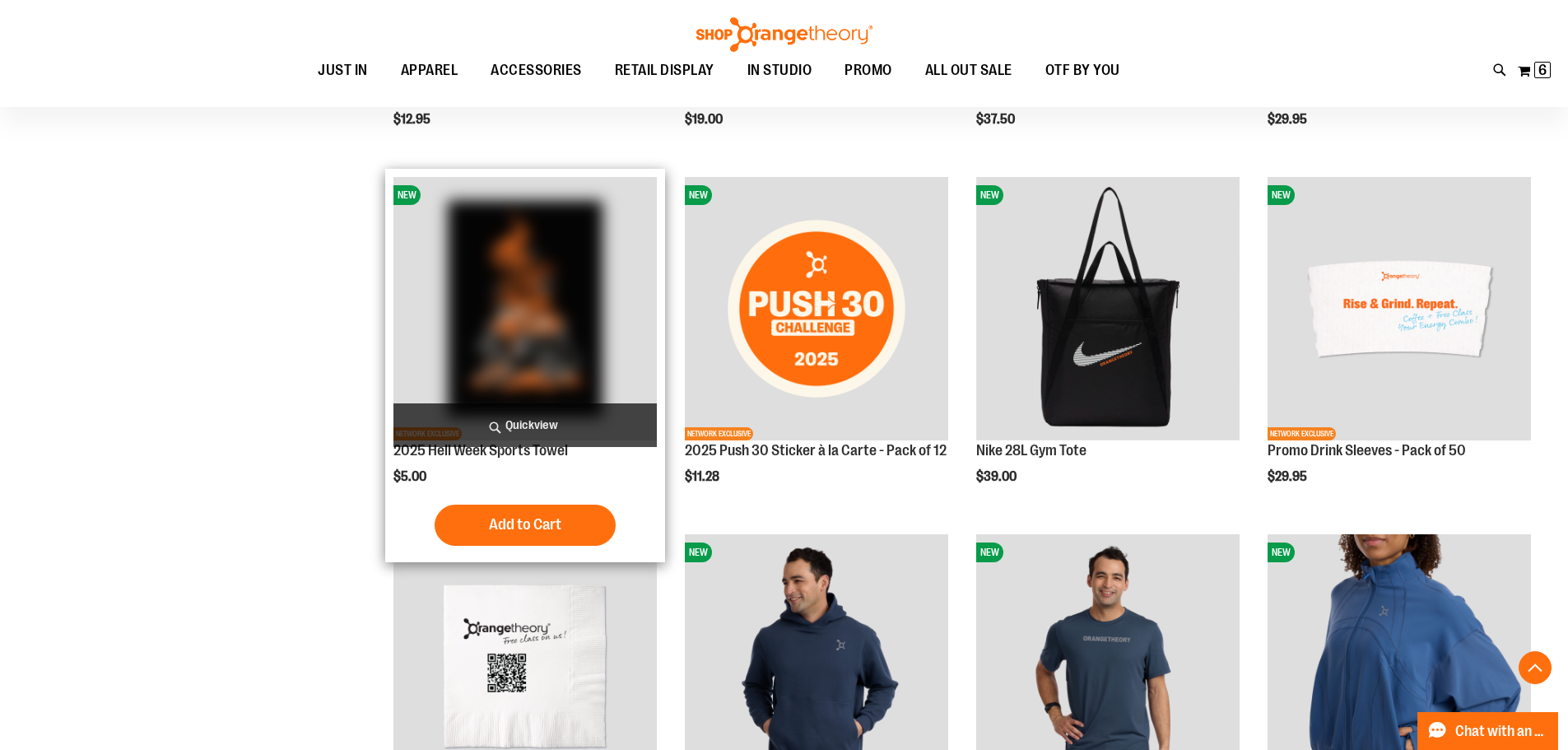
scroll to position [2122, 0]
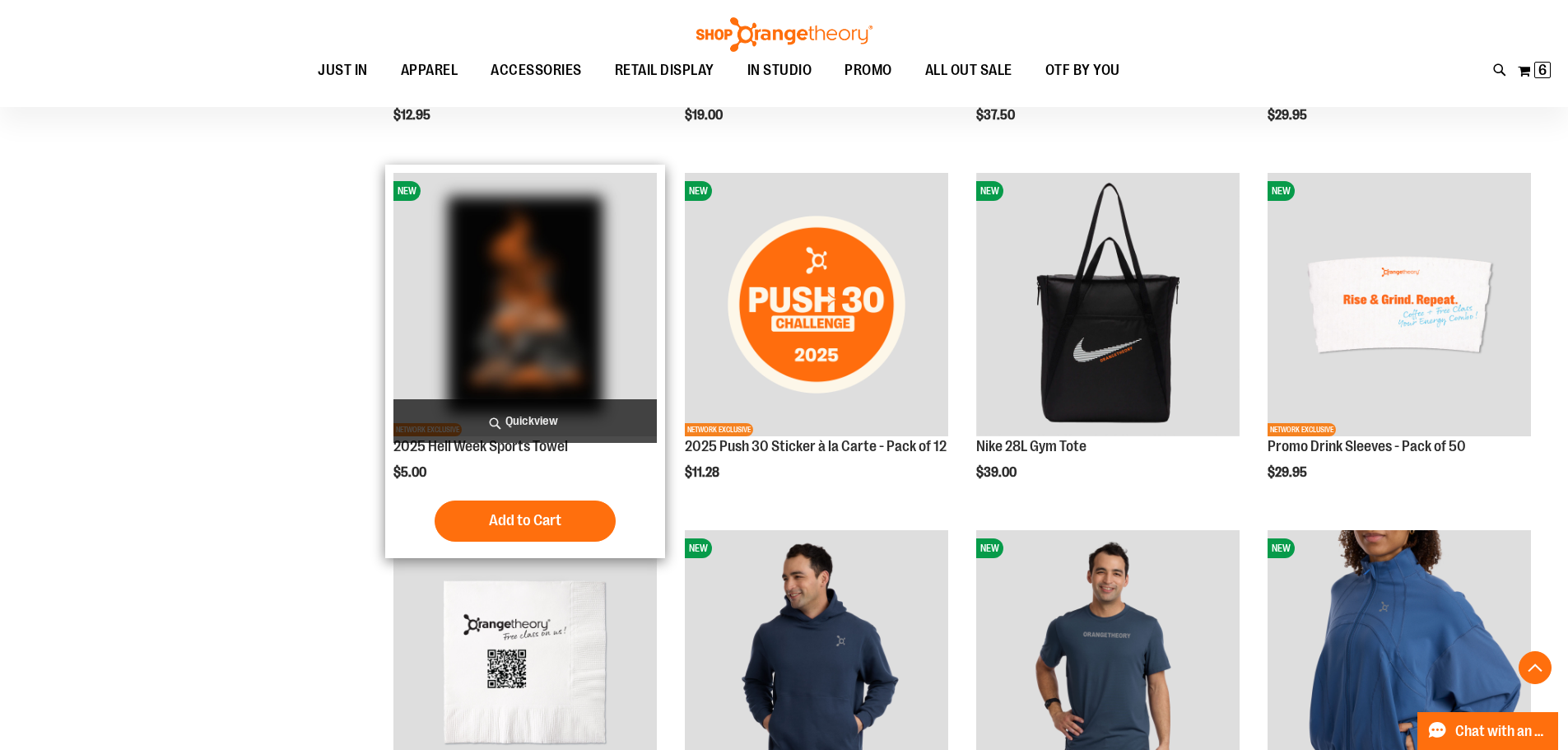
type input "**********"
click at [571, 303] on img "product" at bounding box center [525, 304] width 263 height 263
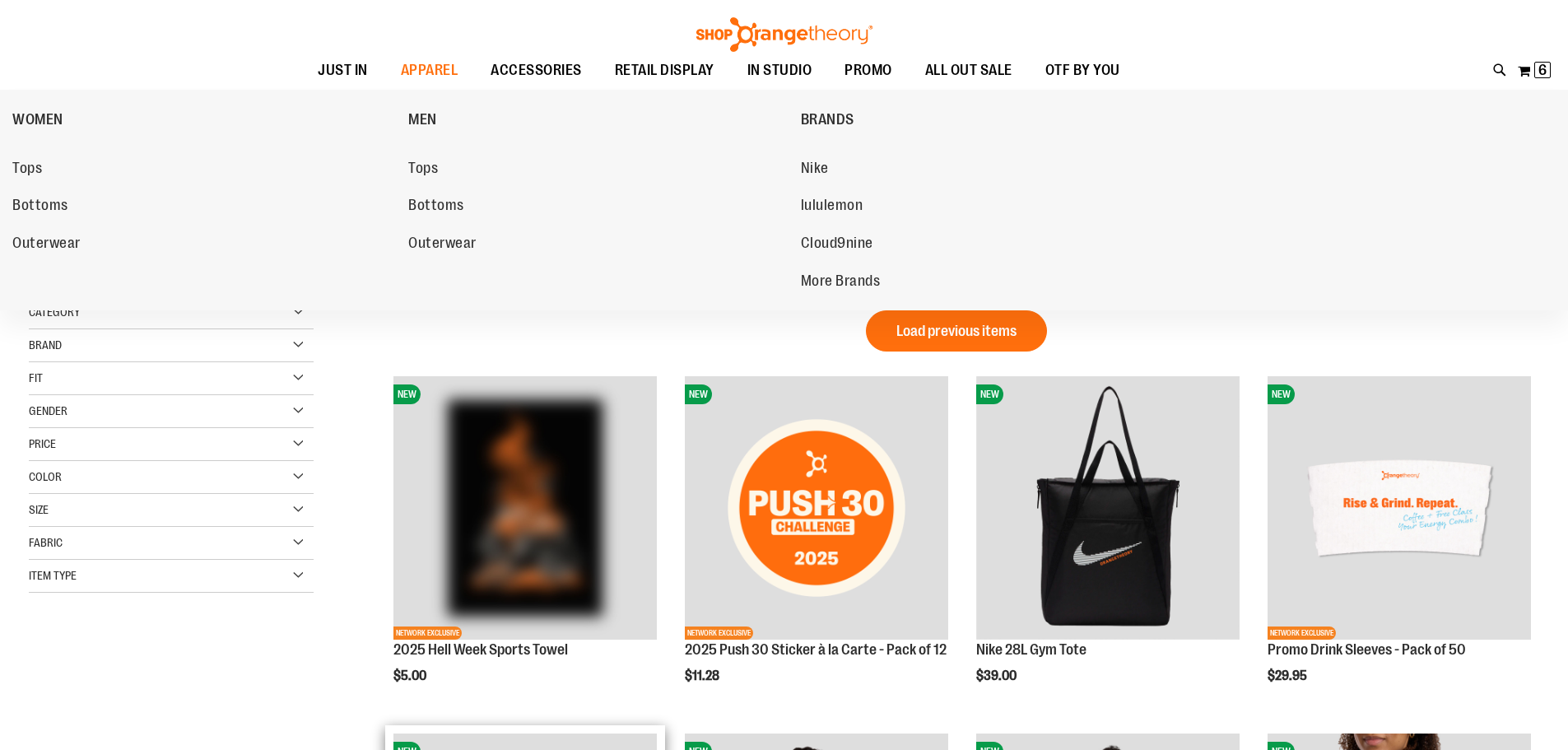
scroll to position [229, 0]
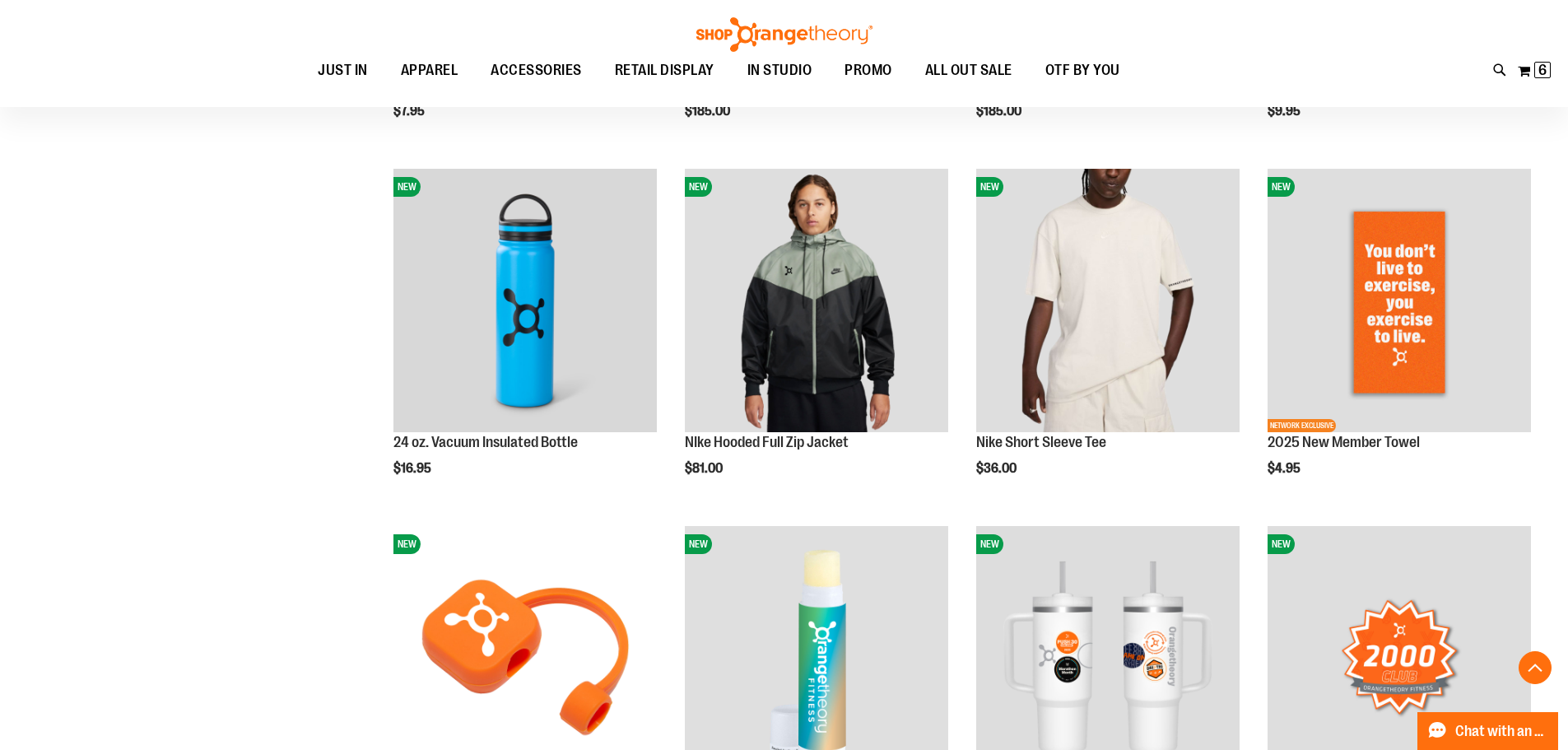
scroll to position [1464, 0]
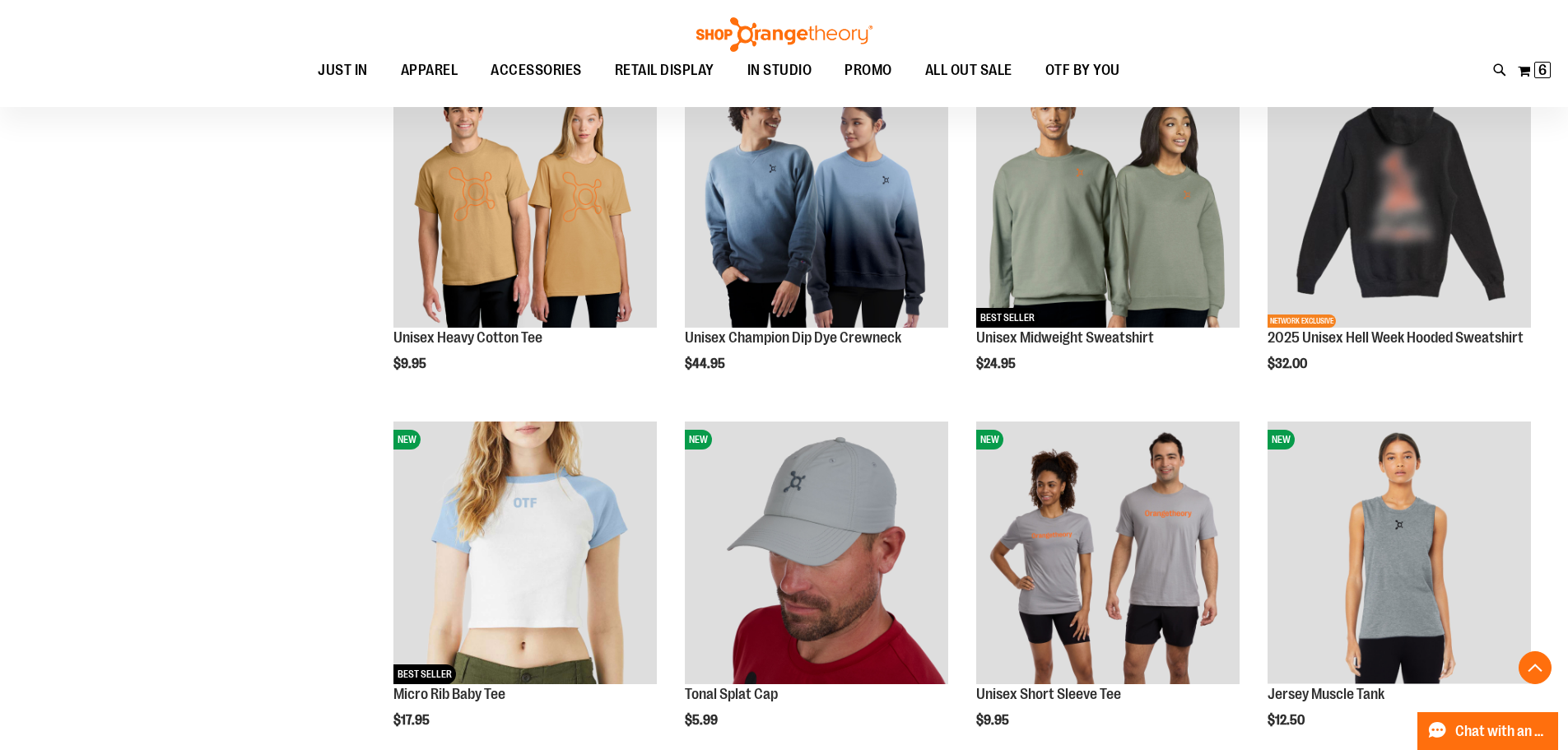
scroll to position [2534, 0]
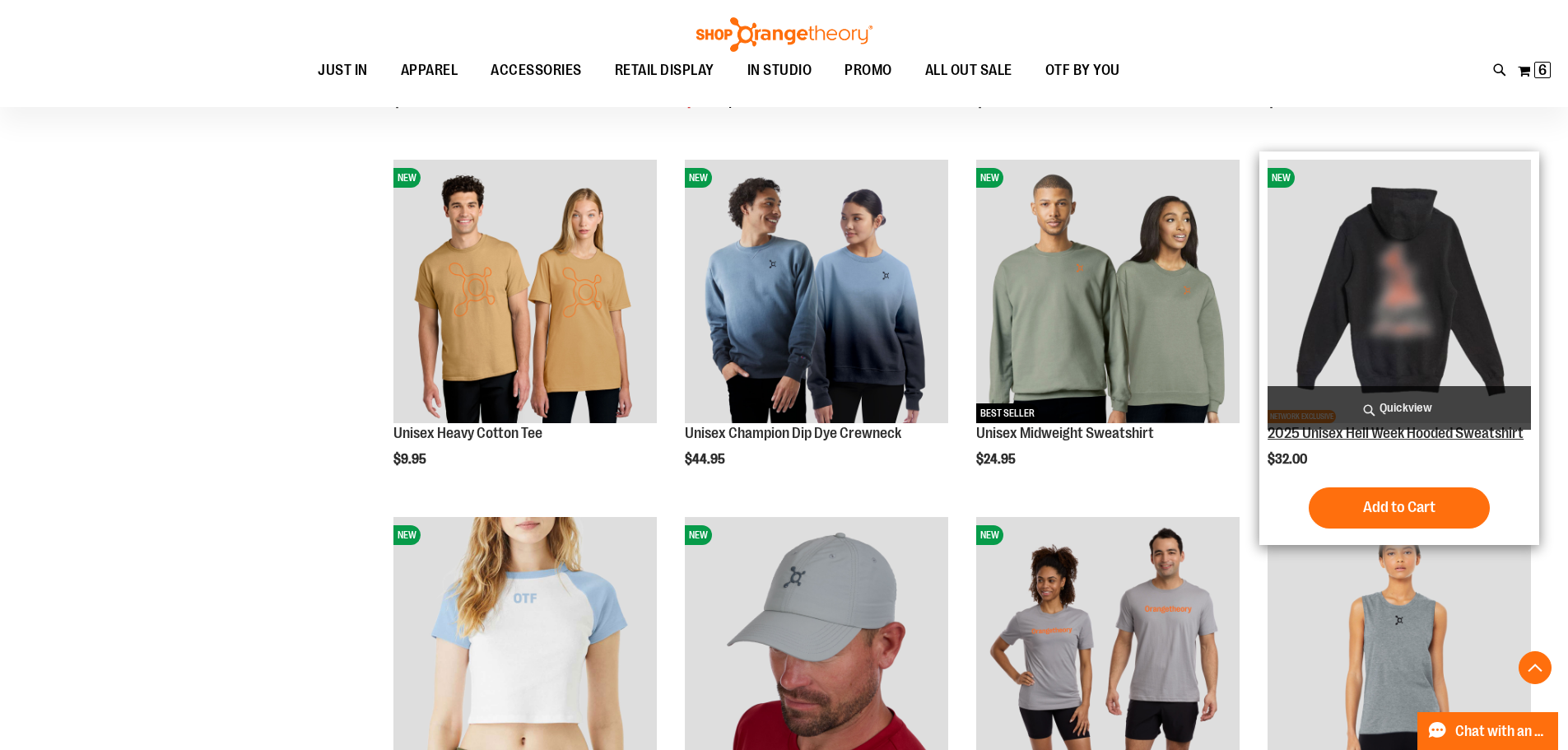
type input "**********"
click at [1333, 433] on link "2025 Unisex Hell Week Hooded Sweatshirt" at bounding box center [1395, 433] width 256 height 17
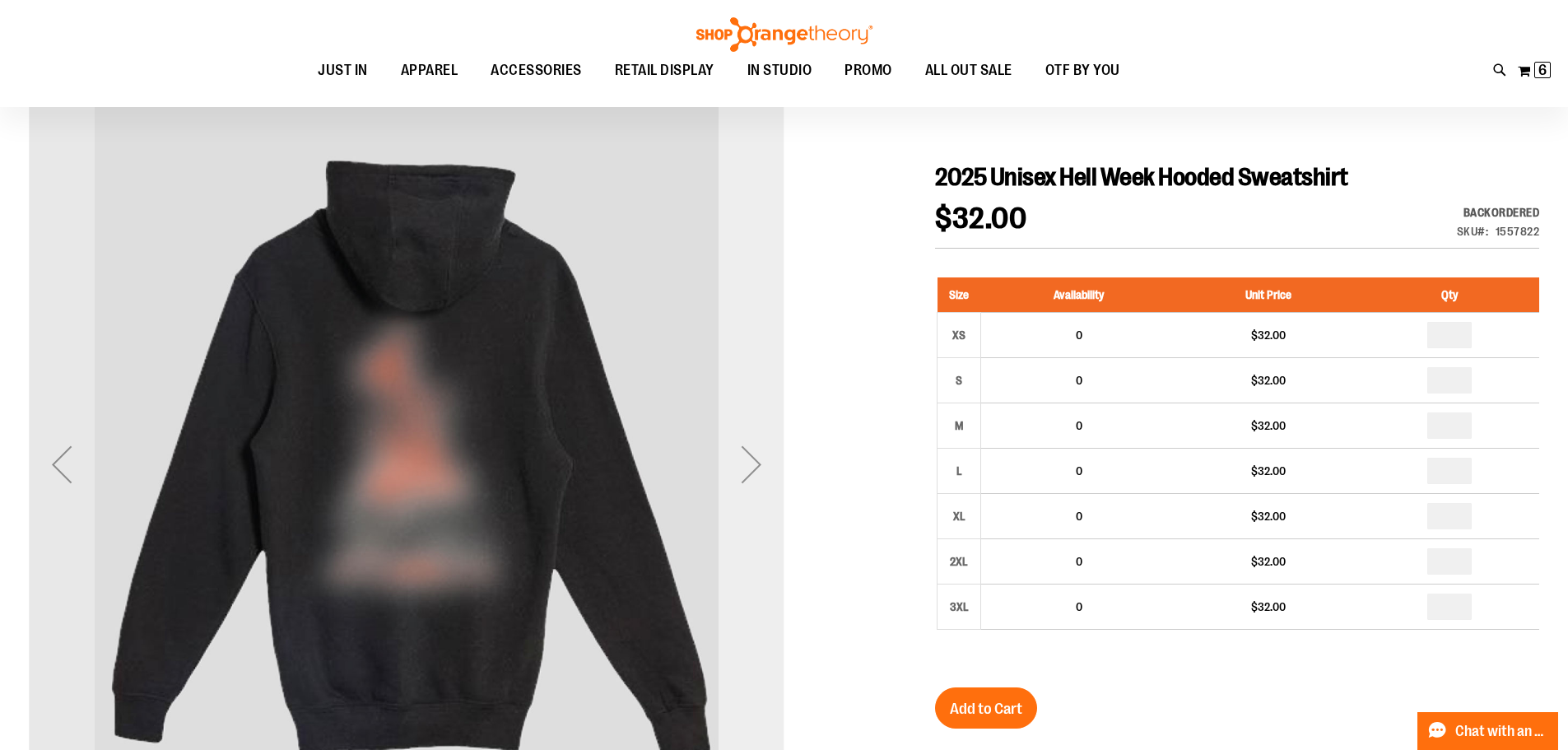
scroll to position [246, 0]
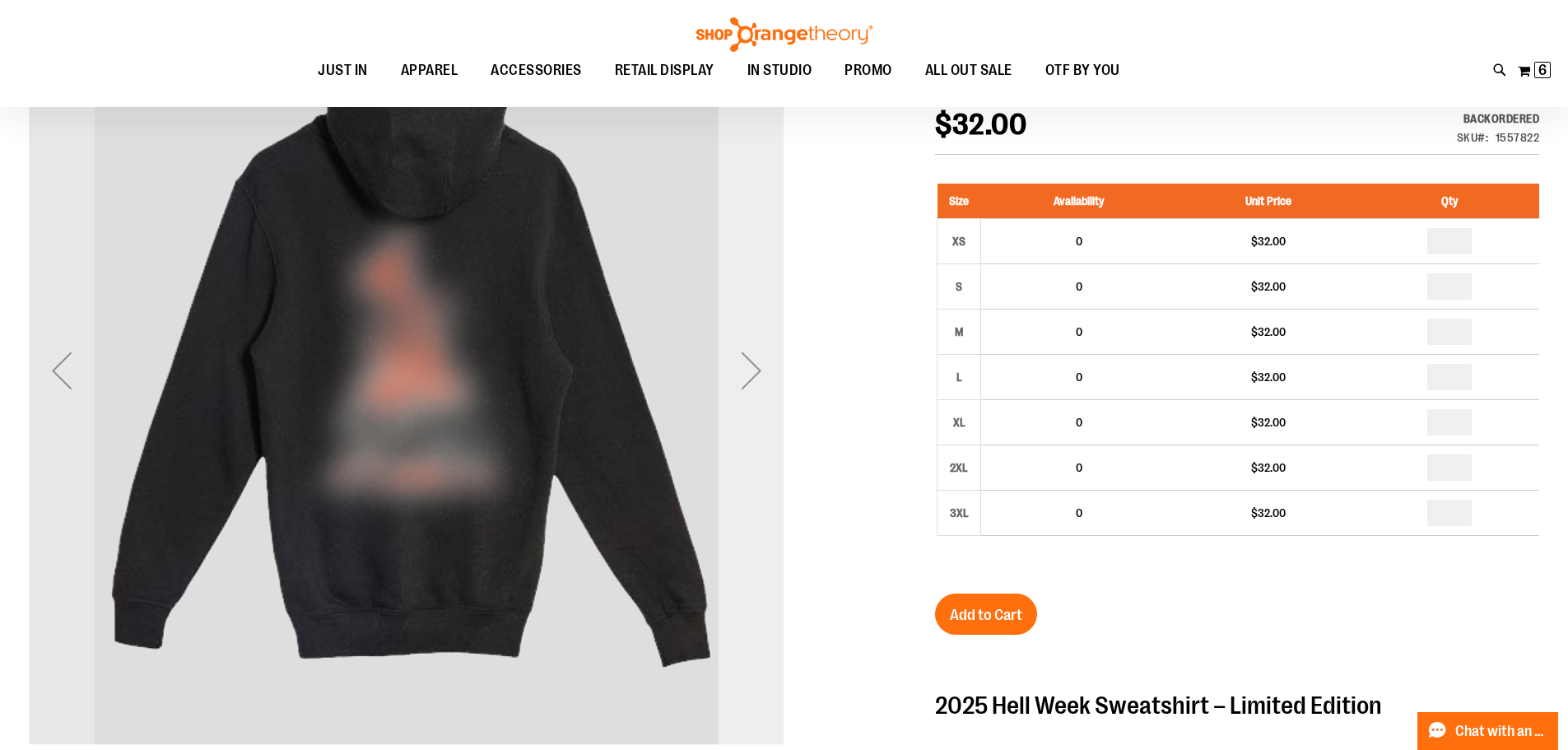
type input "**********"
click at [734, 389] on div "Next" at bounding box center [751, 370] width 66 height 66
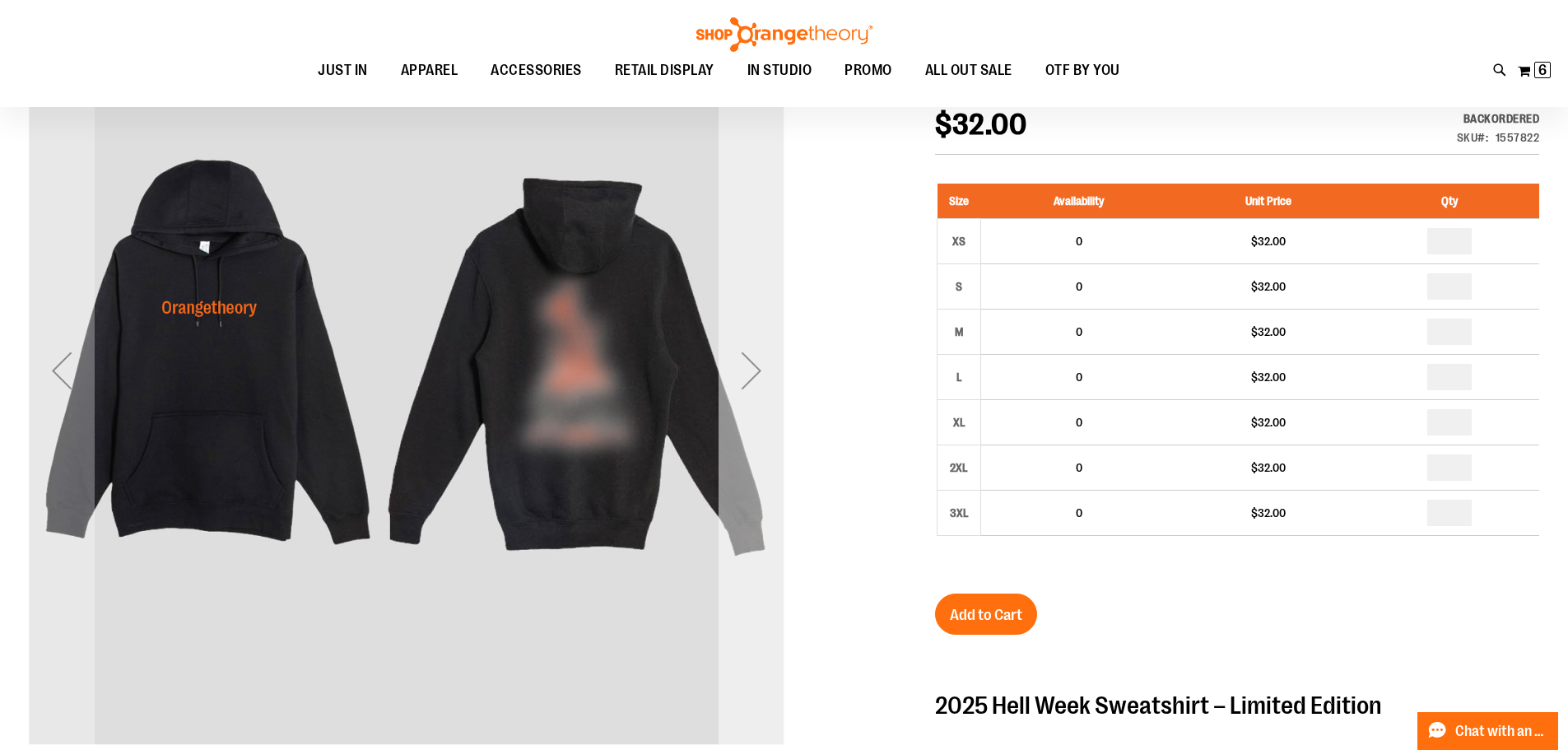
click at [736, 384] on div "Next" at bounding box center [751, 370] width 66 height 66
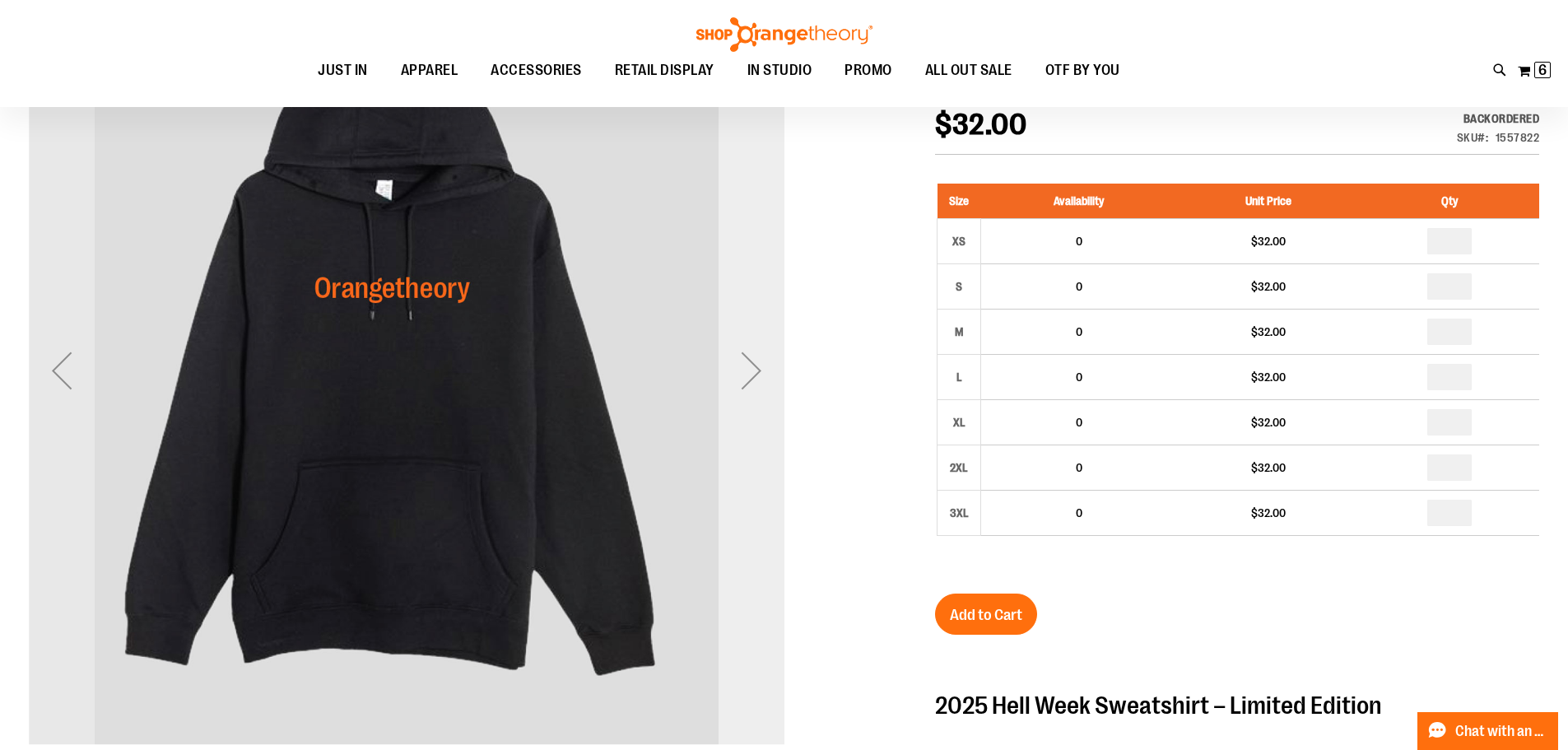
click at [736, 385] on div "Next" at bounding box center [751, 370] width 66 height 66
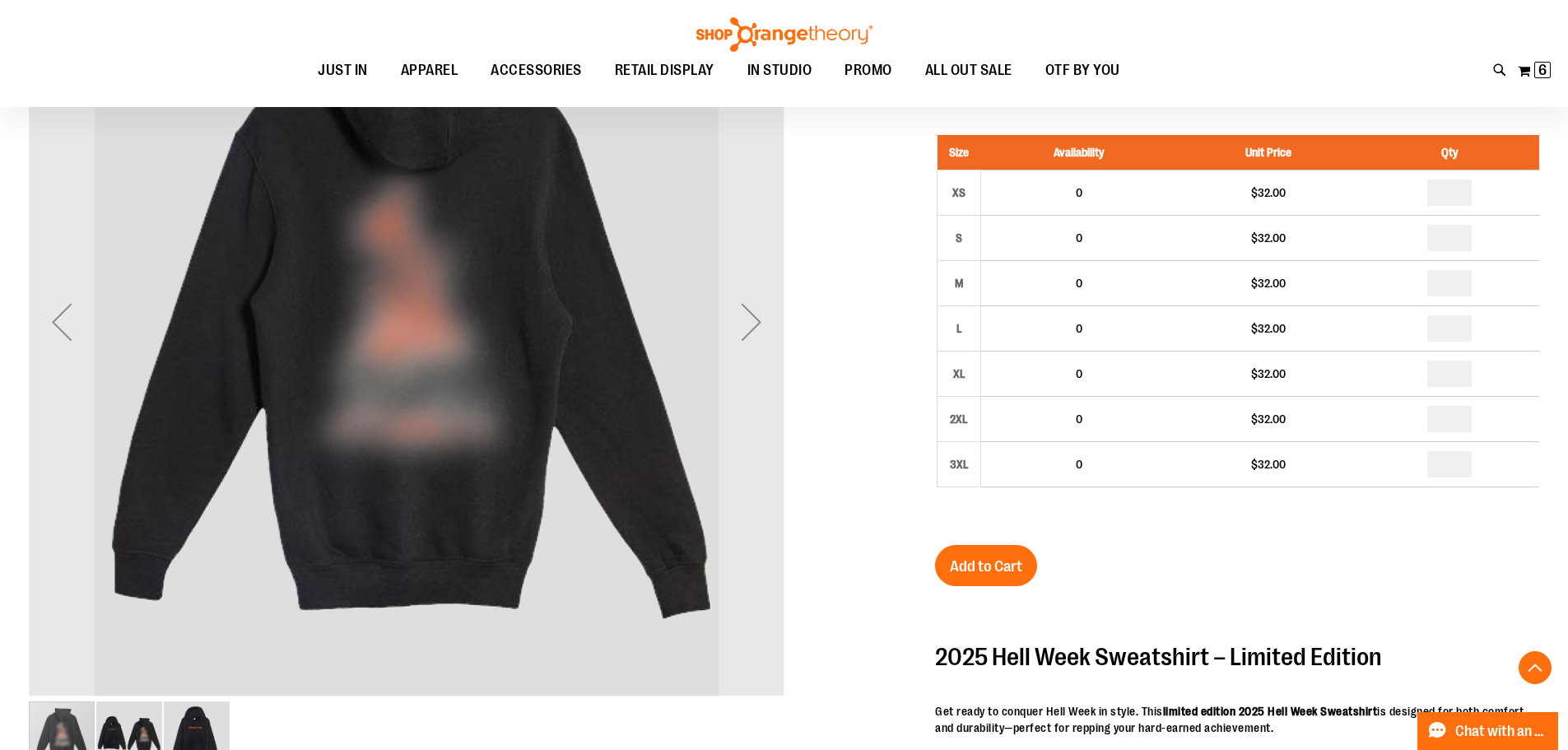
scroll to position [411, 0]
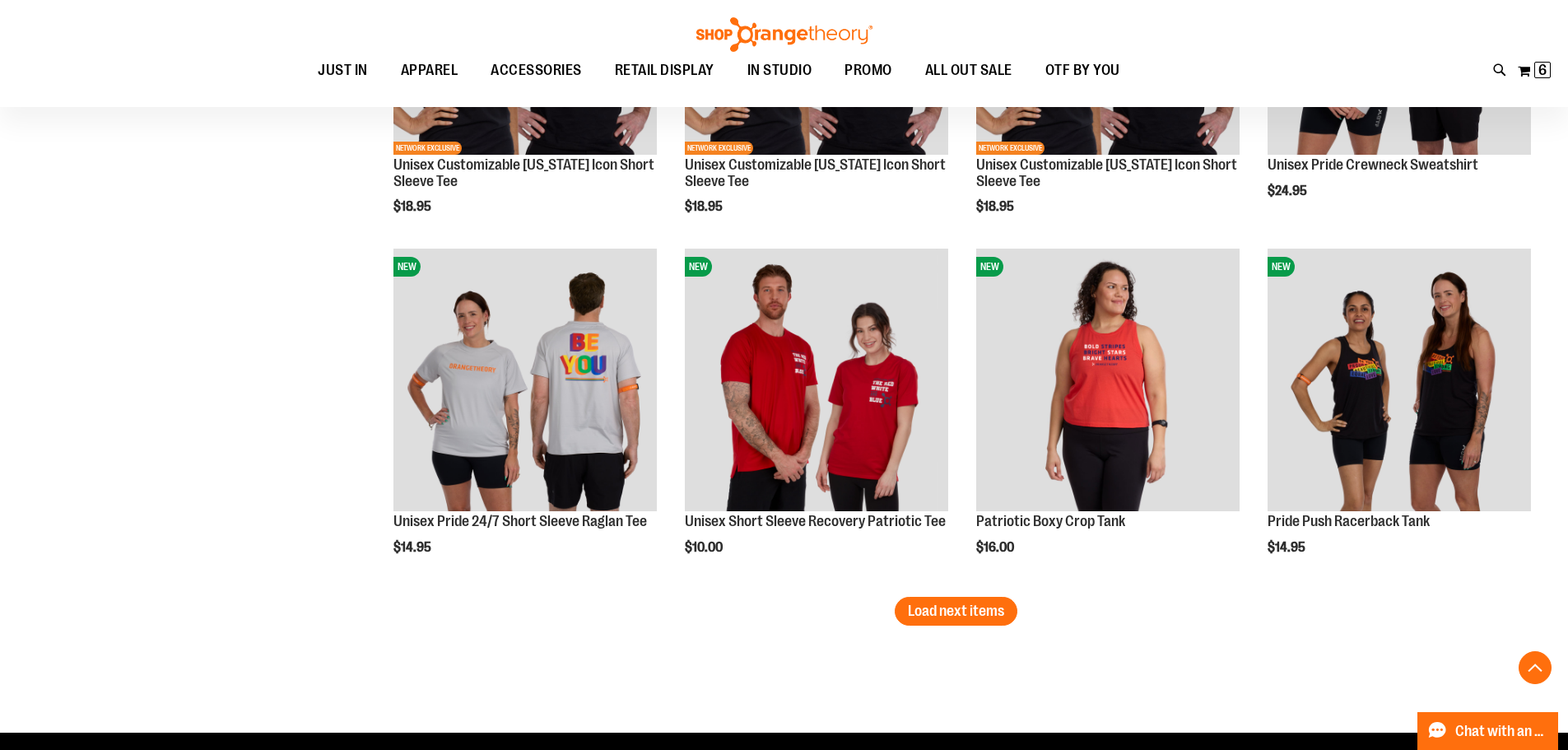
scroll to position [2995, 0]
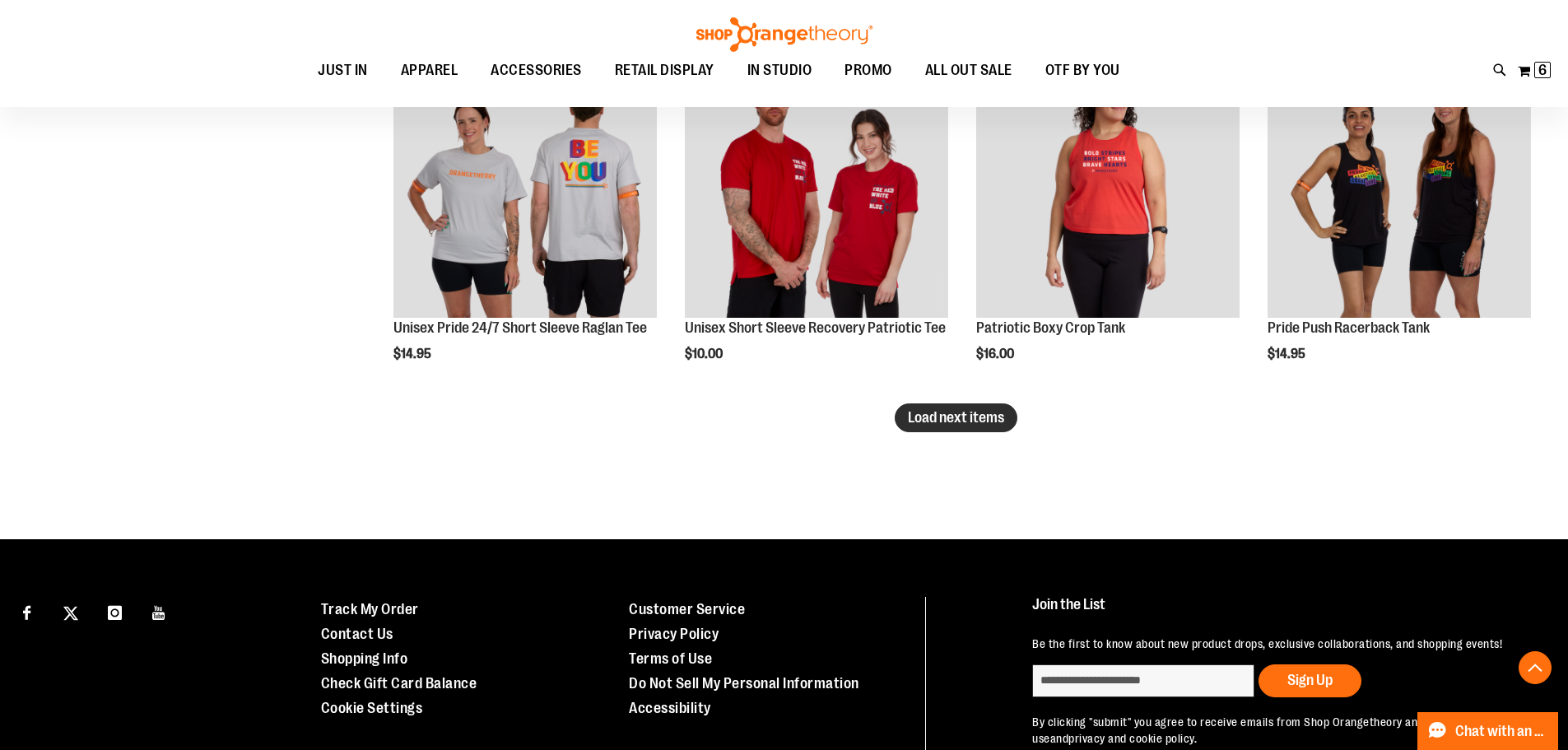
type input "**********"
click at [996, 425] on span "Load next items" at bounding box center [955, 417] width 97 height 17
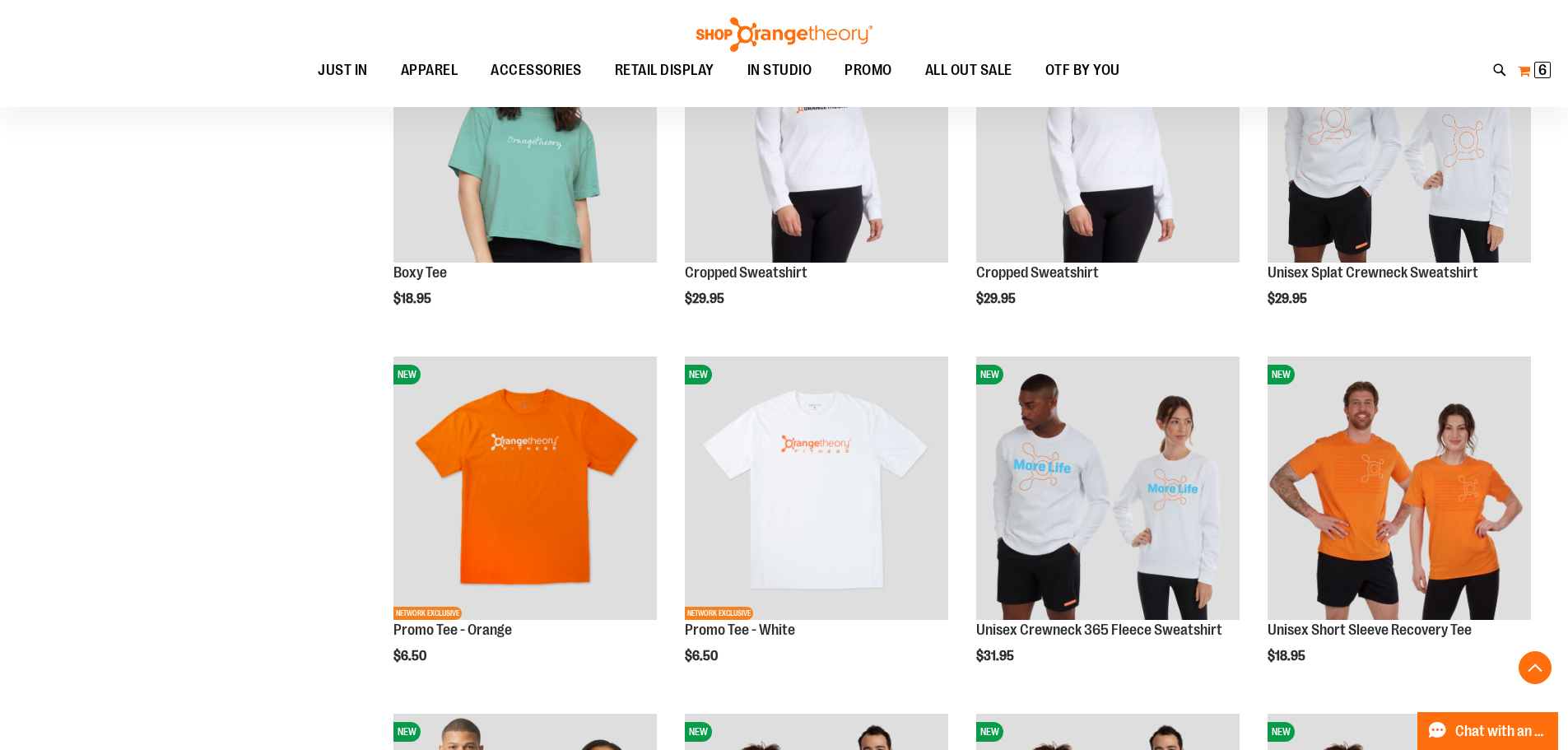
scroll to position [1102, 0]
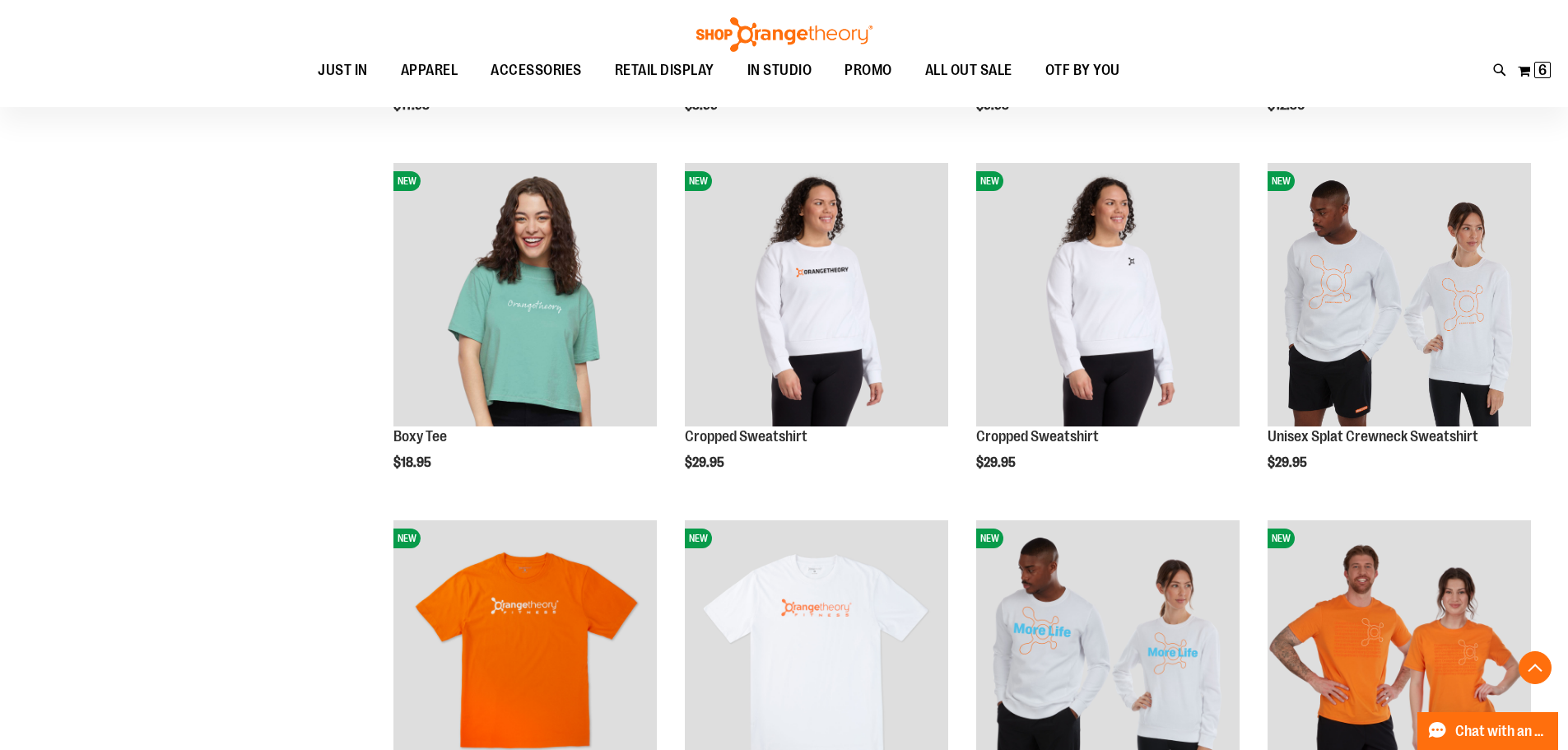
click at [1552, 74] on div "Toggle Nav Search Popular Suggestions Advanced Search" at bounding box center [784, 54] width 1568 height 107
click at [1539, 73] on span "6" at bounding box center [1542, 70] width 8 height 17
